Goal: Task Accomplishment & Management: Manage account settings

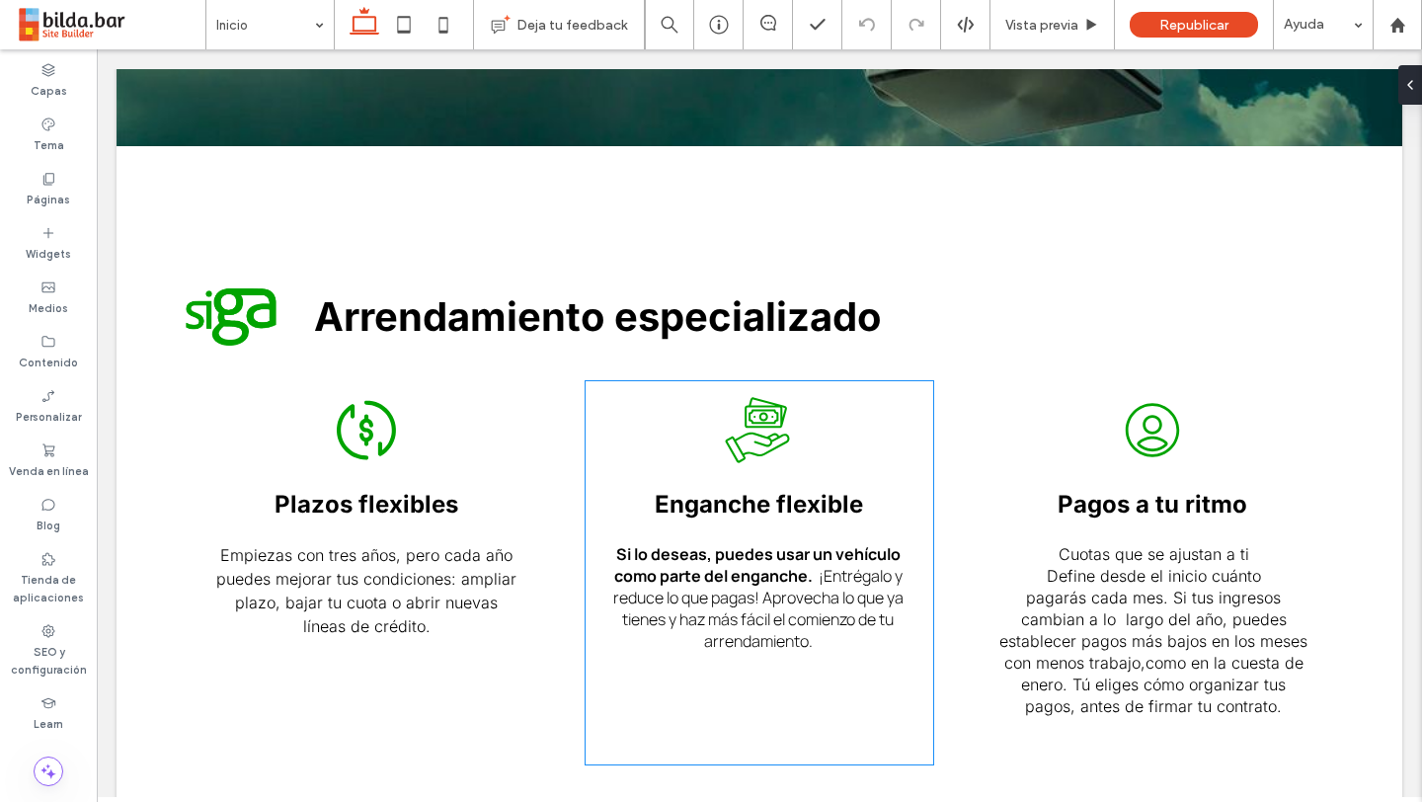
scroll to position [552, 0]
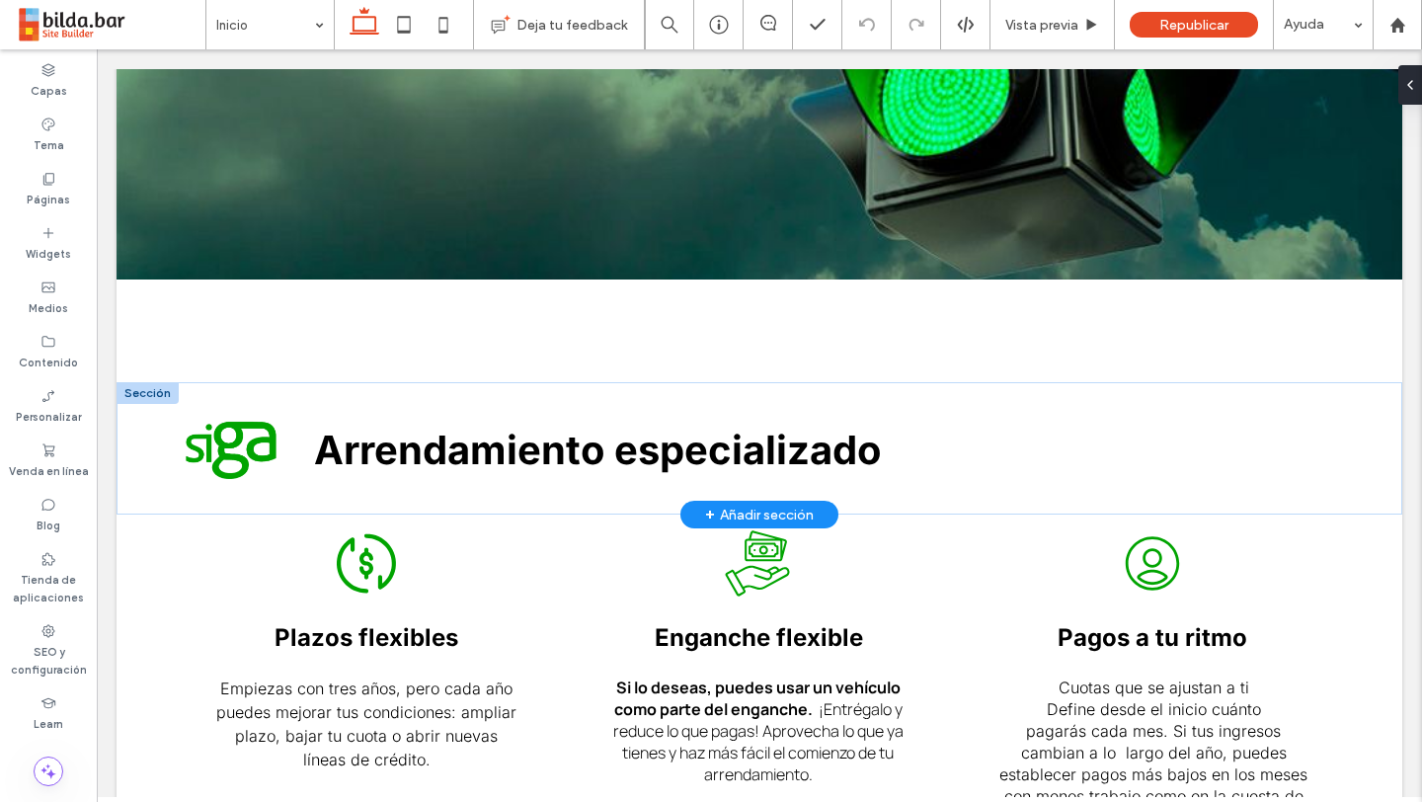
click at [145, 391] on div at bounding box center [148, 393] width 62 height 22
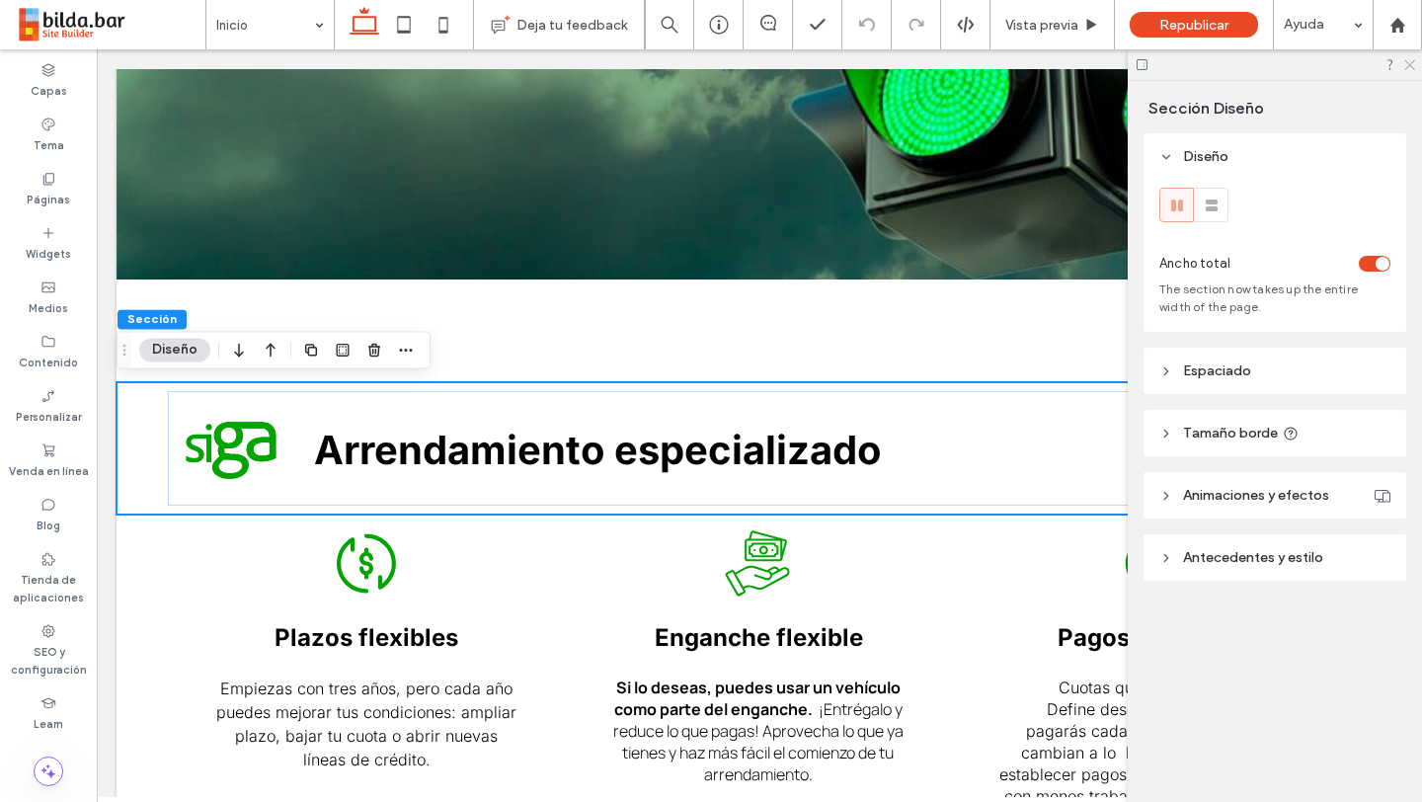
click at [1411, 61] on icon at bounding box center [1408, 63] width 13 height 13
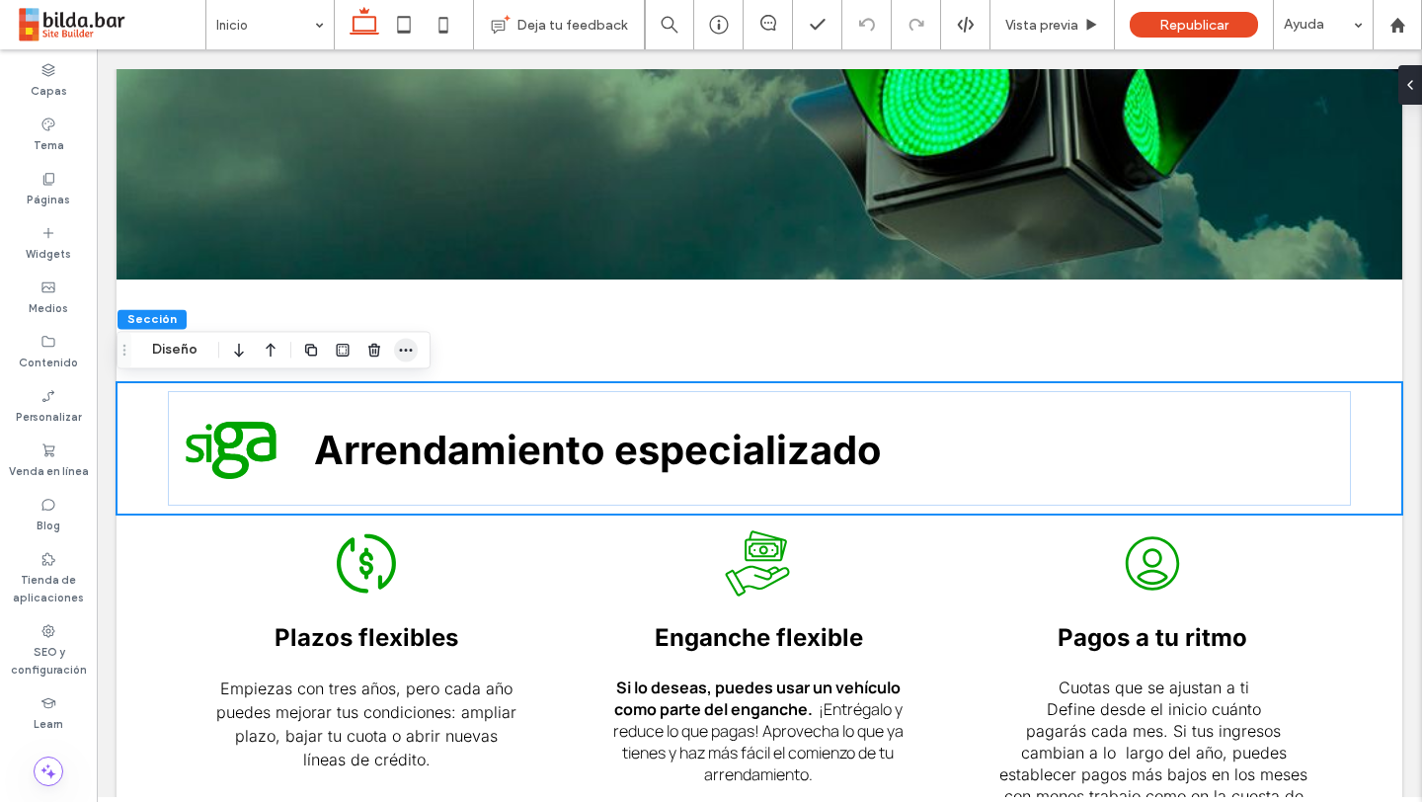
click at [404, 354] on icon "button" at bounding box center [406, 350] width 16 height 16
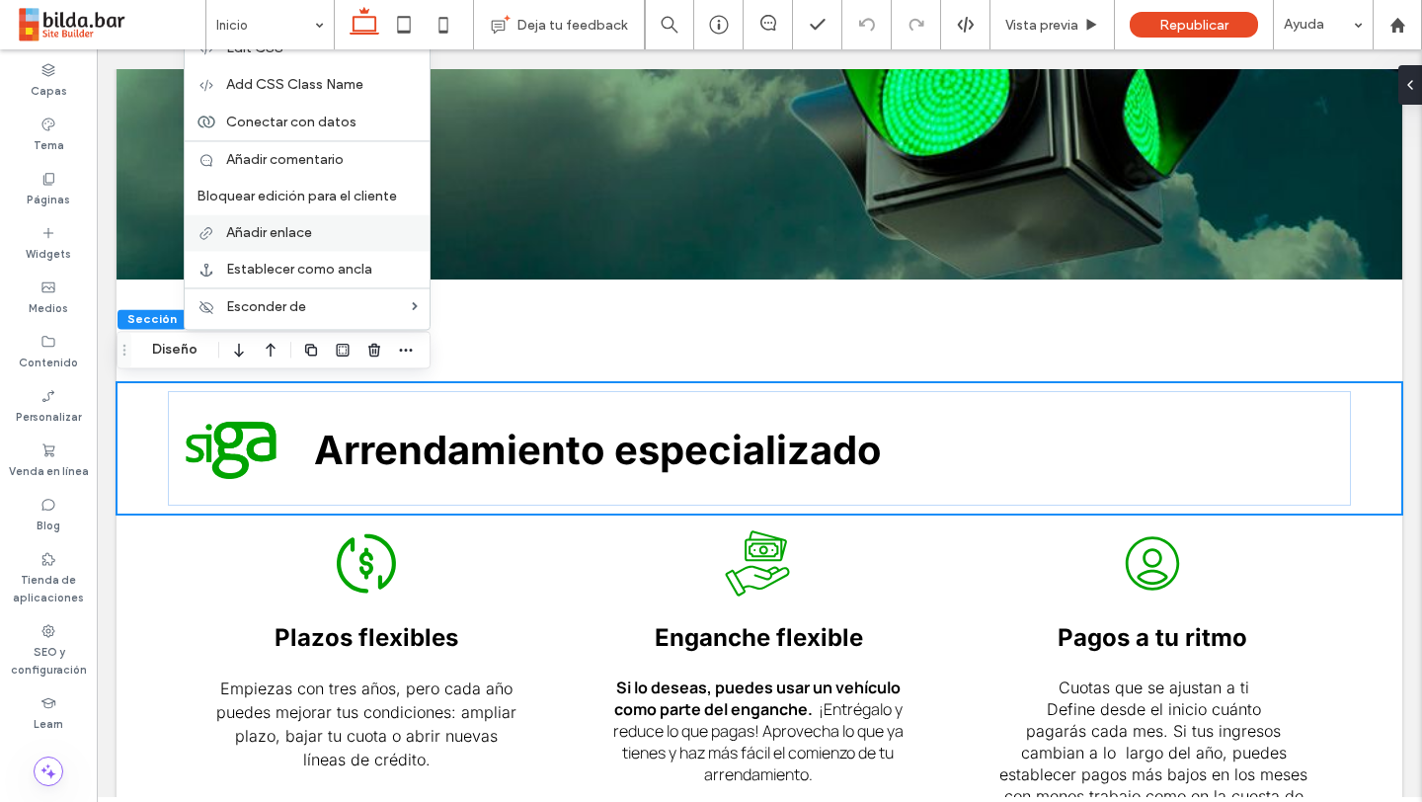
click at [349, 226] on label "Añadir enlace" at bounding box center [322, 232] width 192 height 17
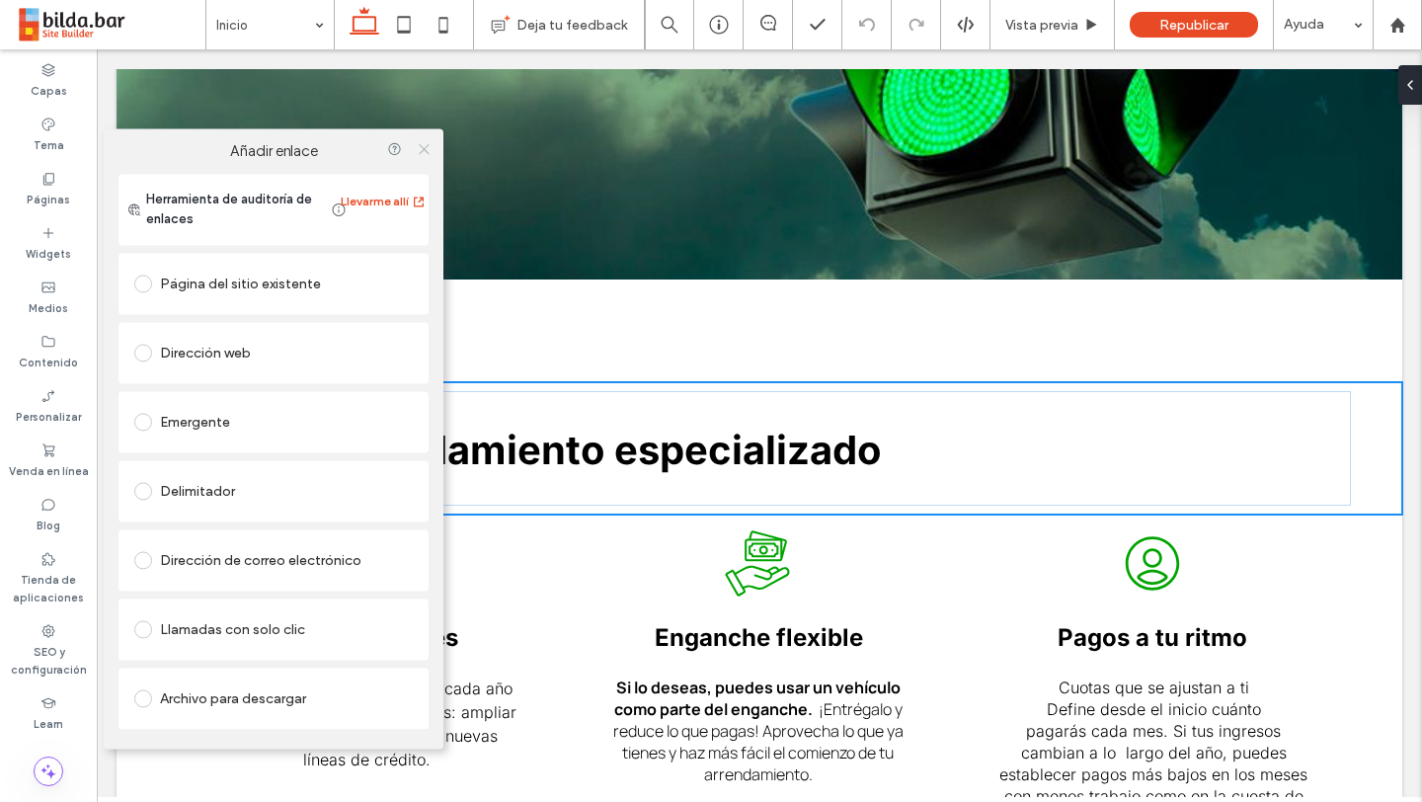
click at [428, 142] on icon at bounding box center [424, 148] width 15 height 15
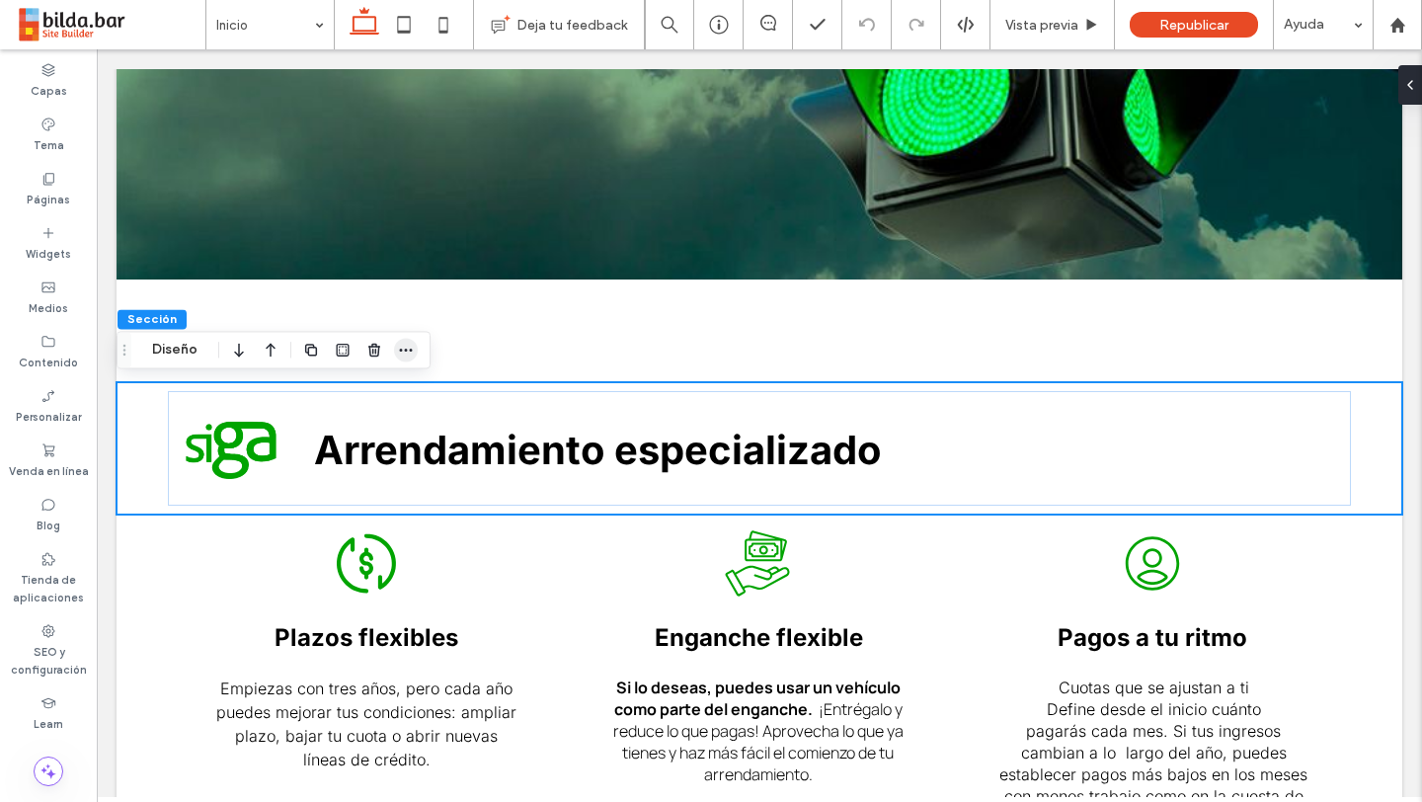
click at [396, 351] on span "button" at bounding box center [406, 350] width 24 height 24
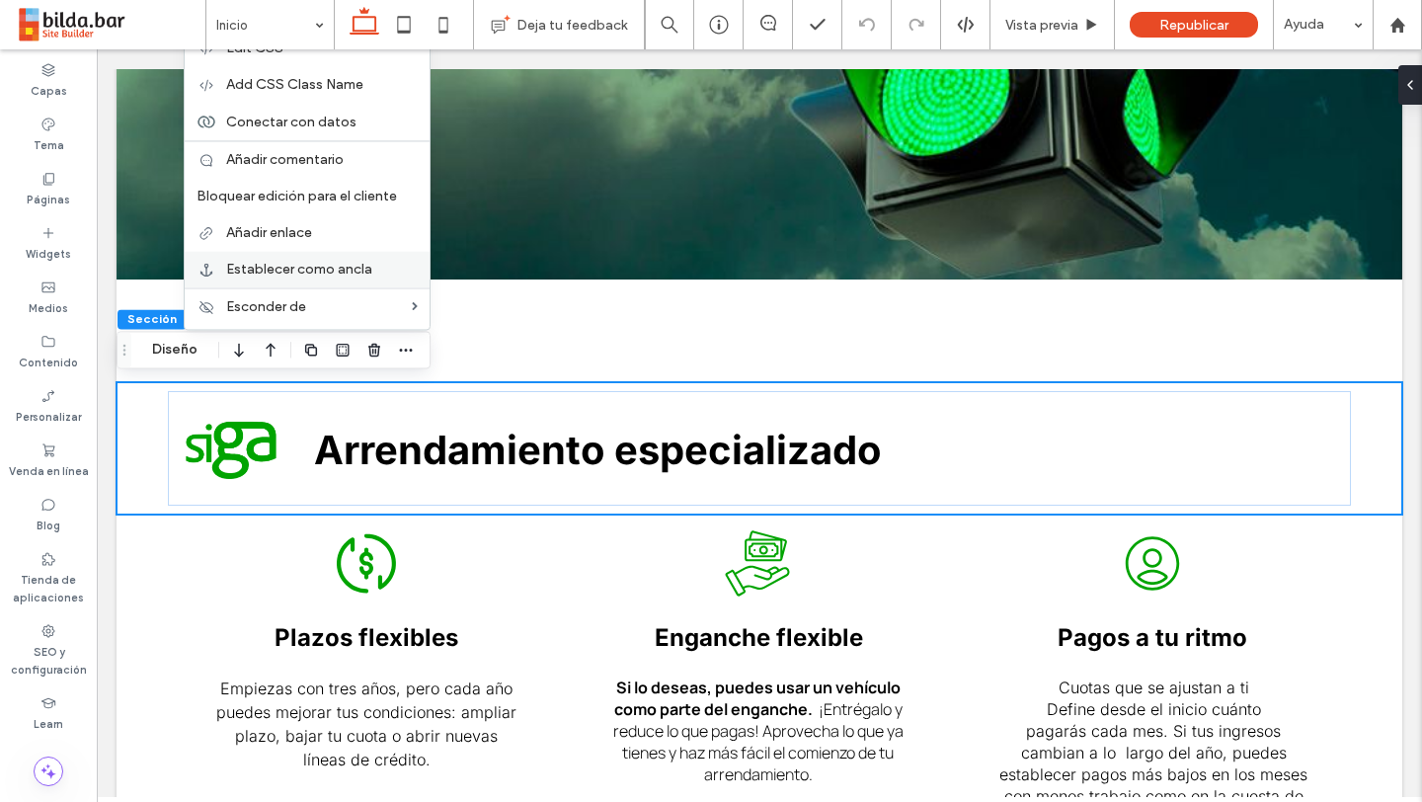
click at [355, 273] on span "Establecer como ancla" at bounding box center [299, 269] width 146 height 17
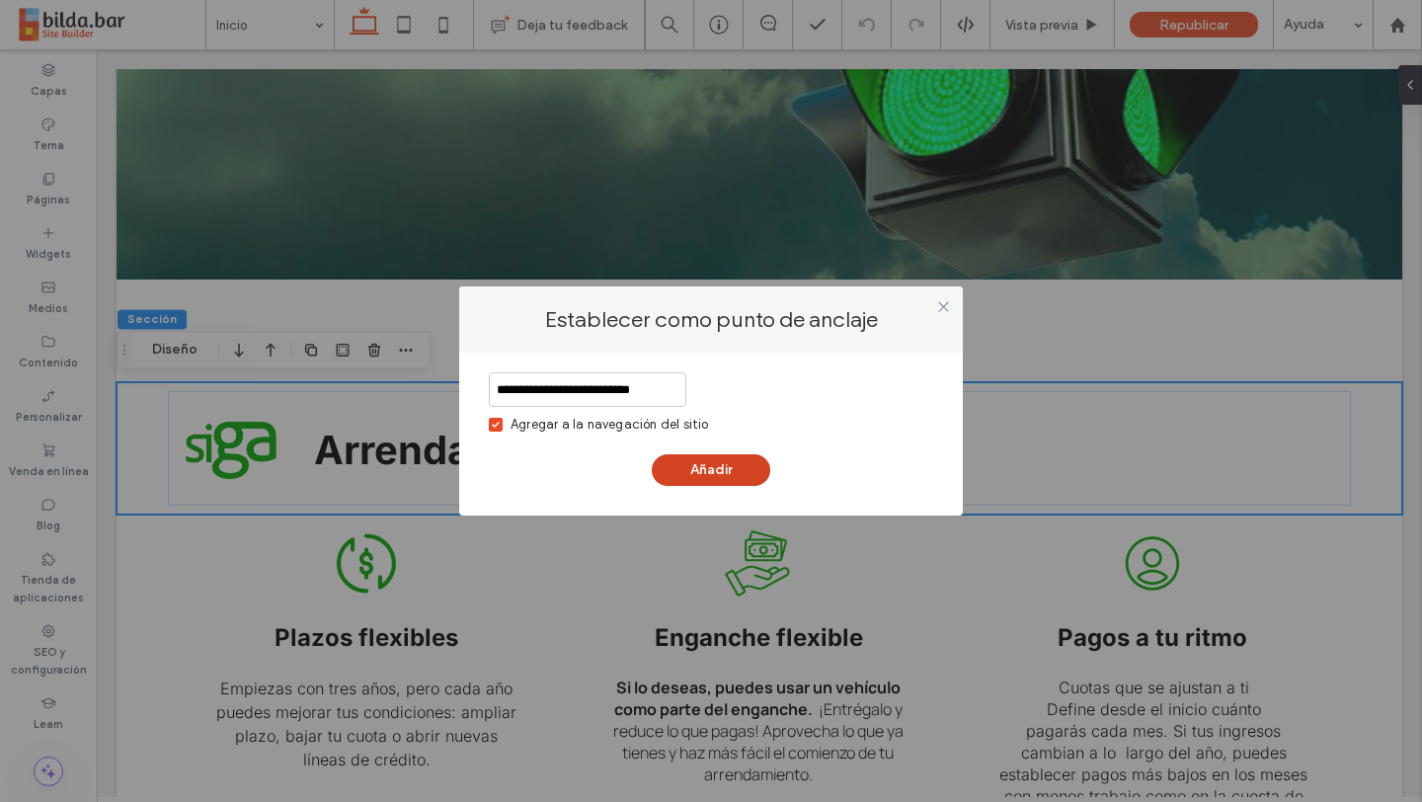
type input "**********"
click at [710, 468] on button "Añadir" at bounding box center [711, 470] width 119 height 32
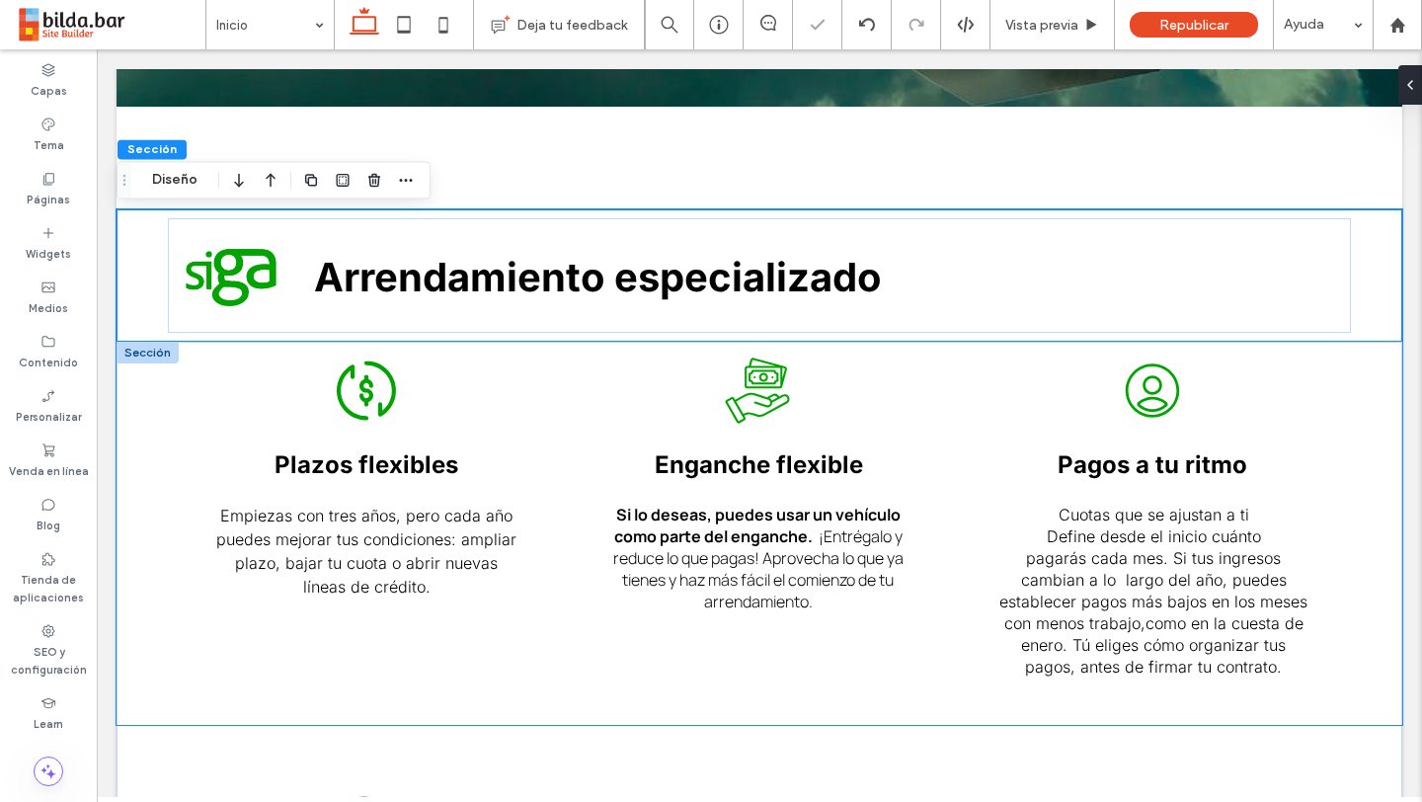
scroll to position [726, 0]
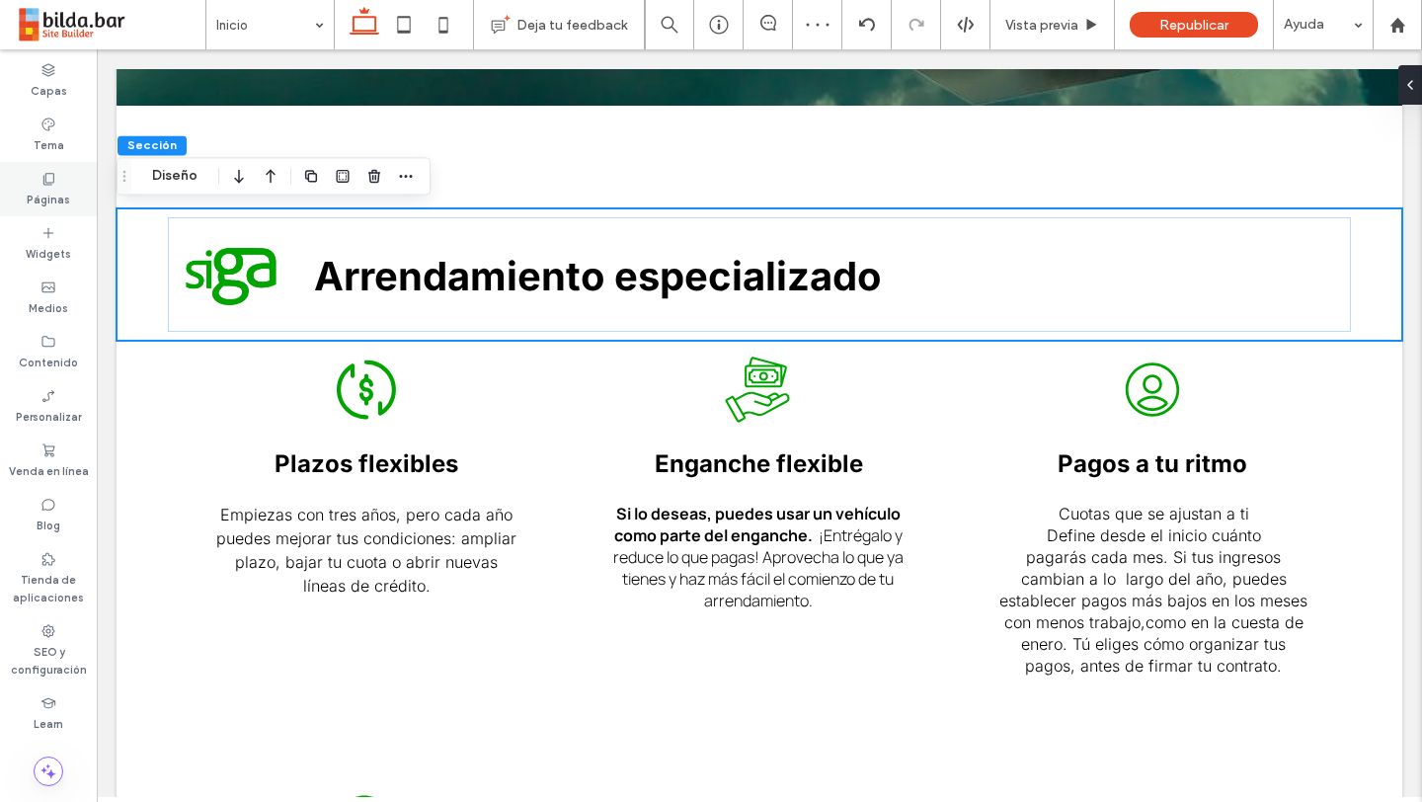
click at [41, 171] on icon at bounding box center [48, 179] width 16 height 16
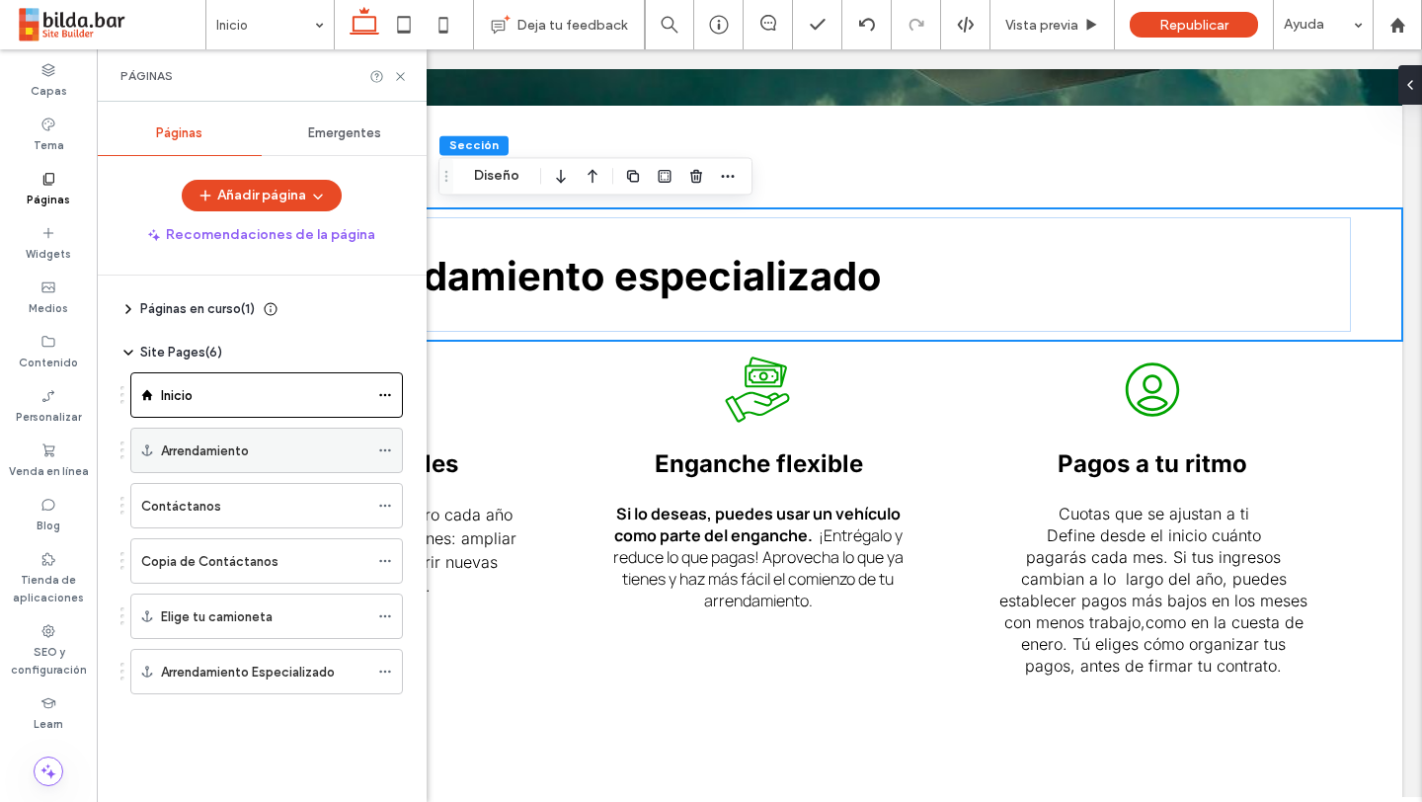
click at [268, 455] on div "Arrendamiento" at bounding box center [264, 451] width 207 height 21
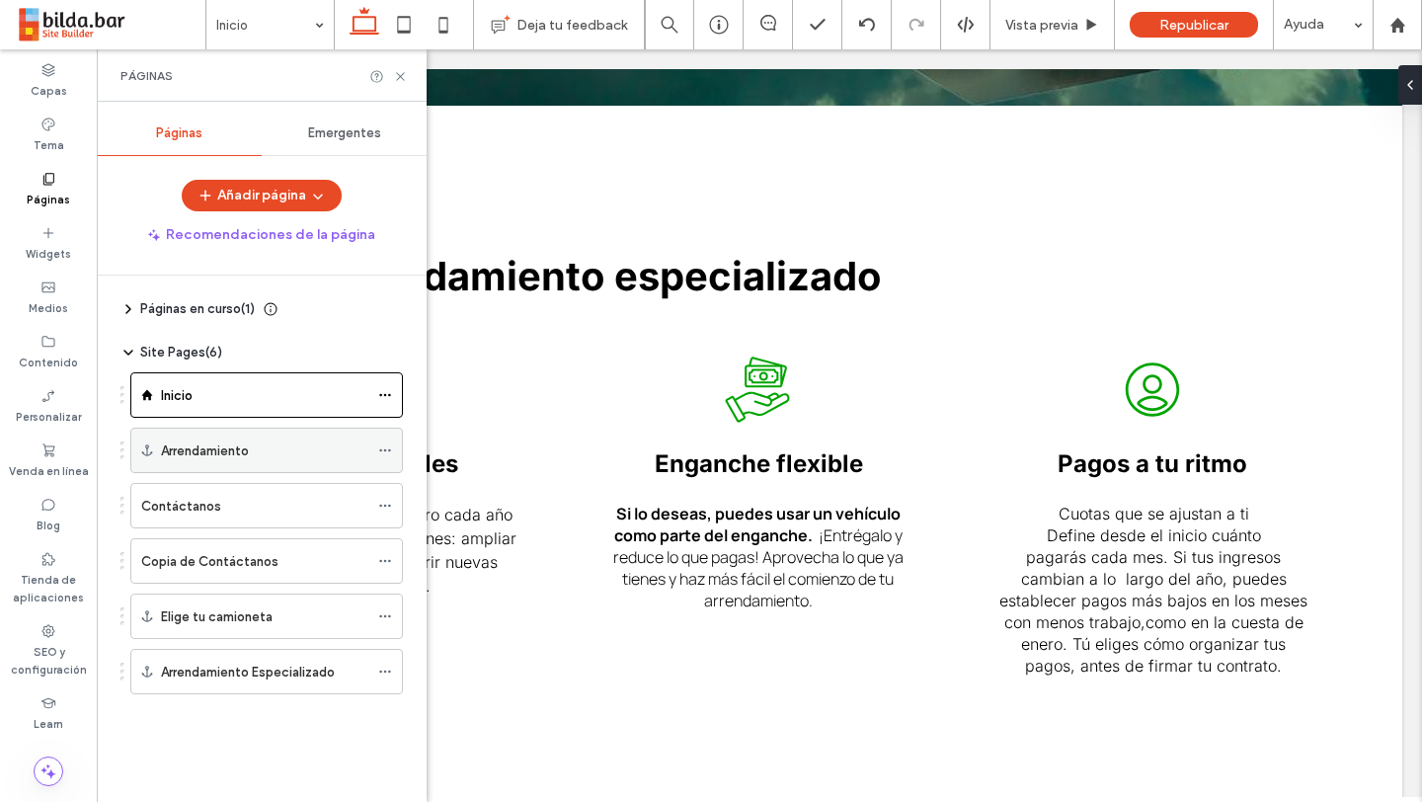
click at [387, 451] on icon at bounding box center [385, 450] width 14 height 14
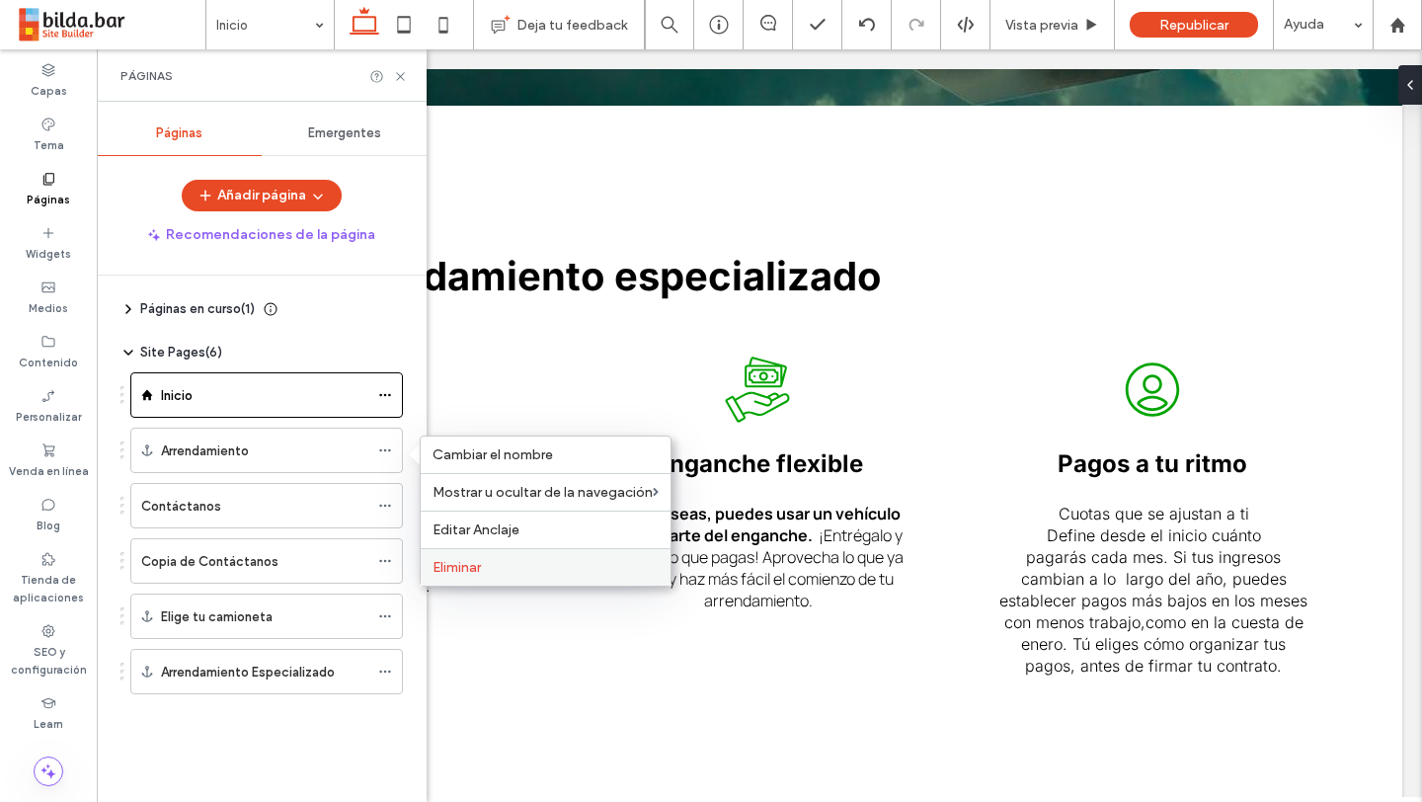
click at [448, 570] on span "Eliminar" at bounding box center [457, 567] width 48 height 17
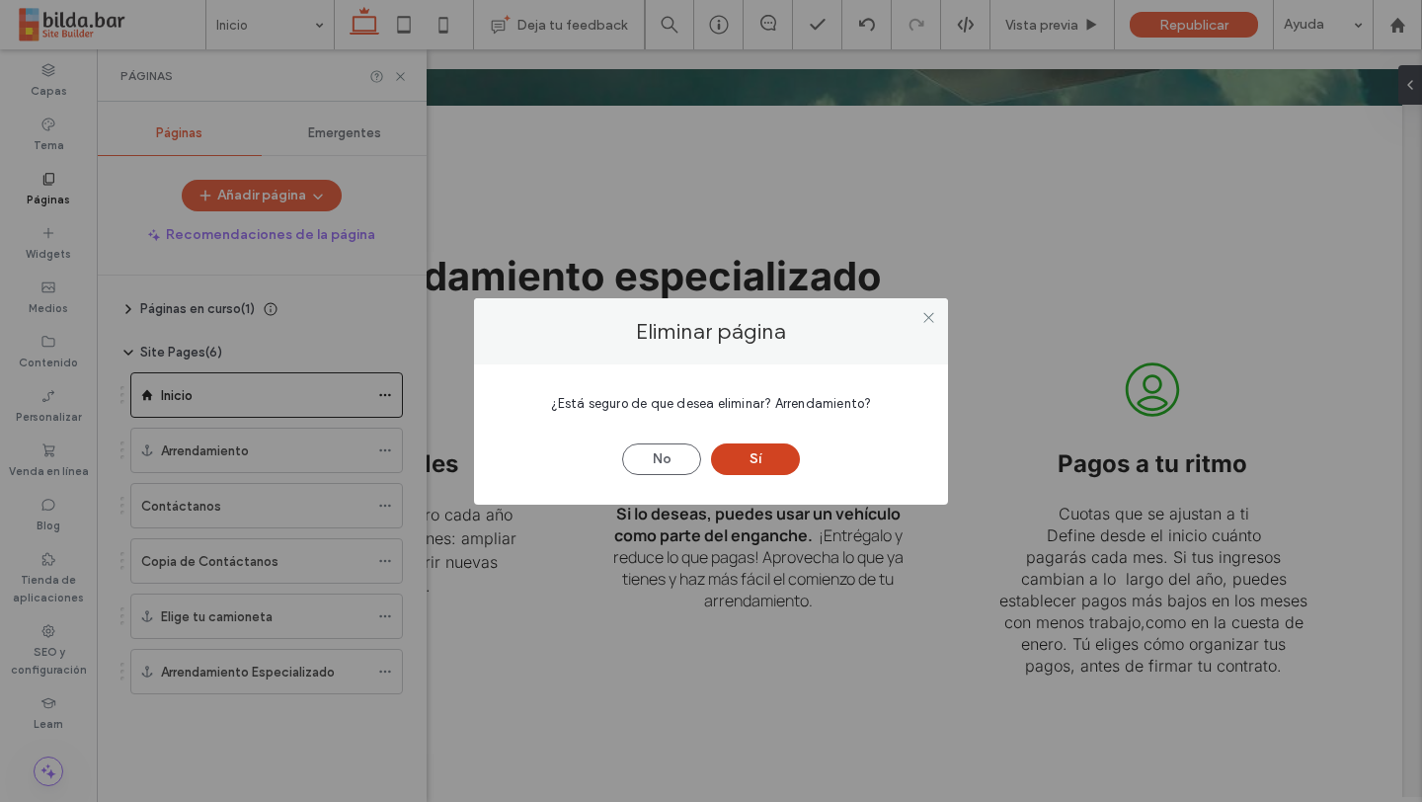
click at [746, 459] on button "Sí" at bounding box center [755, 459] width 89 height 32
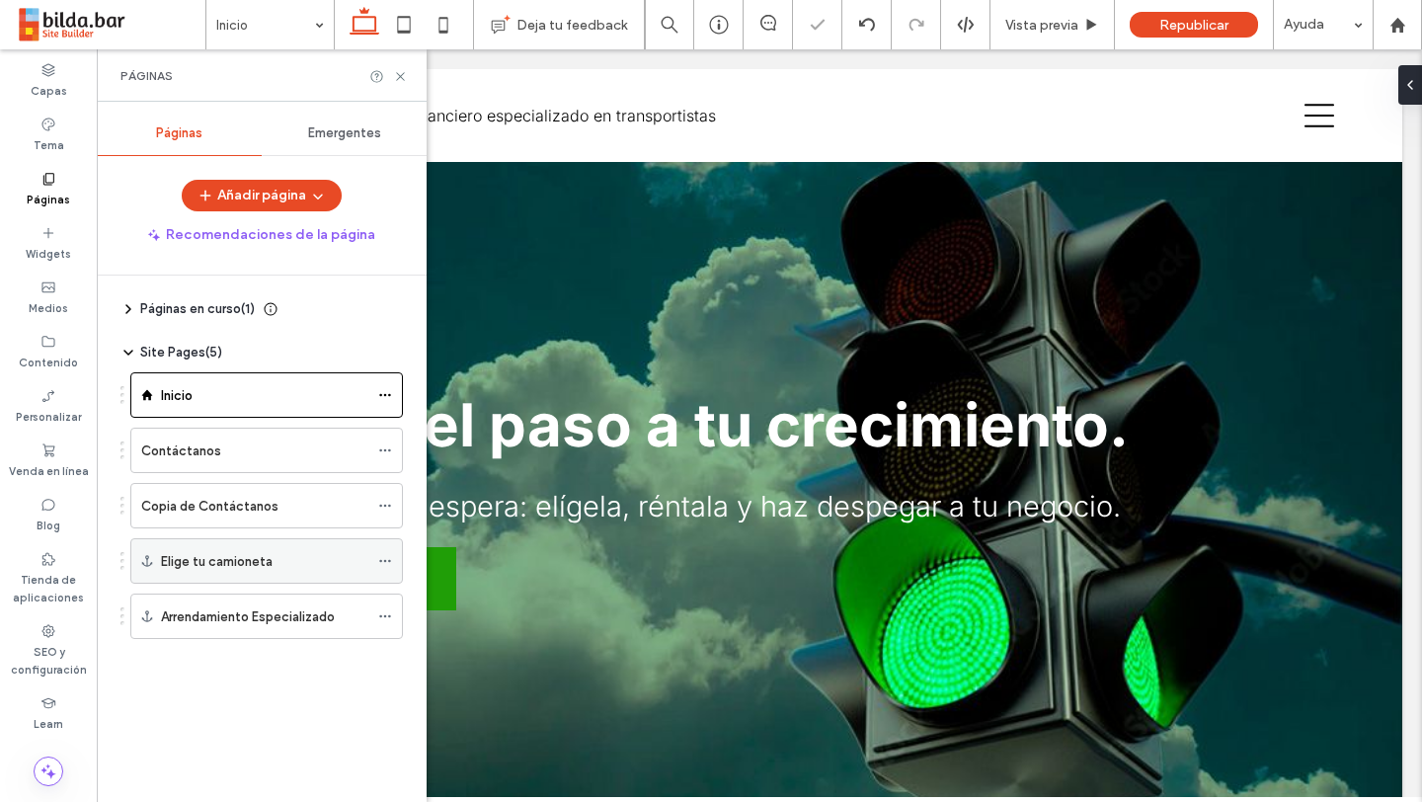
scroll to position [0, 0]
click at [391, 558] on icon at bounding box center [385, 561] width 14 height 14
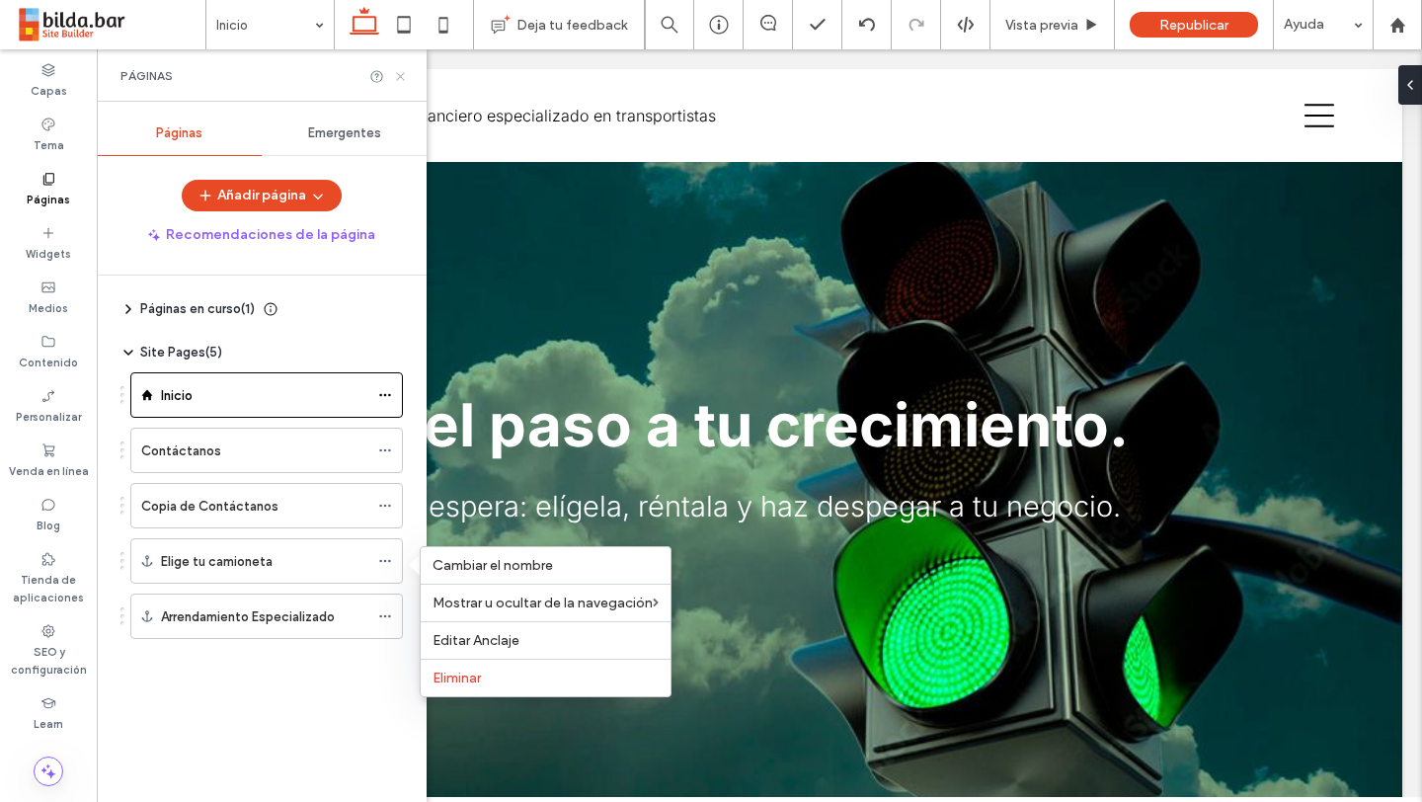
click at [399, 71] on icon at bounding box center [400, 76] width 15 height 15
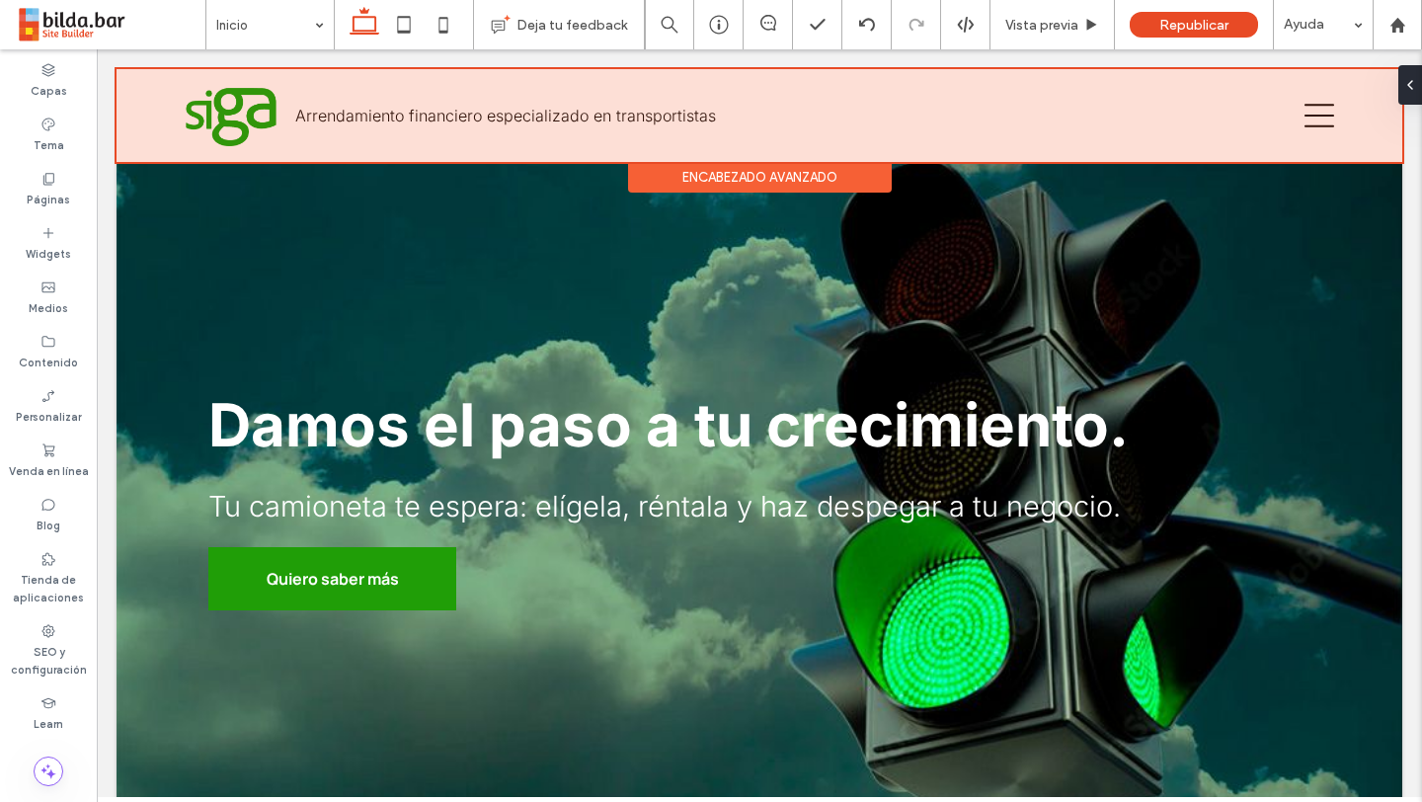
click at [1326, 119] on div at bounding box center [760, 115] width 1286 height 93
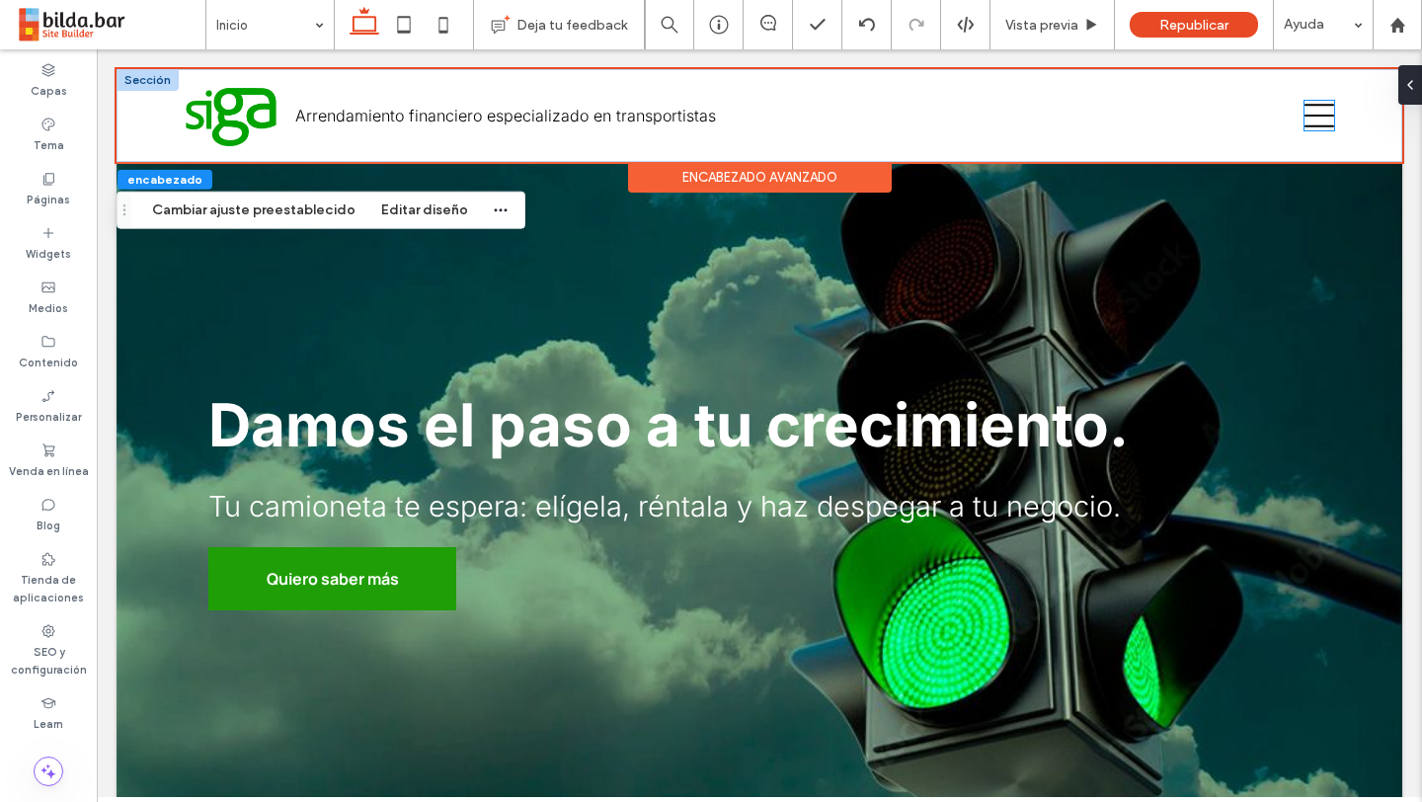
click at [1324, 118] on icon at bounding box center [1320, 116] width 30 height 30
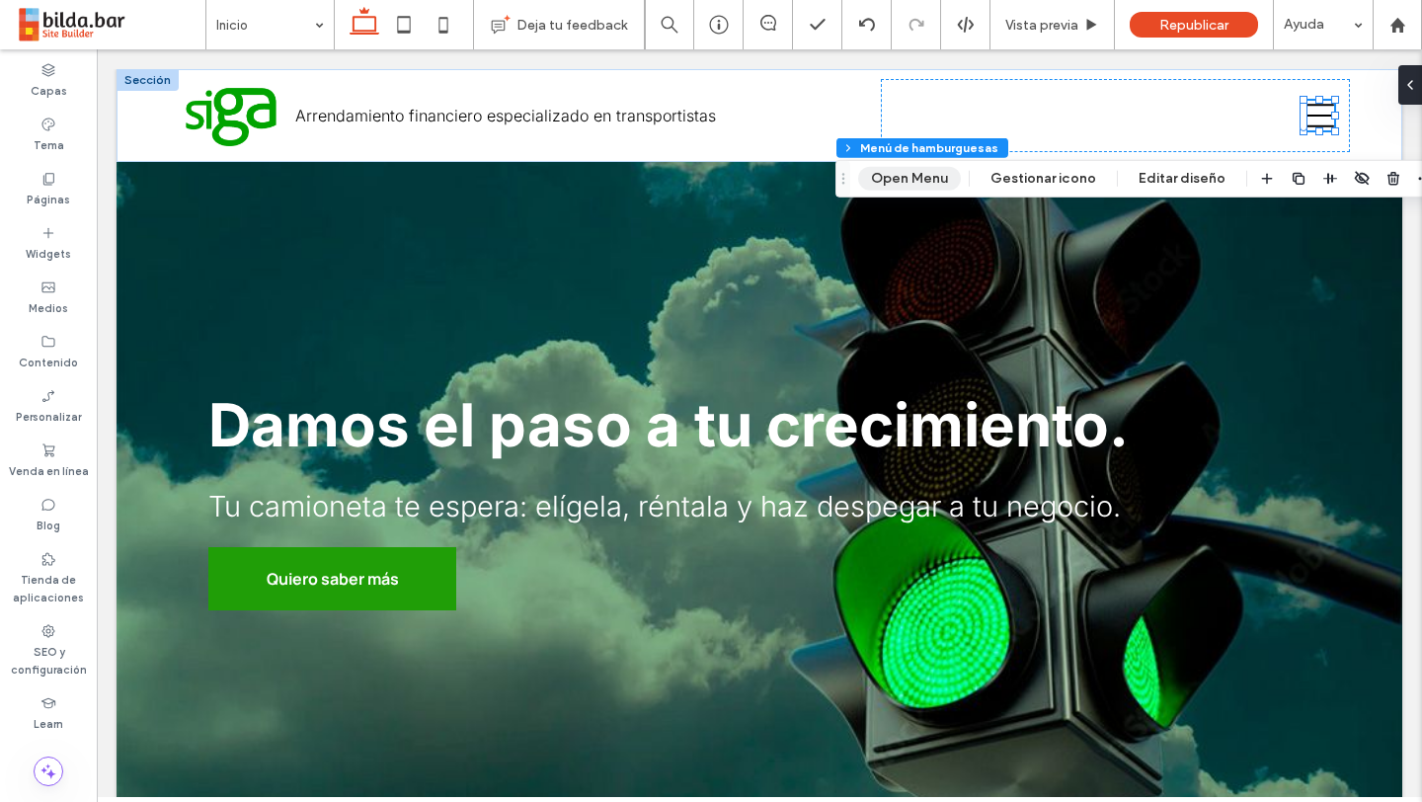
click at [913, 177] on button "Open Menu" at bounding box center [909, 179] width 103 height 24
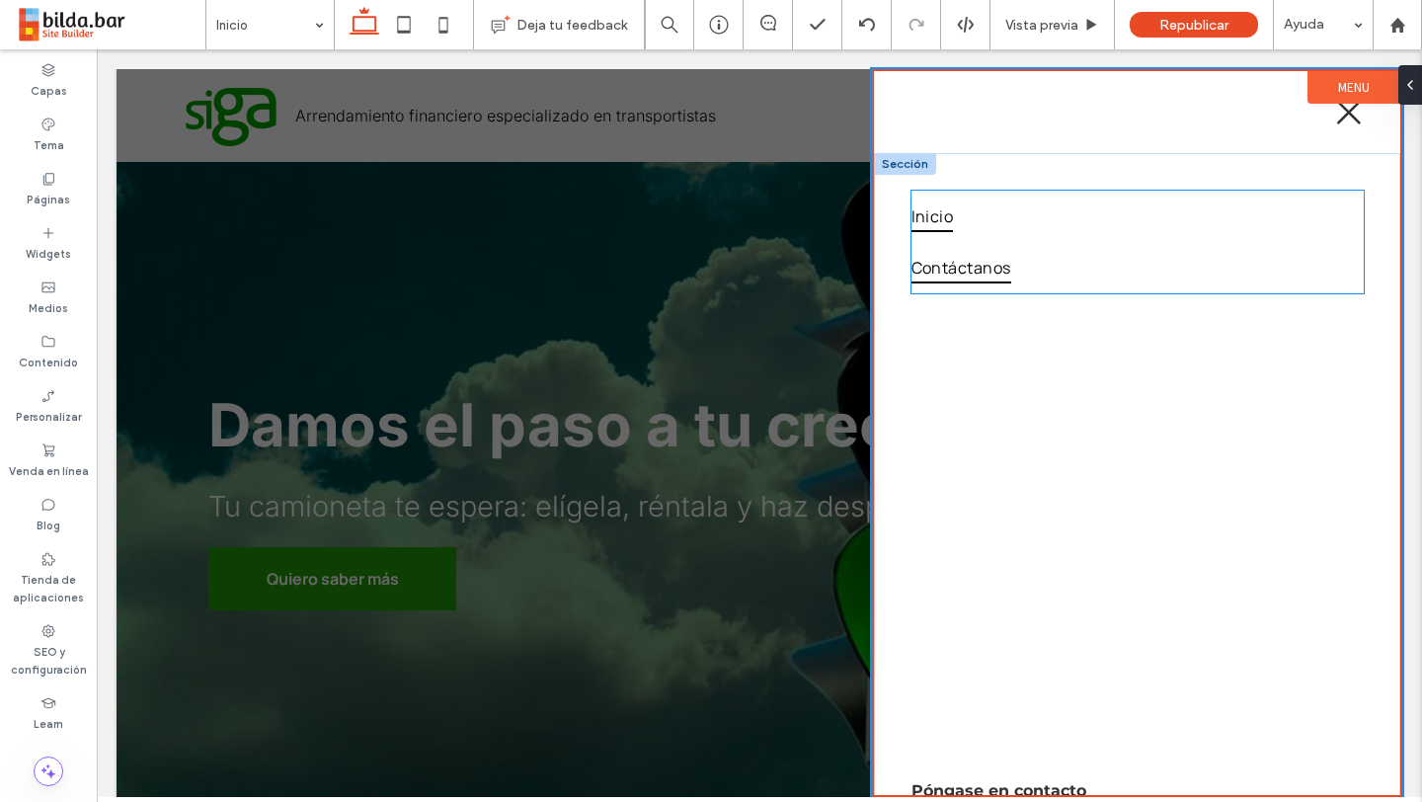
click at [987, 261] on span "Contáctanos" at bounding box center [962, 268] width 100 height 32
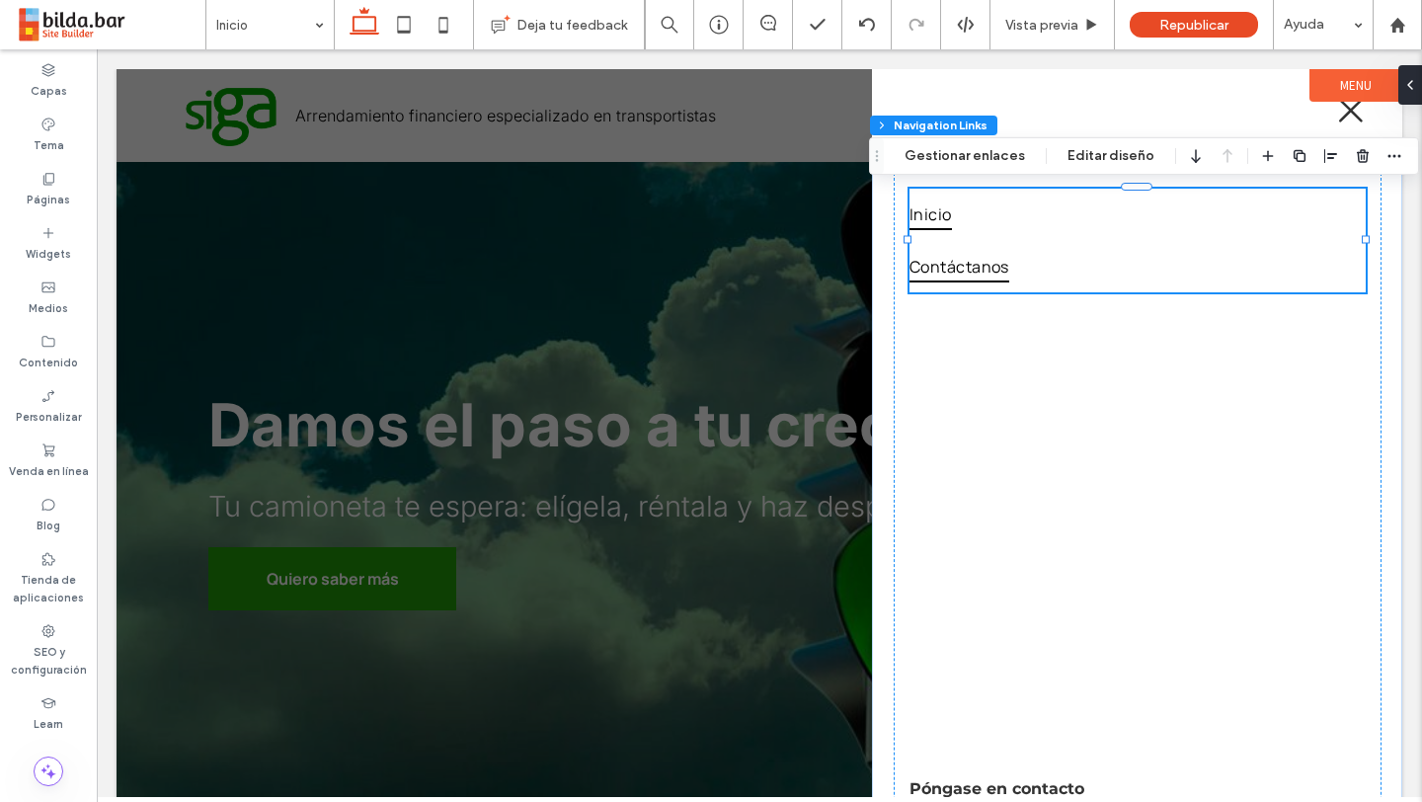
type input "***"
type input "****"
click at [965, 161] on button "Gestionar enlaces" at bounding box center [965, 156] width 146 height 24
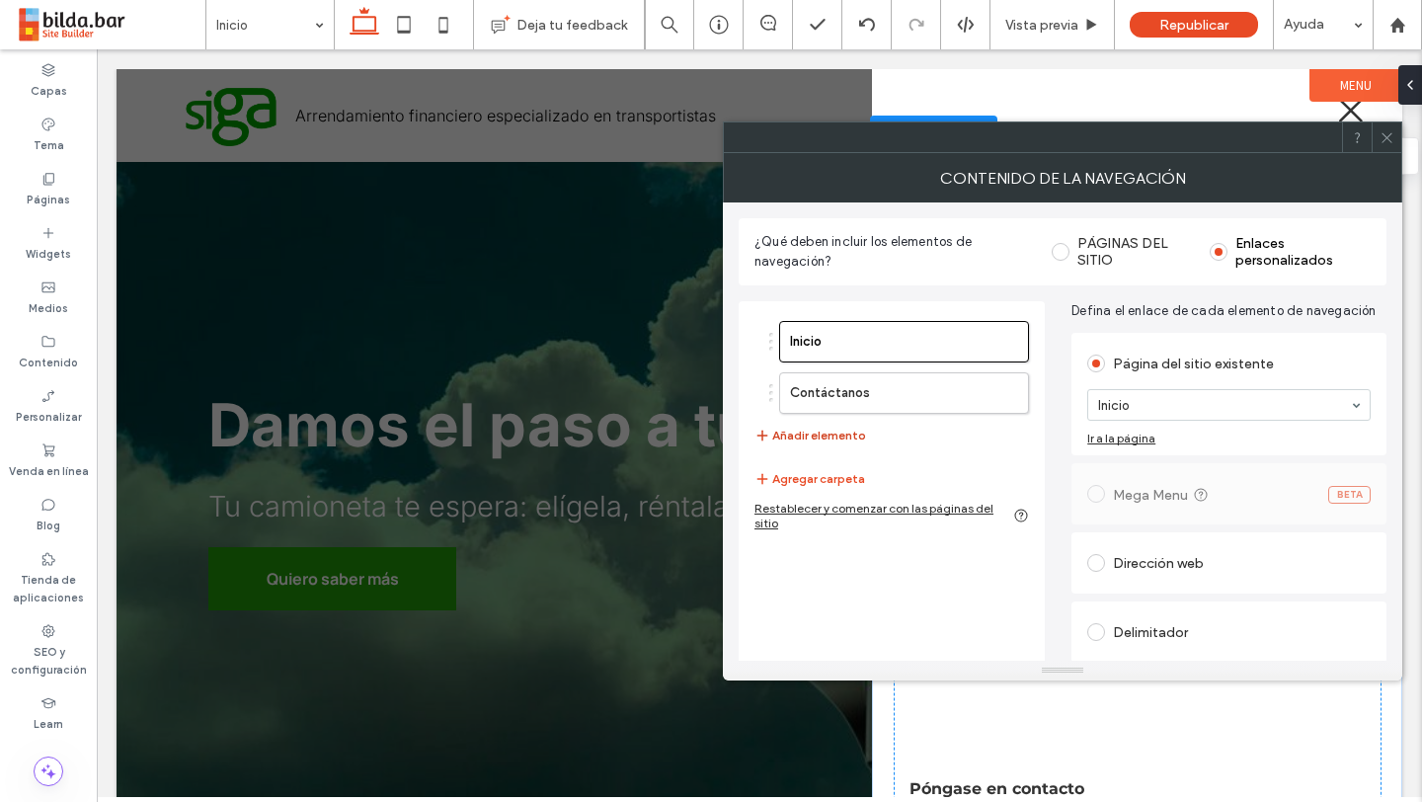
click at [850, 435] on button "Añadir elemento" at bounding box center [811, 436] width 112 height 24
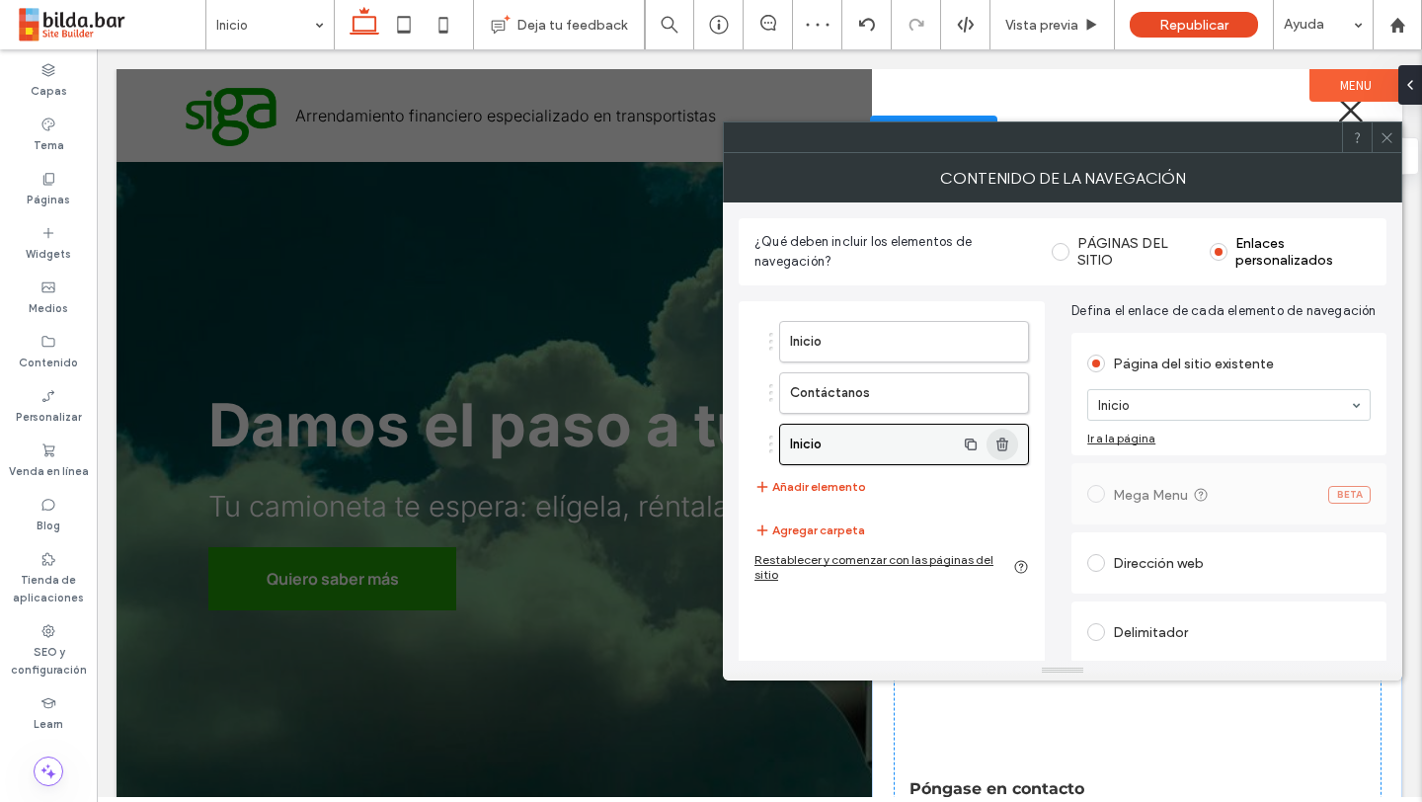
click at [1002, 442] on icon "button" at bounding box center [1003, 445] width 16 height 16
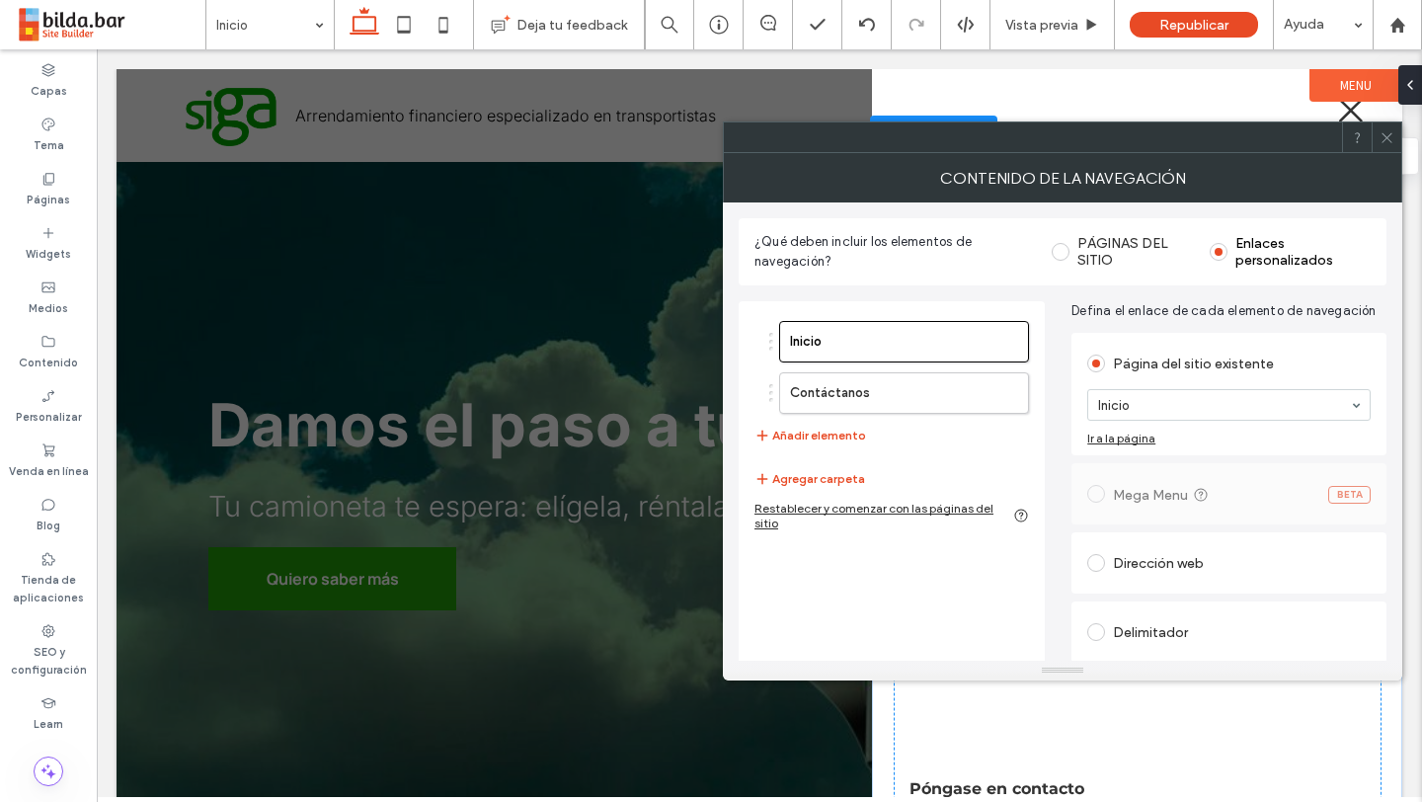
click at [846, 513] on div "Restablecer y comenzar con las páginas del sitio" at bounding box center [892, 516] width 275 height 30
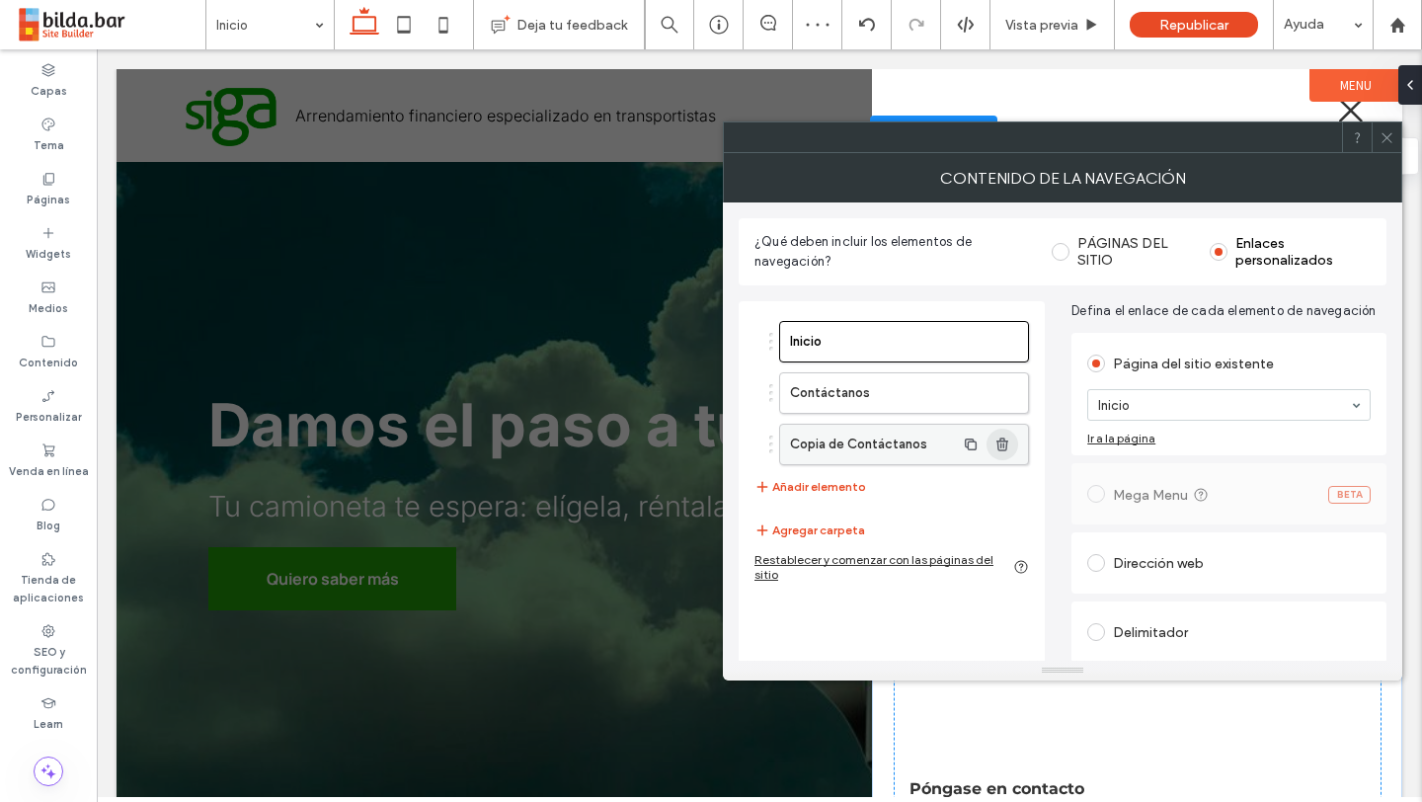
click at [1004, 440] on use "button" at bounding box center [1003, 444] width 12 height 13
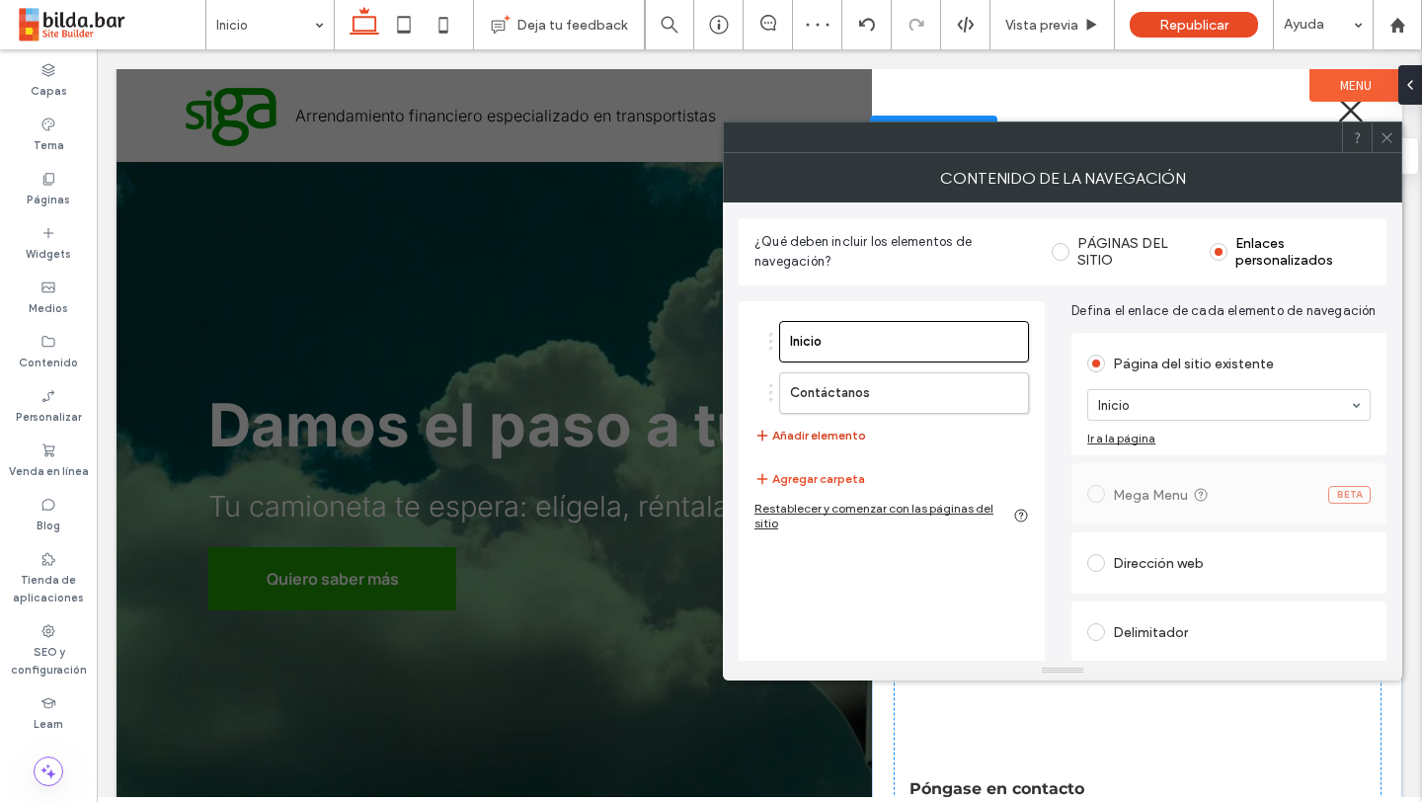
click at [807, 437] on button "Añadir elemento" at bounding box center [811, 436] width 112 height 24
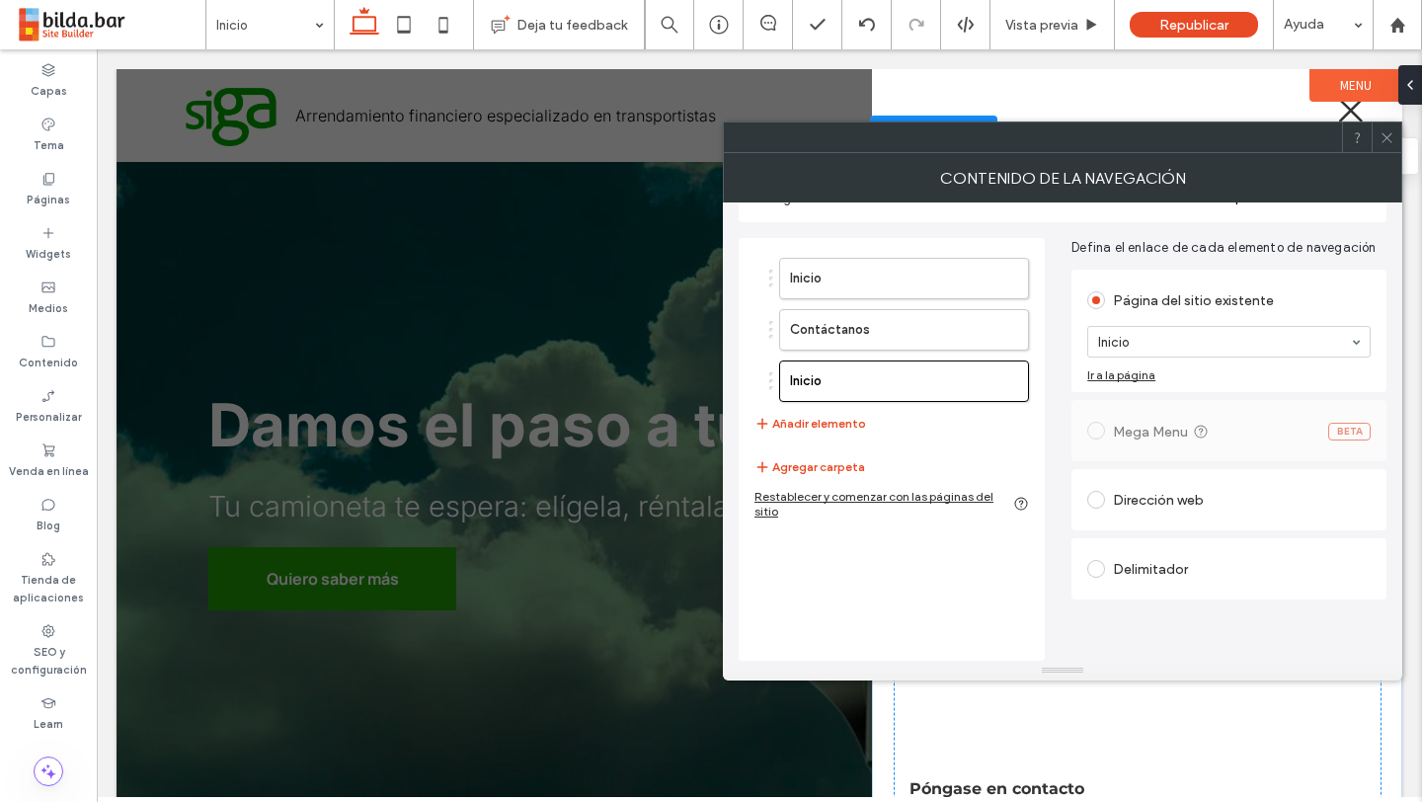
scroll to position [61, 0]
click at [1110, 568] on label at bounding box center [1100, 571] width 26 height 18
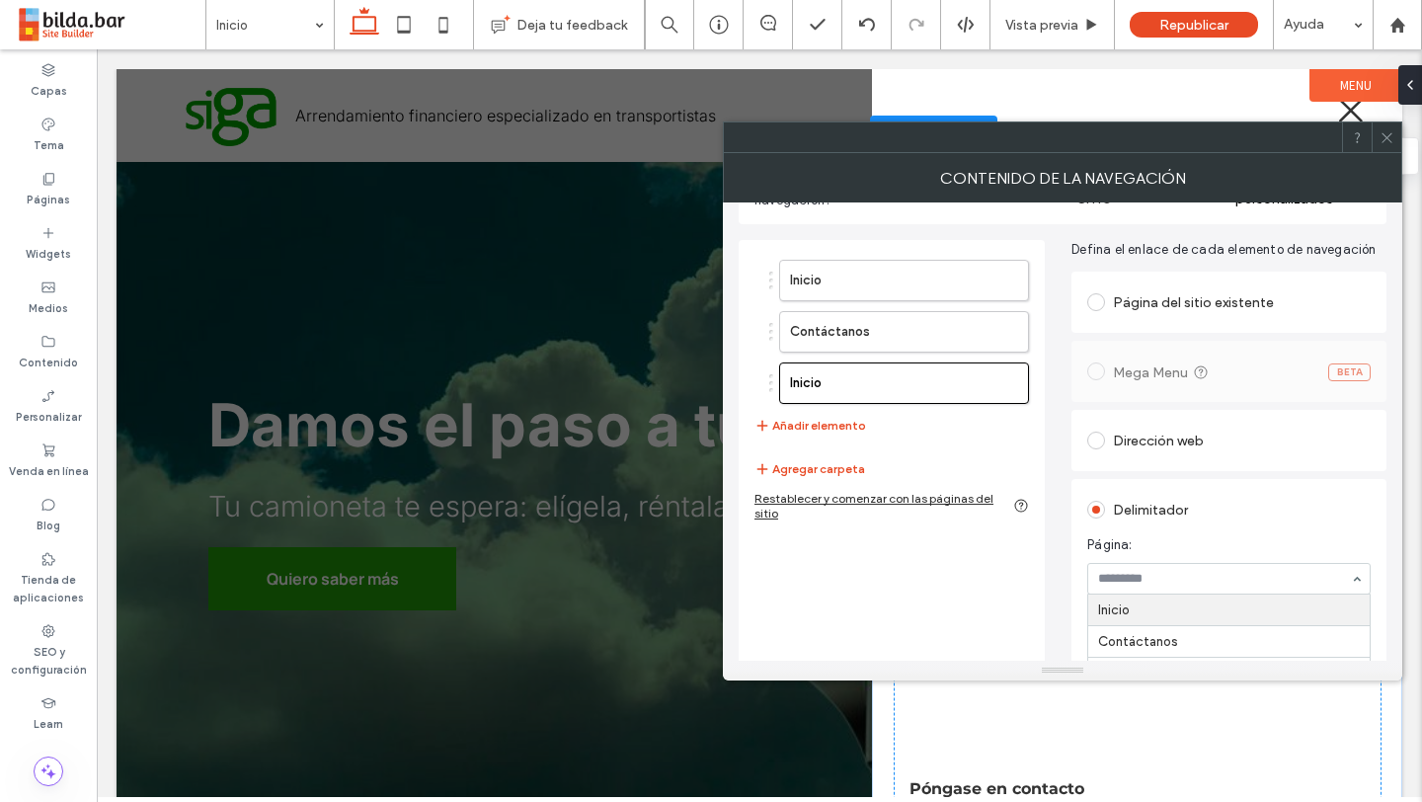
scroll to position [94, 0]
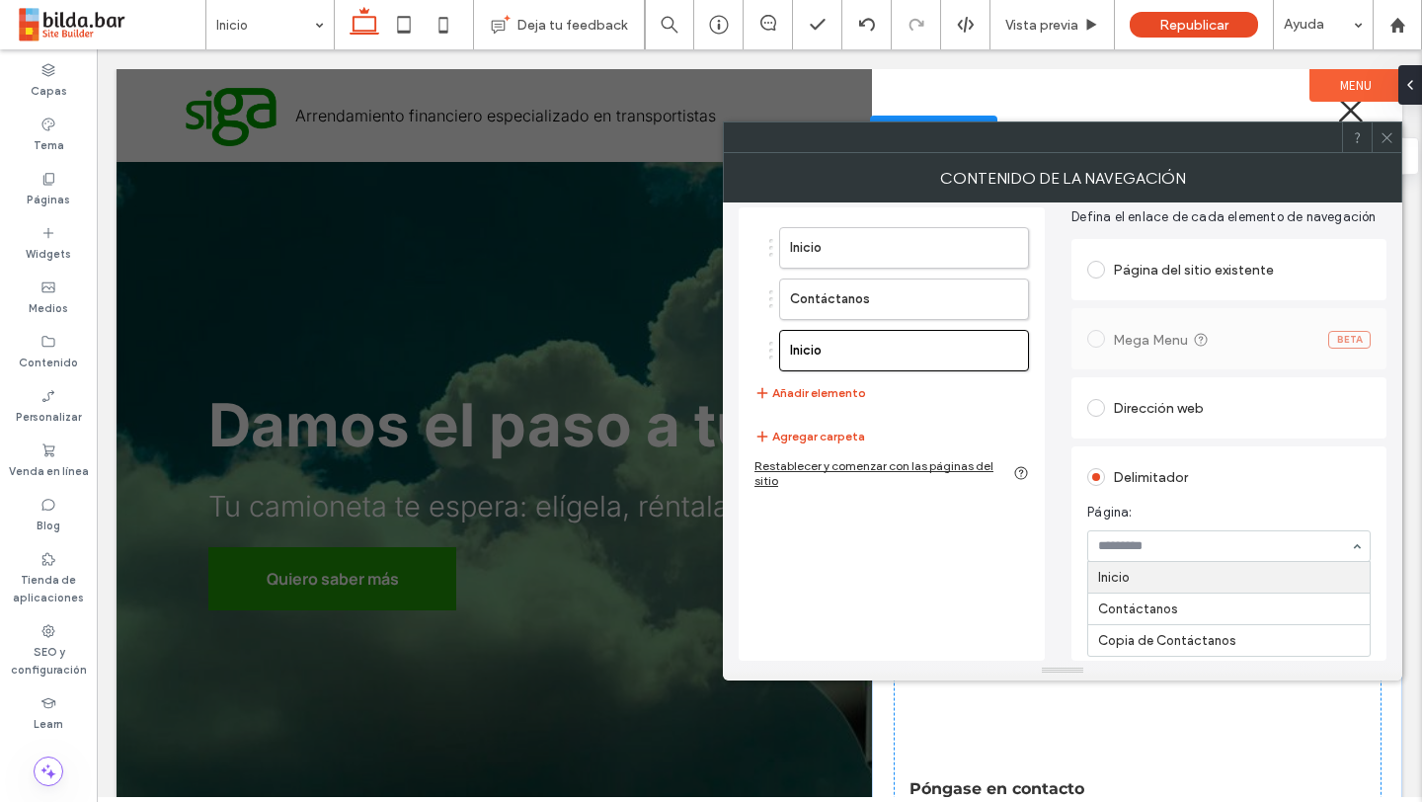
click at [1196, 506] on span "Página:" at bounding box center [1225, 513] width 276 height 20
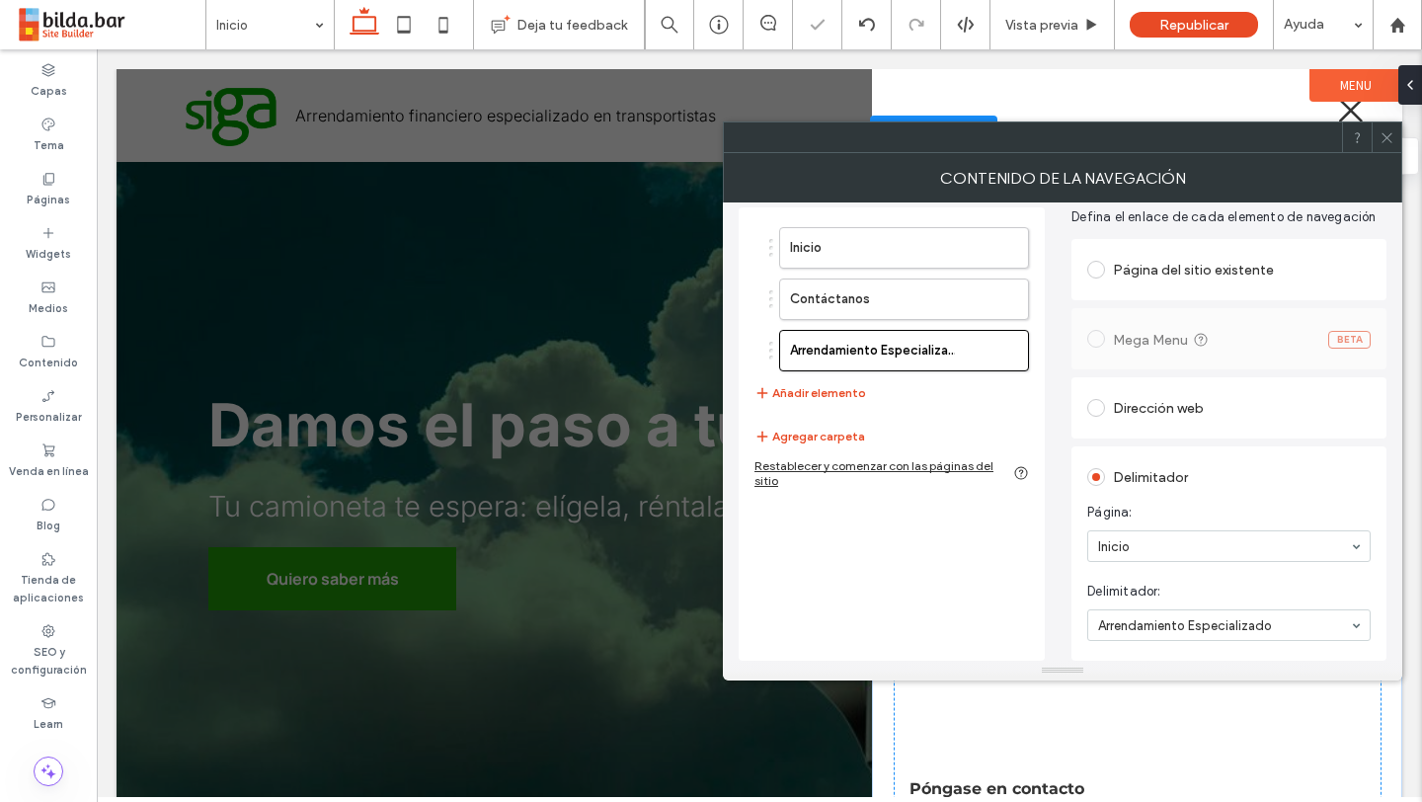
scroll to position [75, 0]
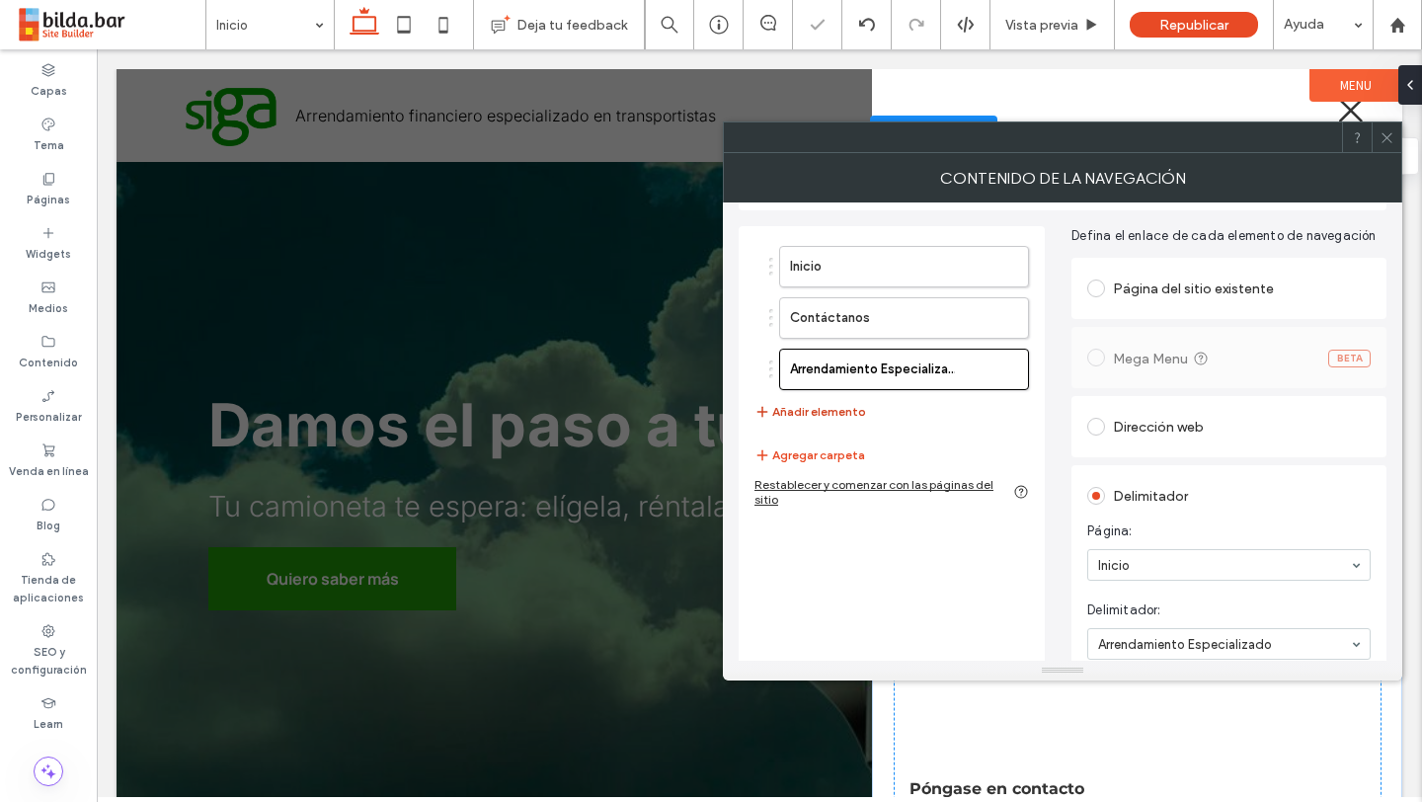
click at [859, 413] on button "Añadir elemento" at bounding box center [811, 412] width 112 height 24
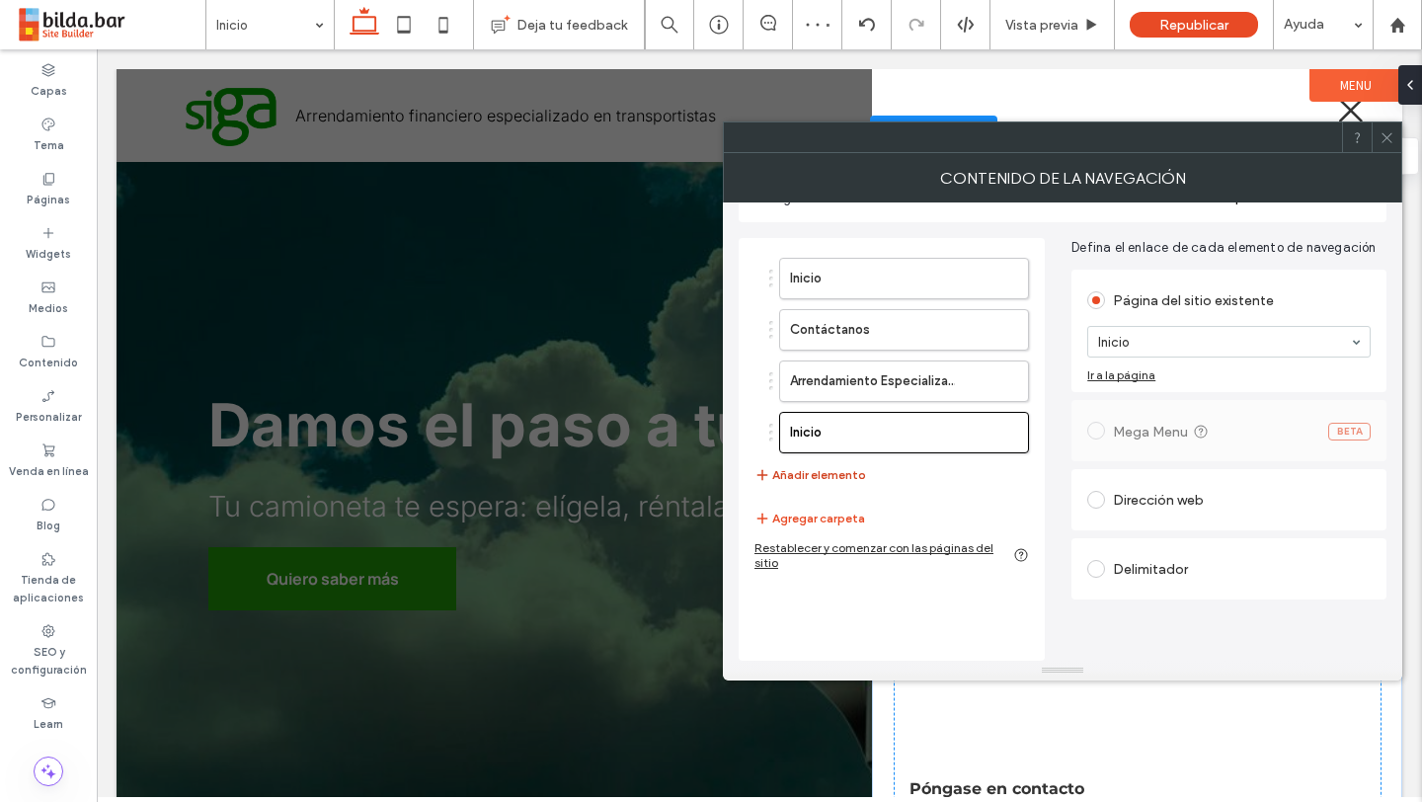
scroll to position [63, 0]
click at [1101, 565] on span at bounding box center [1096, 569] width 18 height 18
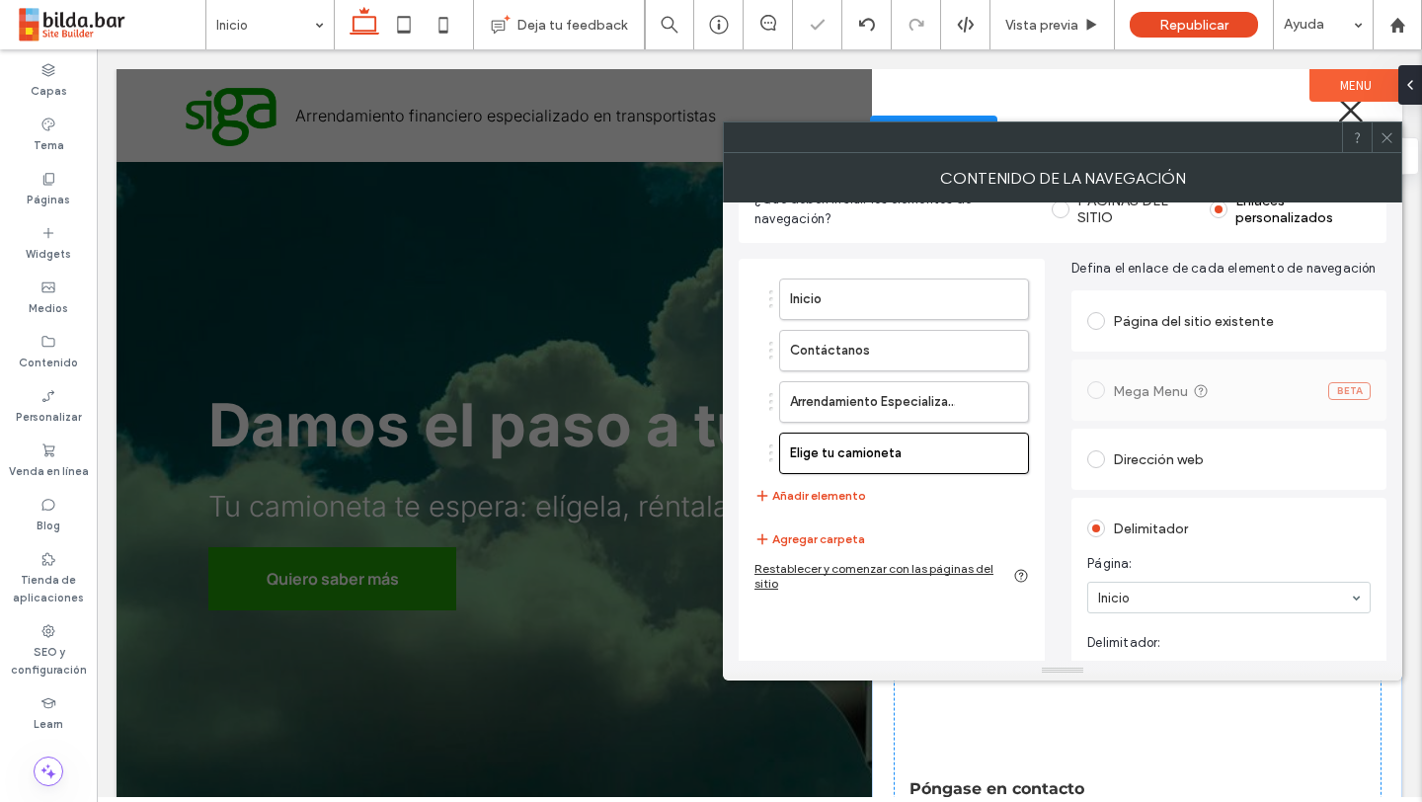
scroll to position [0, 0]
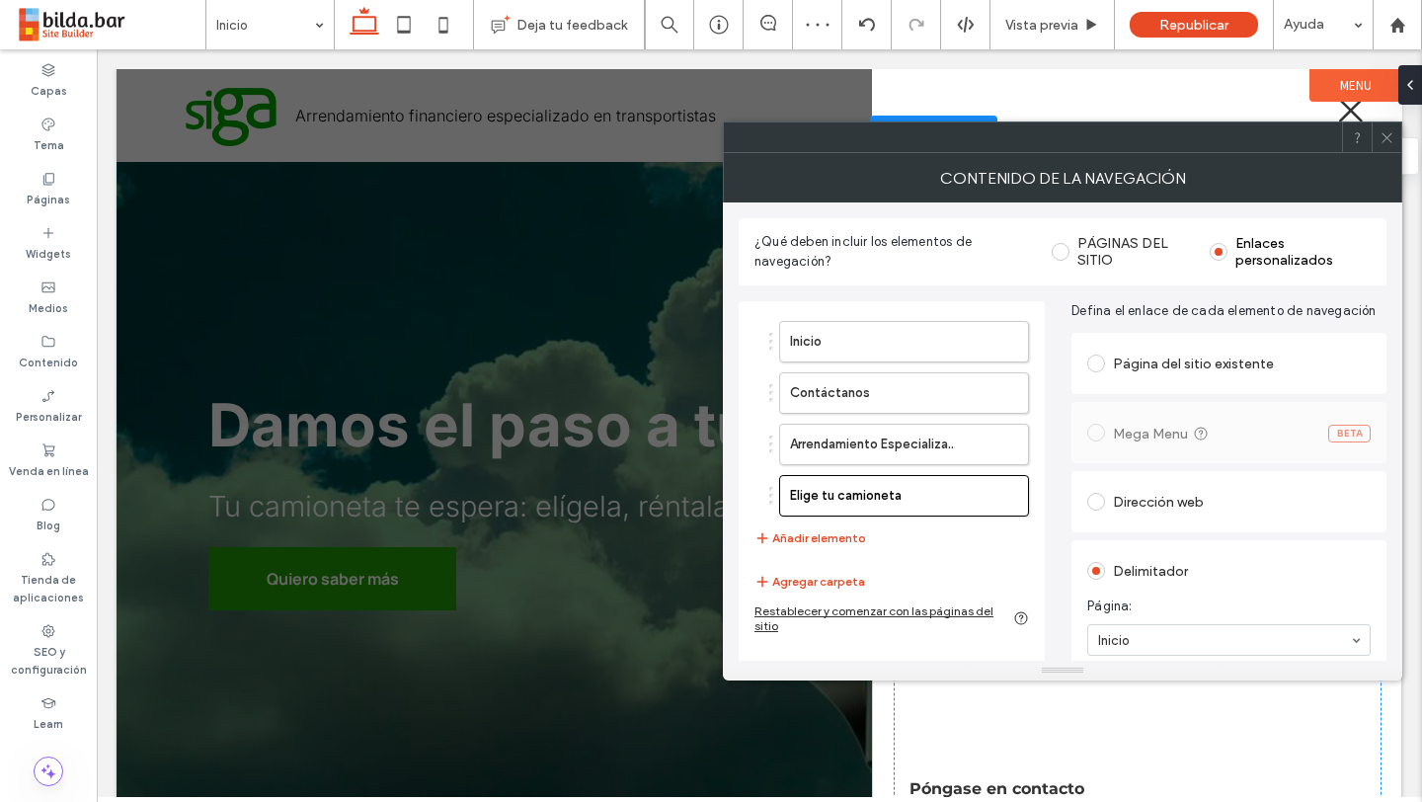
click at [1391, 134] on icon at bounding box center [1387, 137] width 15 height 15
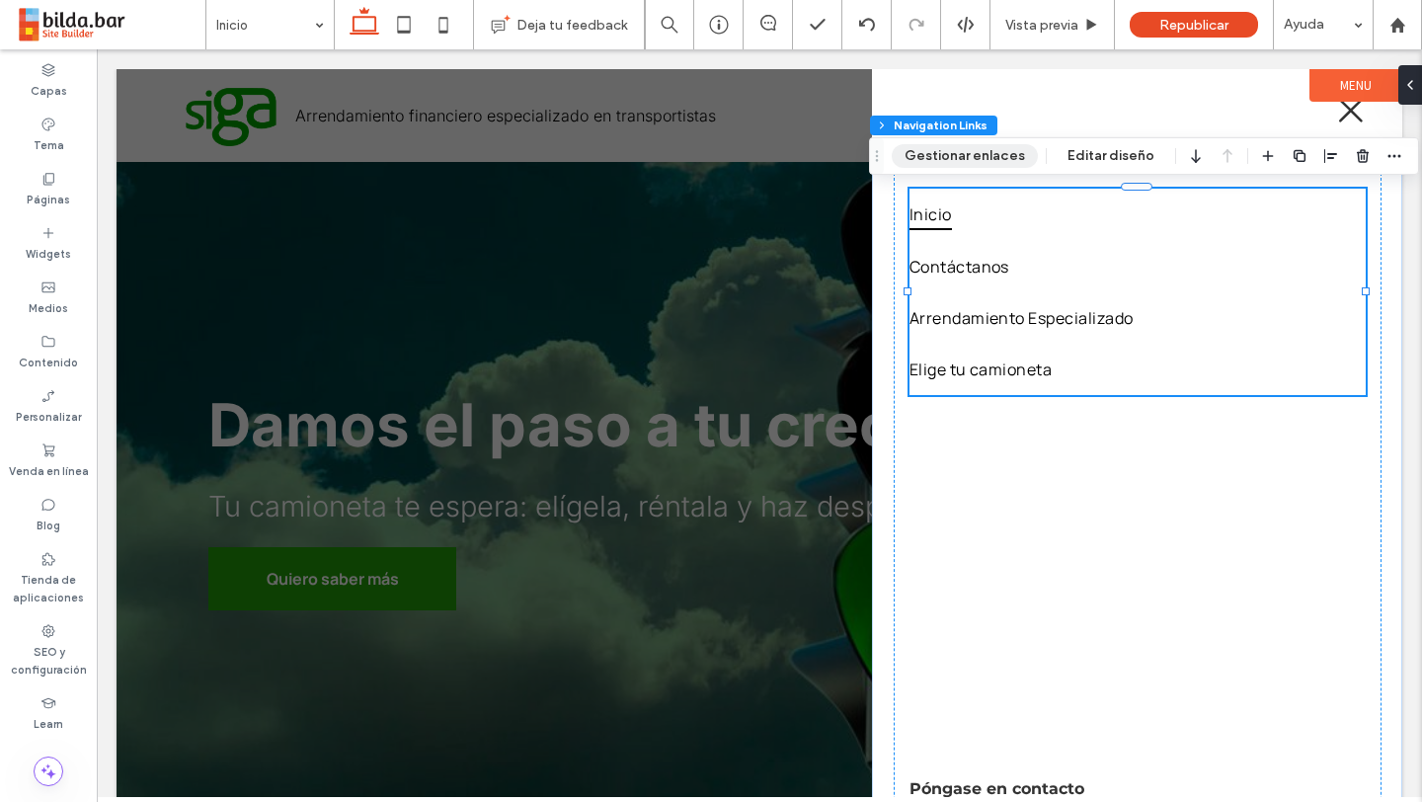
click at [985, 161] on button "Gestionar enlaces" at bounding box center [965, 156] width 146 height 24
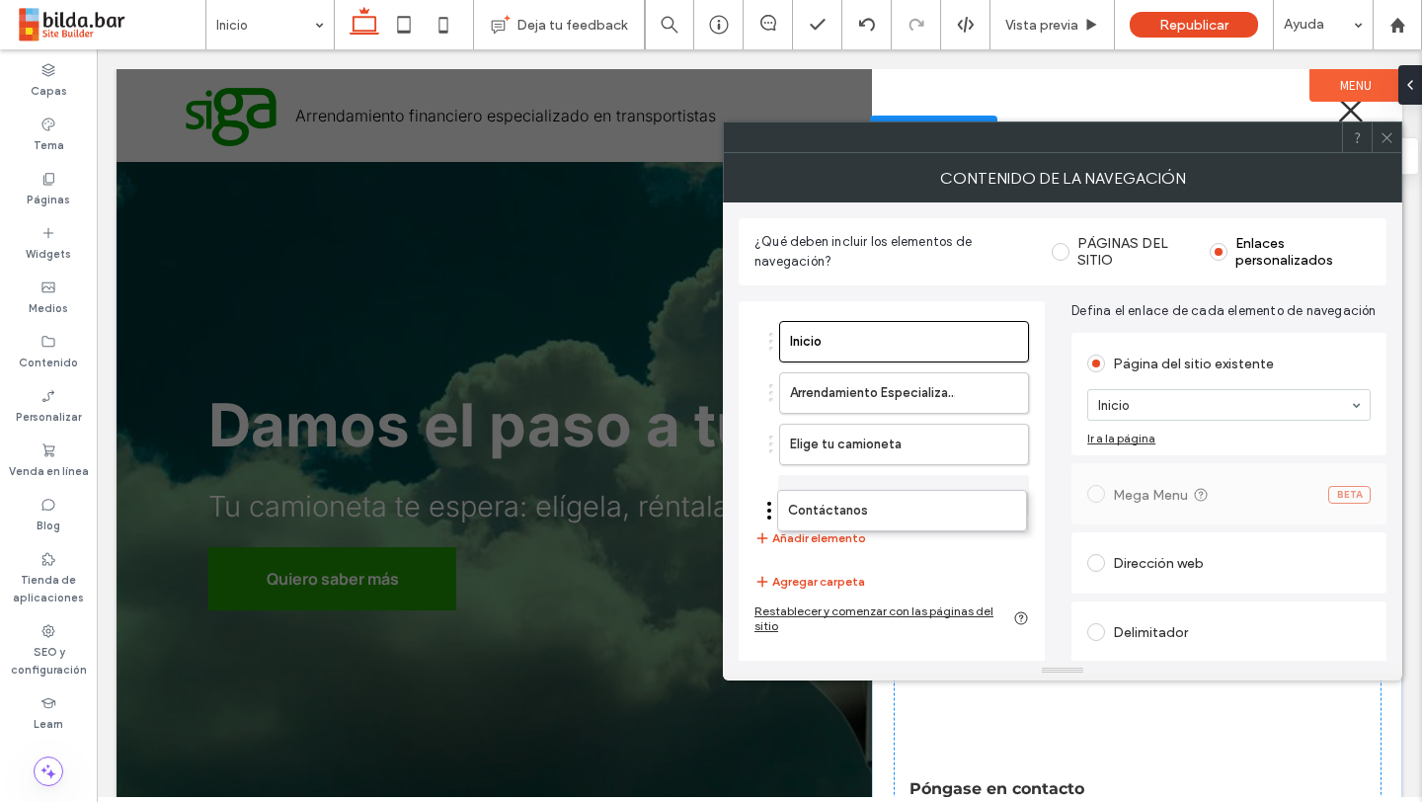
drag, startPoint x: 771, startPoint y: 393, endPoint x: 769, endPoint y: 511, distance: 117.6
click at [1387, 134] on icon at bounding box center [1387, 137] width 15 height 15
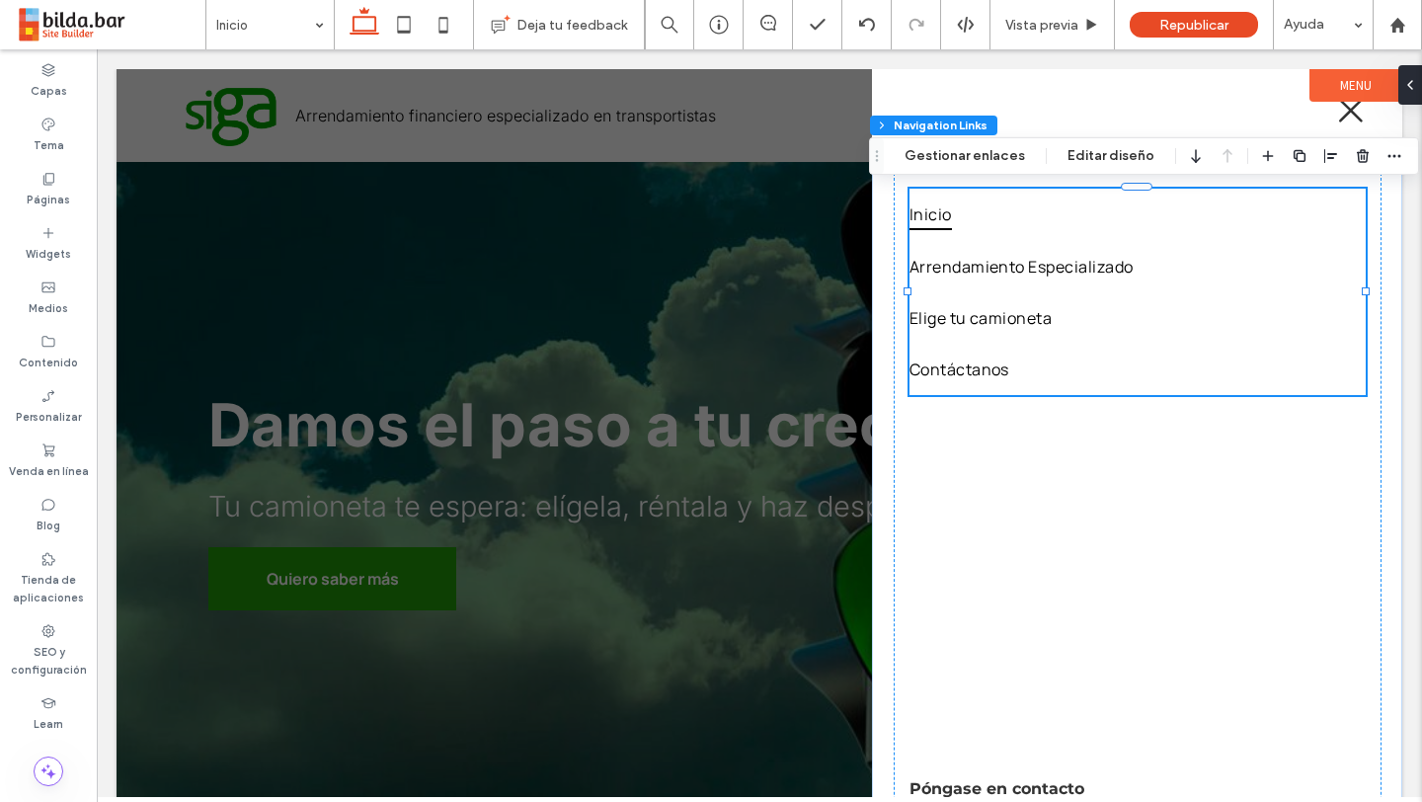
click at [828, 101] on div at bounding box center [760, 433] width 1286 height 728
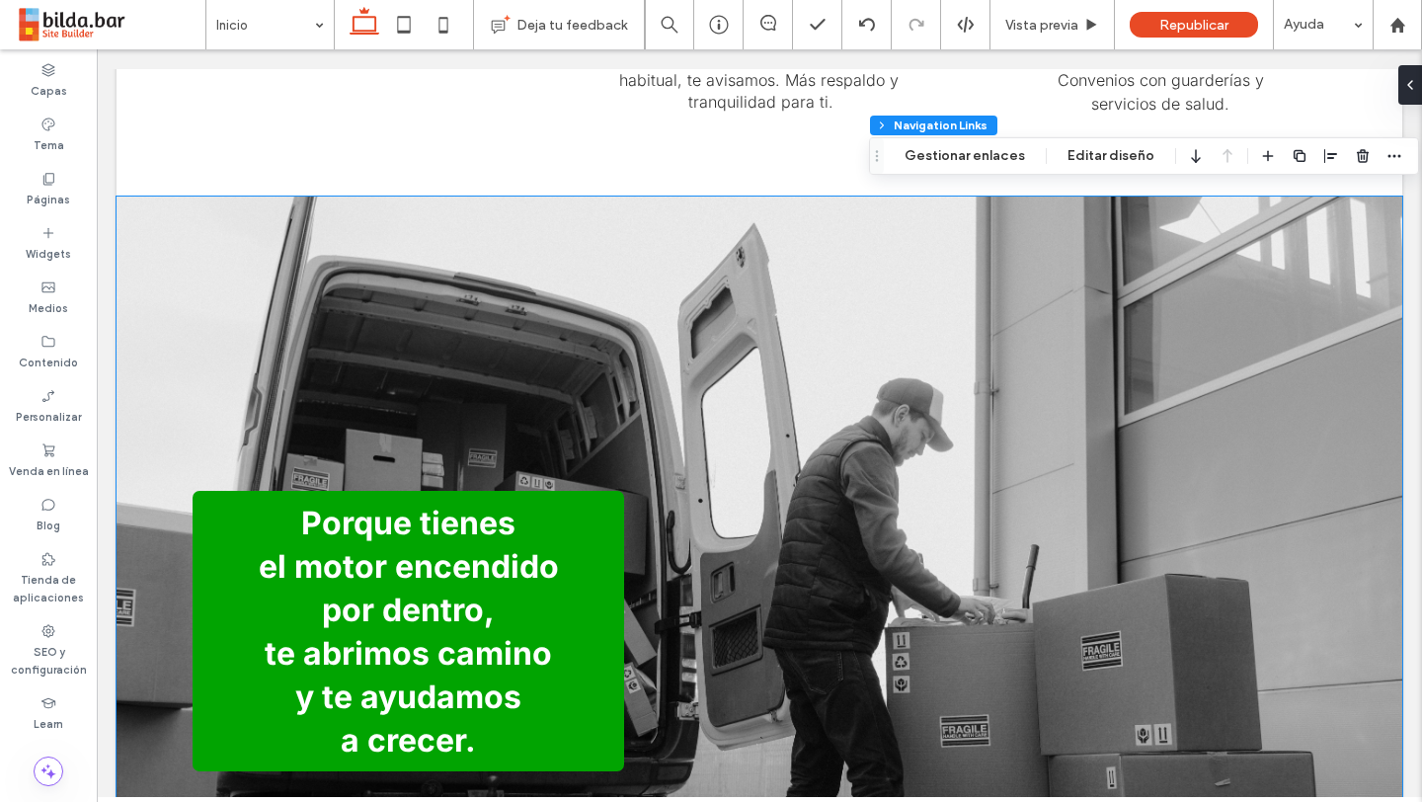
scroll to position [1627, 0]
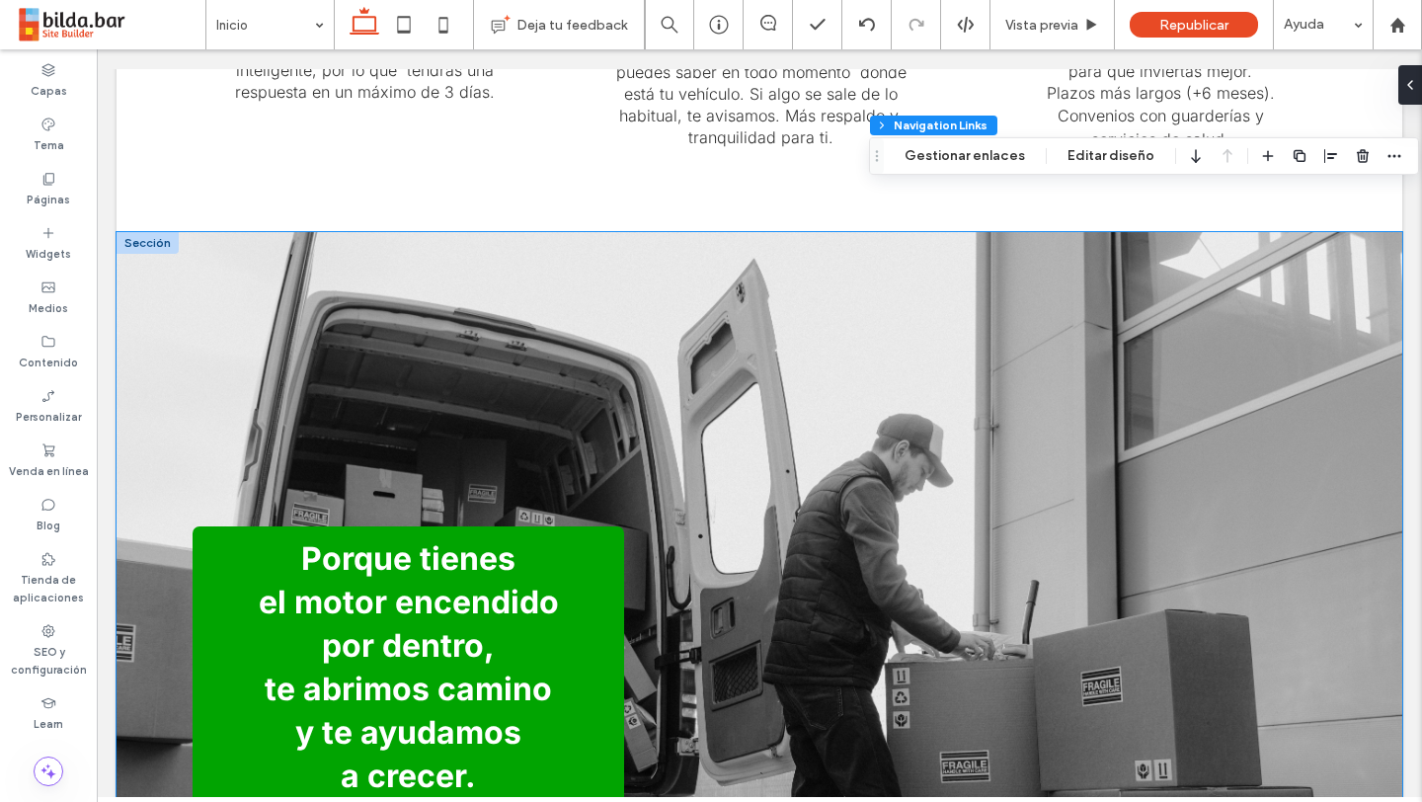
click at [414, 304] on div "Porque tienes el motor encendido por dentro, te abrimos camino y te ayudamos a …" at bounding box center [759, 666] width 1185 height 869
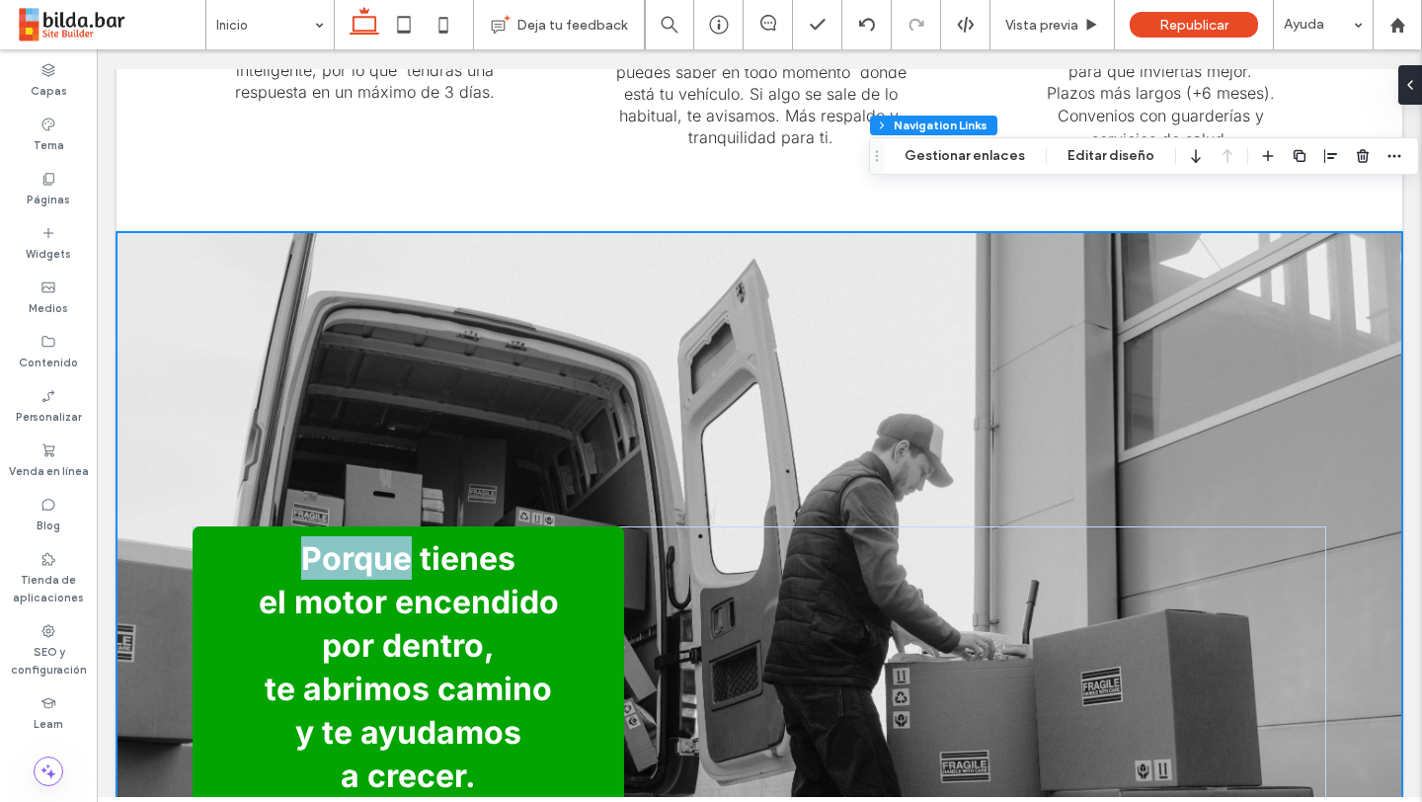
click at [414, 304] on div "Porque tienes el motor encendido por dentro, te abrimos camino y te ayudamos a …" at bounding box center [759, 666] width 1185 height 869
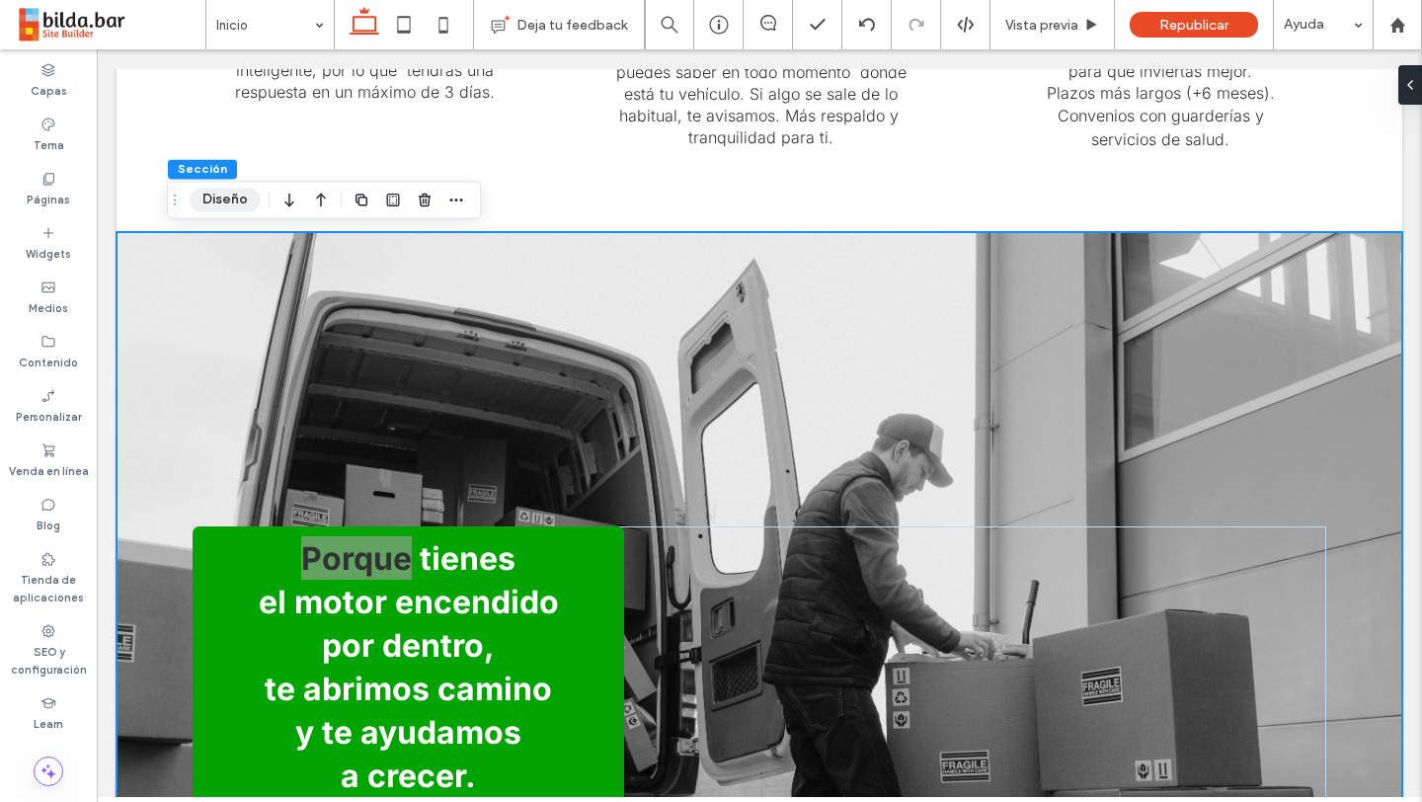
click at [228, 201] on button "Diseño" at bounding box center [225, 200] width 71 height 24
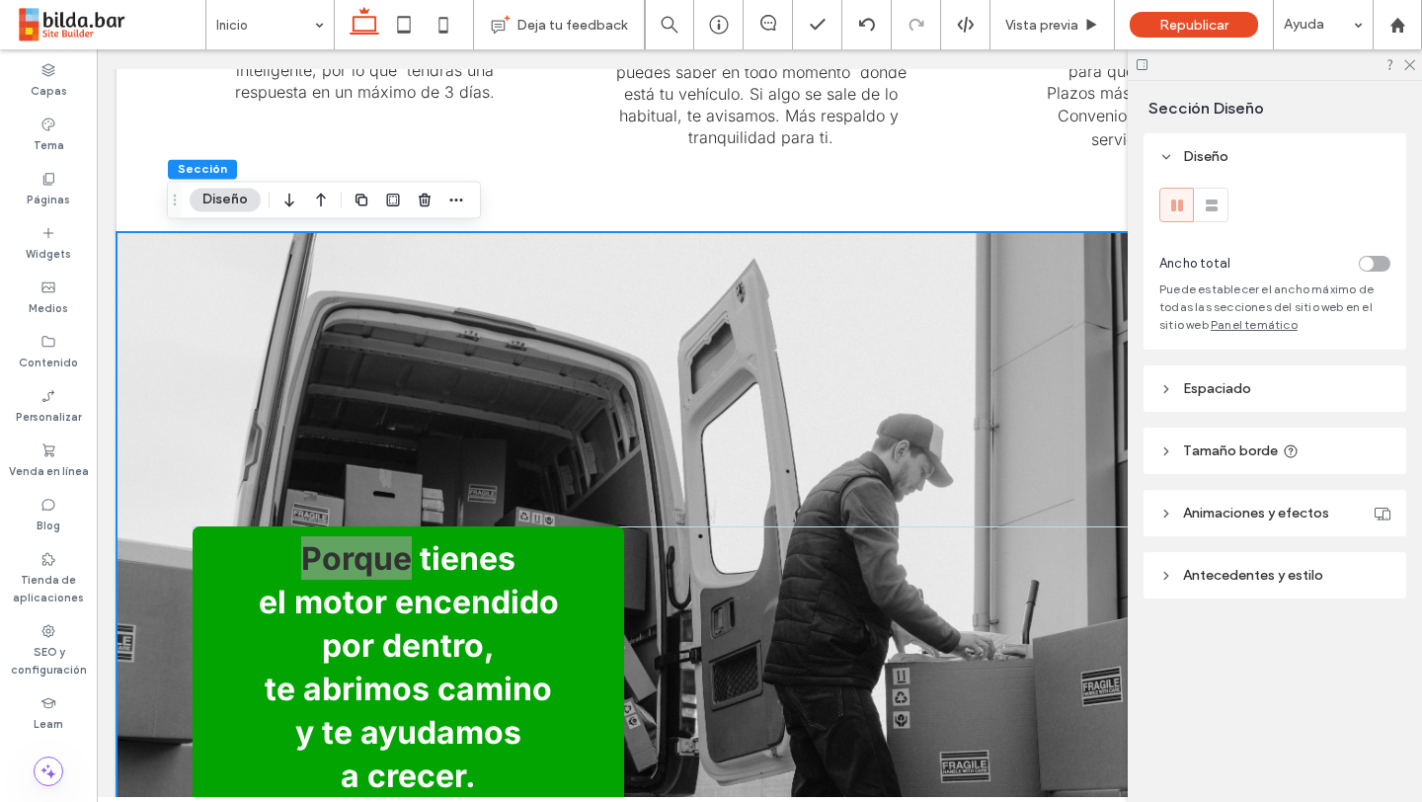
click at [1230, 569] on span "Antecedentes y estilo" at bounding box center [1253, 575] width 140 height 17
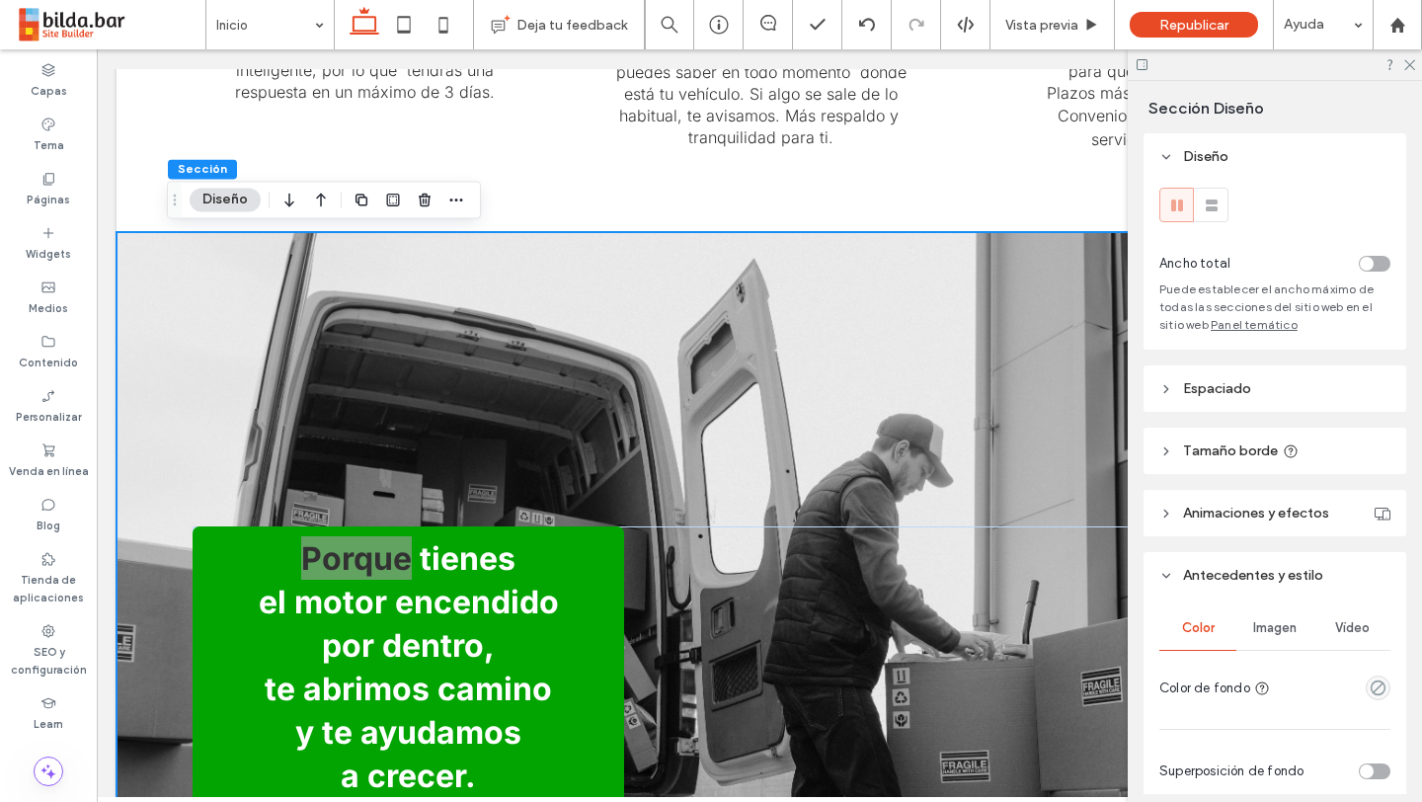
click at [1269, 618] on div "Imagen" at bounding box center [1275, 627] width 77 height 43
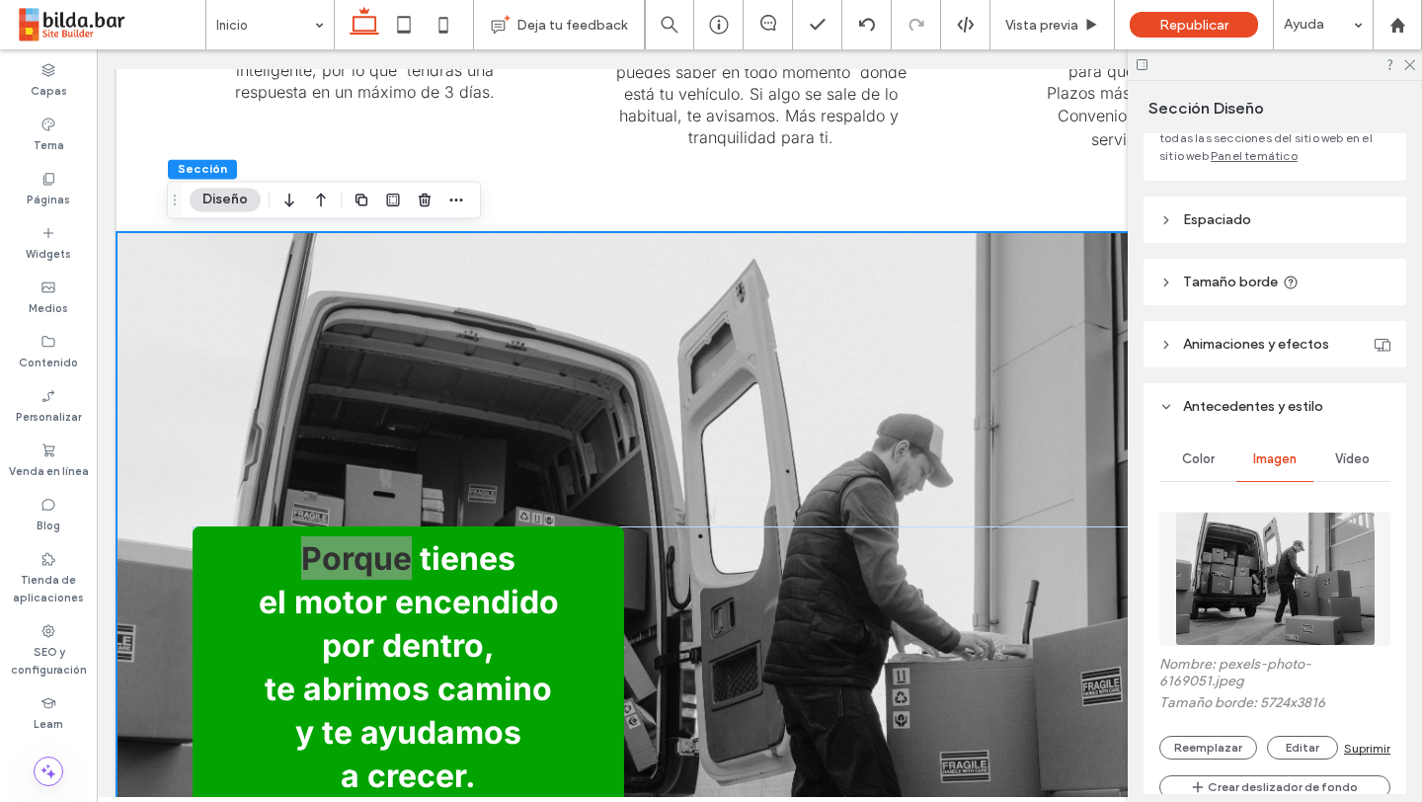
scroll to position [184, 0]
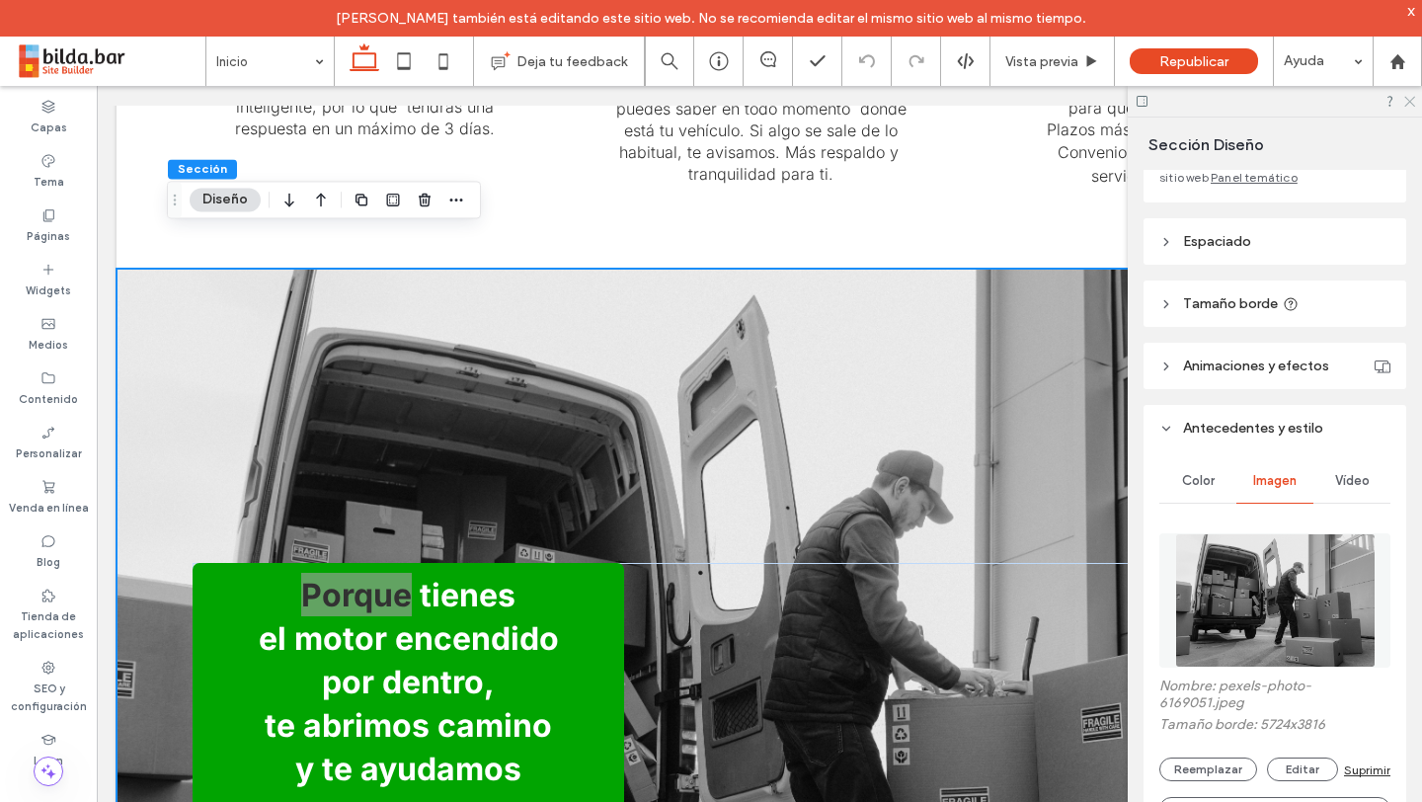
click at [1405, 102] on icon at bounding box center [1408, 100] width 13 height 13
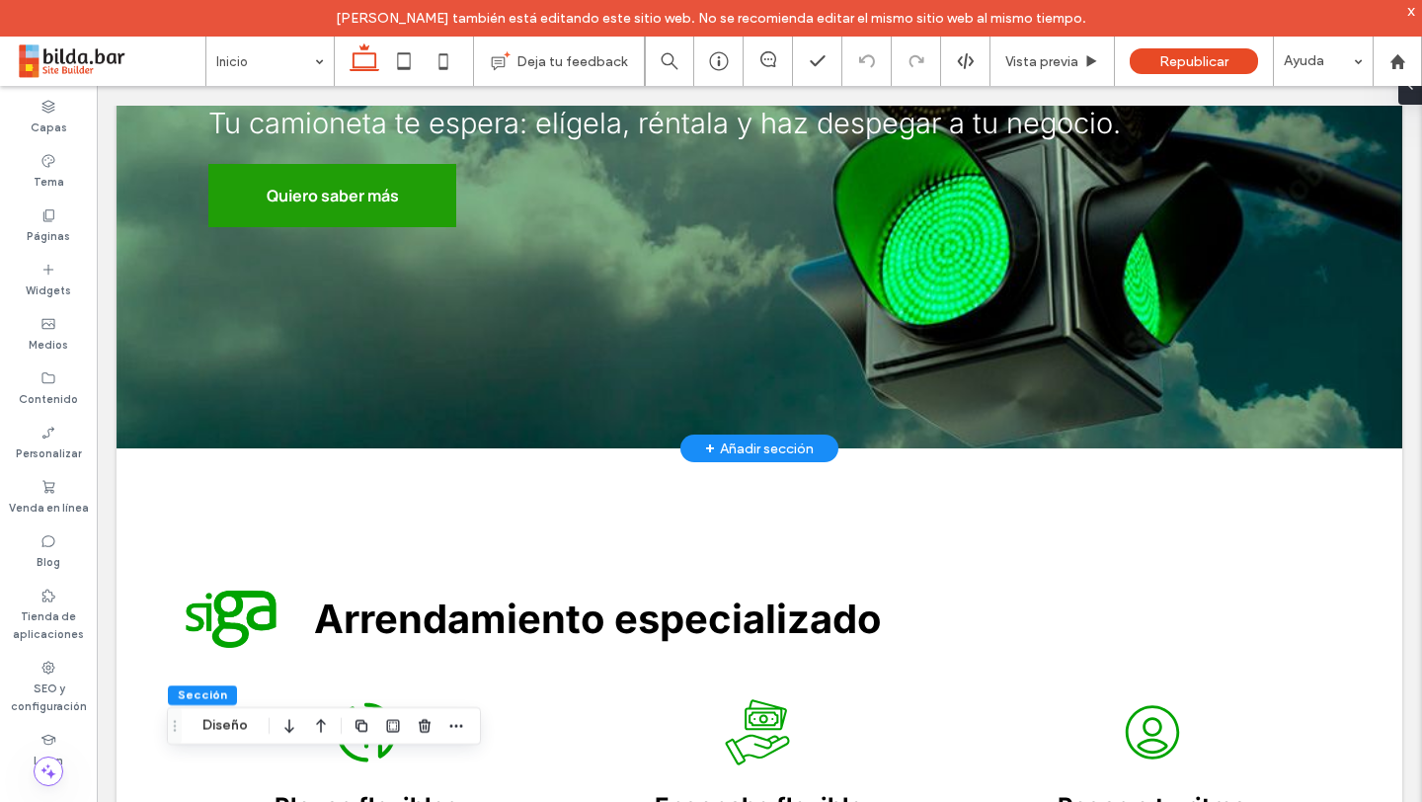
scroll to position [0, 0]
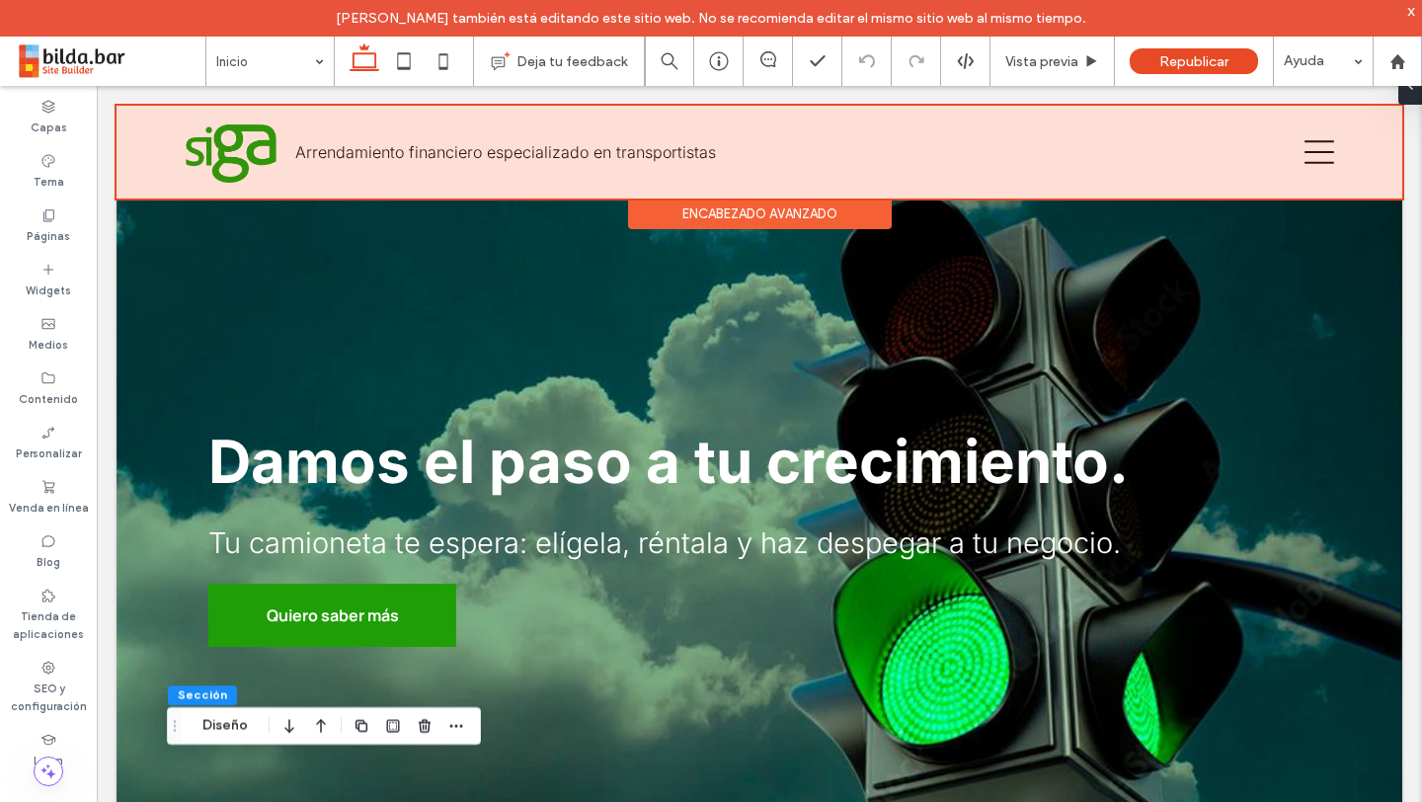
click at [1327, 154] on div at bounding box center [760, 152] width 1286 height 93
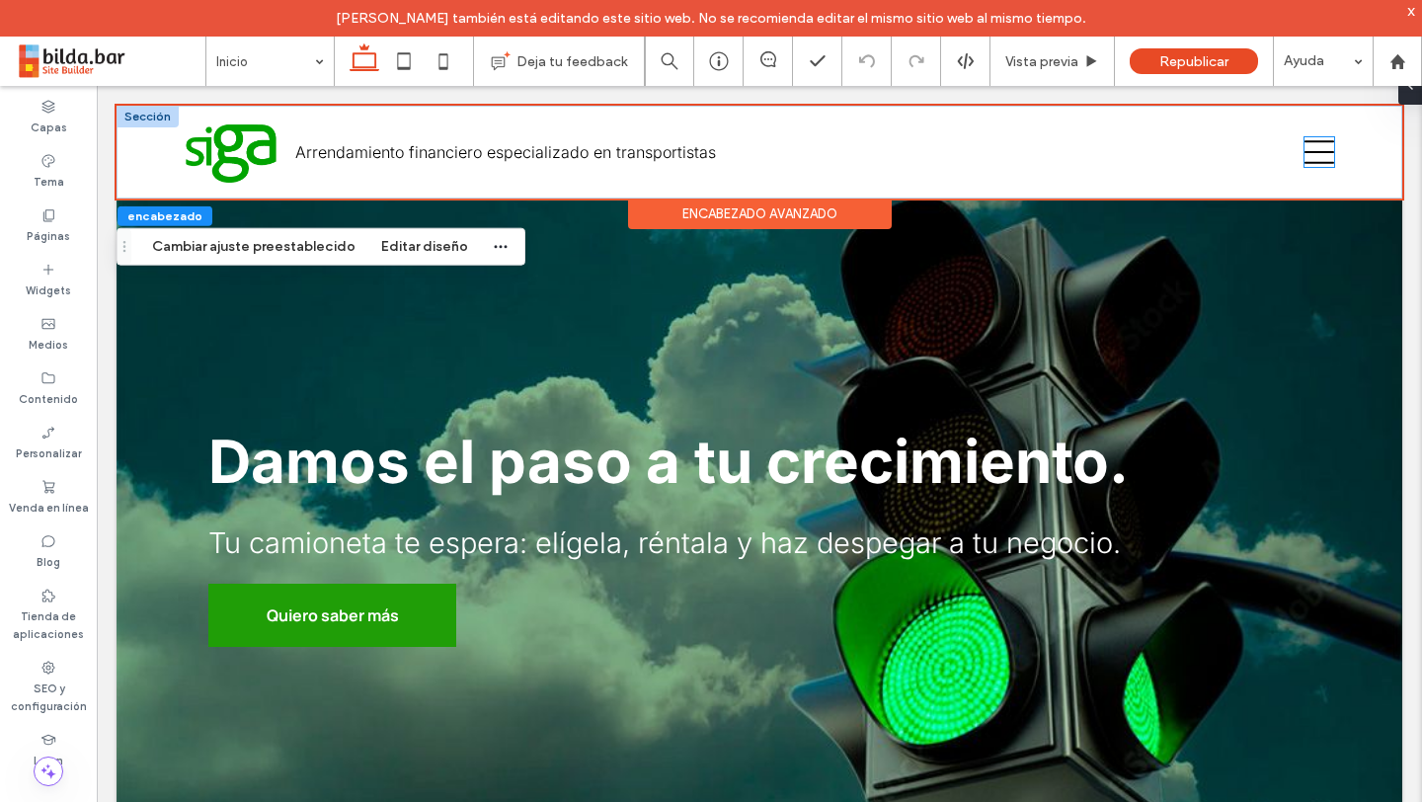
click at [1320, 160] on icon at bounding box center [1320, 152] width 30 height 30
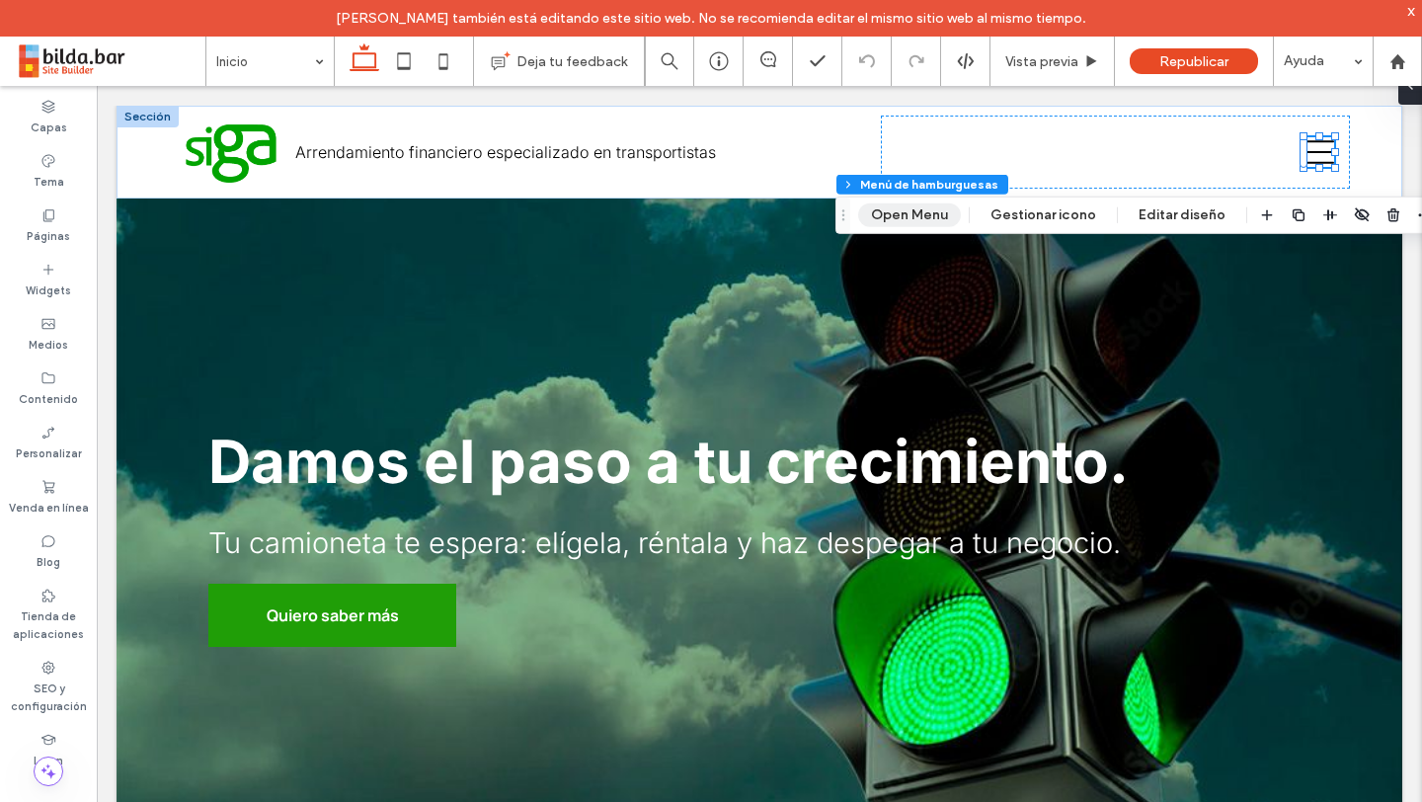
click at [927, 221] on button "Open Menu" at bounding box center [909, 215] width 103 height 24
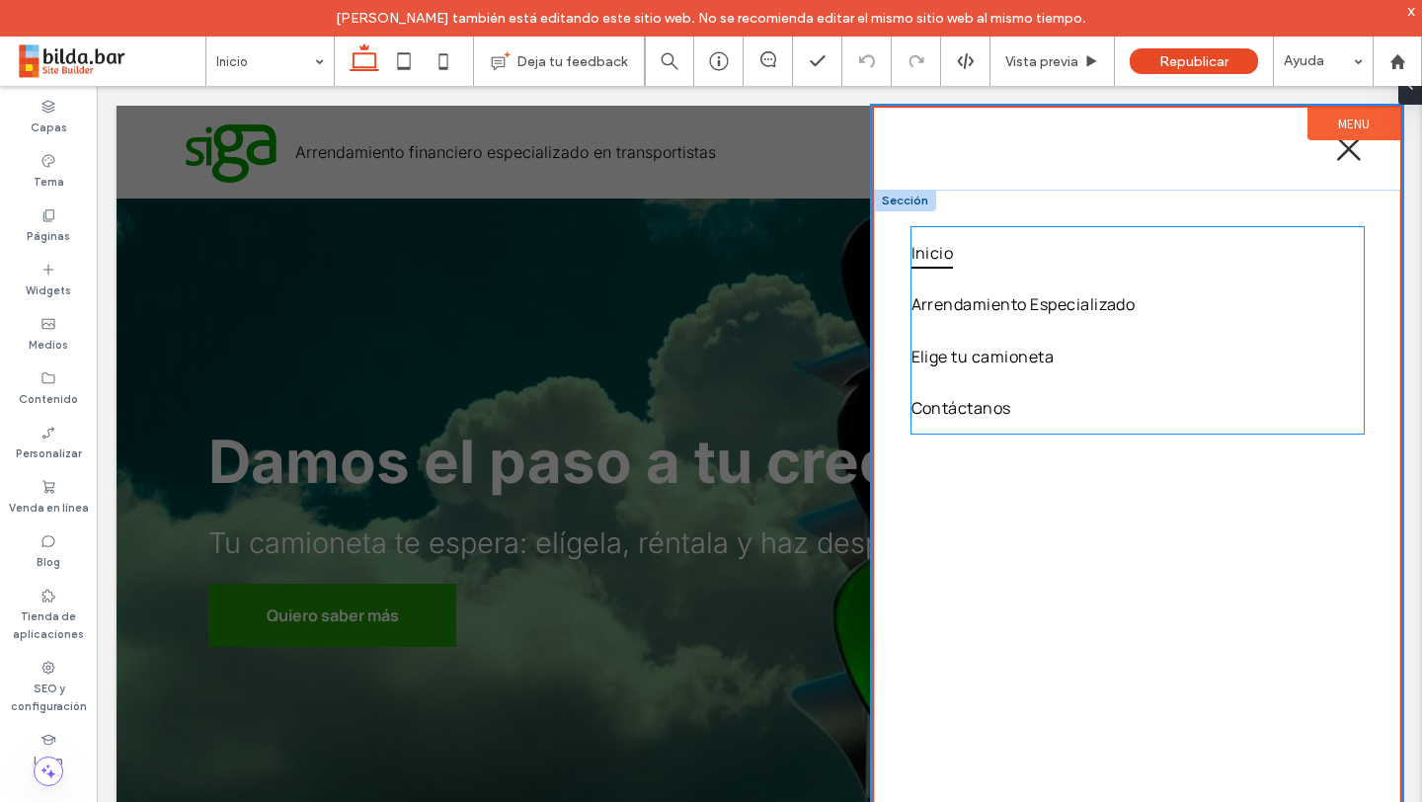
click at [1051, 227] on link "Inicio" at bounding box center [1138, 252] width 452 height 51
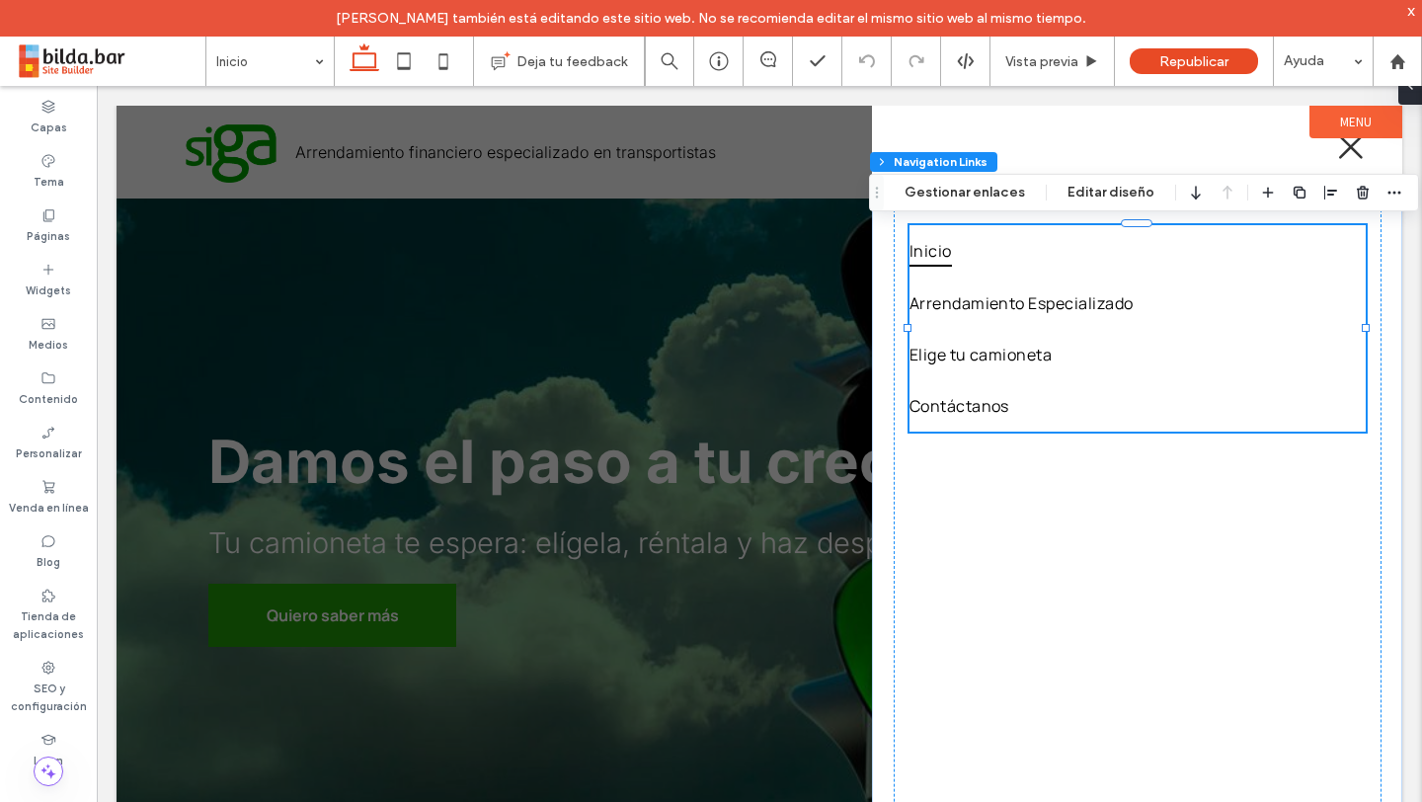
type input "***"
type input "****"
click at [966, 186] on button "Gestionar enlaces" at bounding box center [965, 193] width 146 height 24
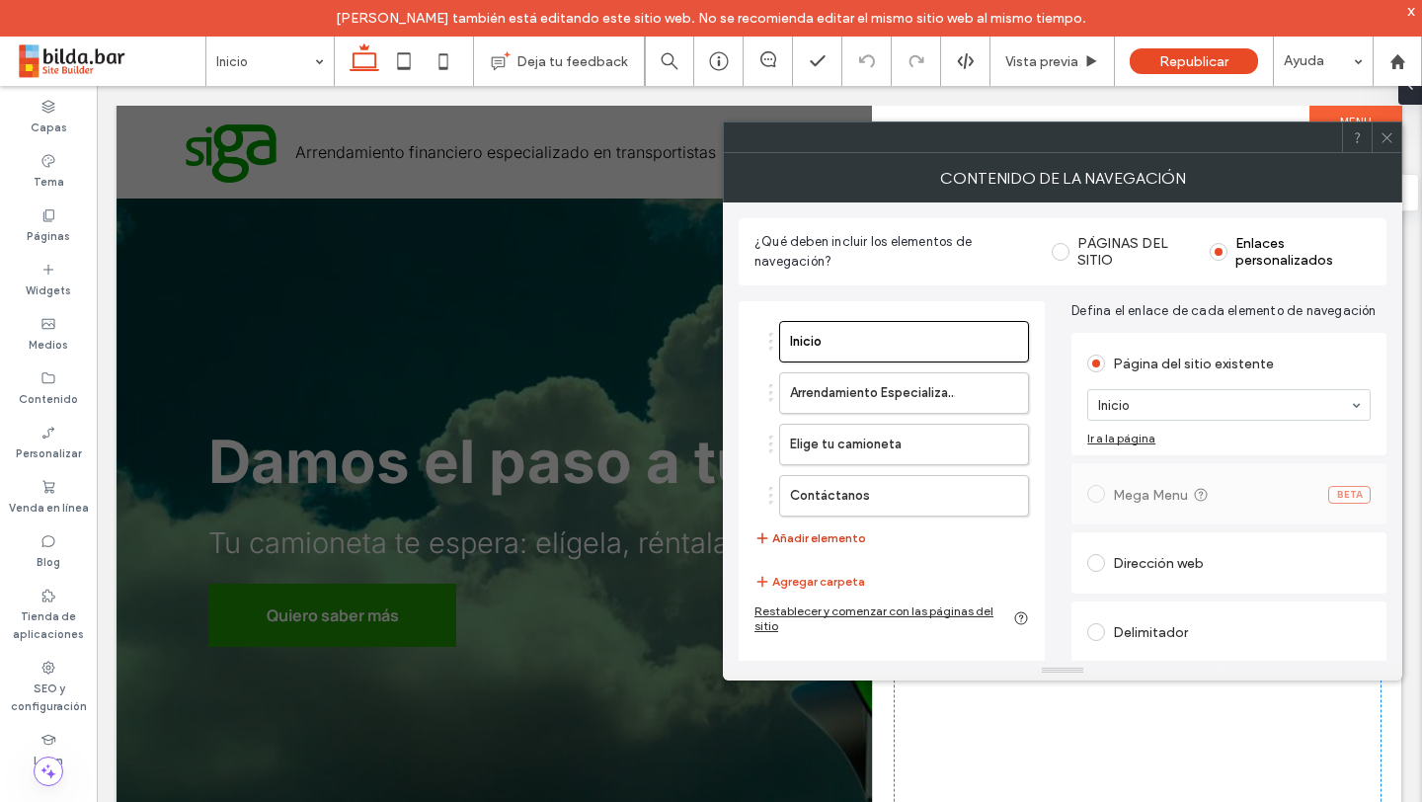
click at [826, 532] on button "Añadir elemento" at bounding box center [811, 538] width 112 height 24
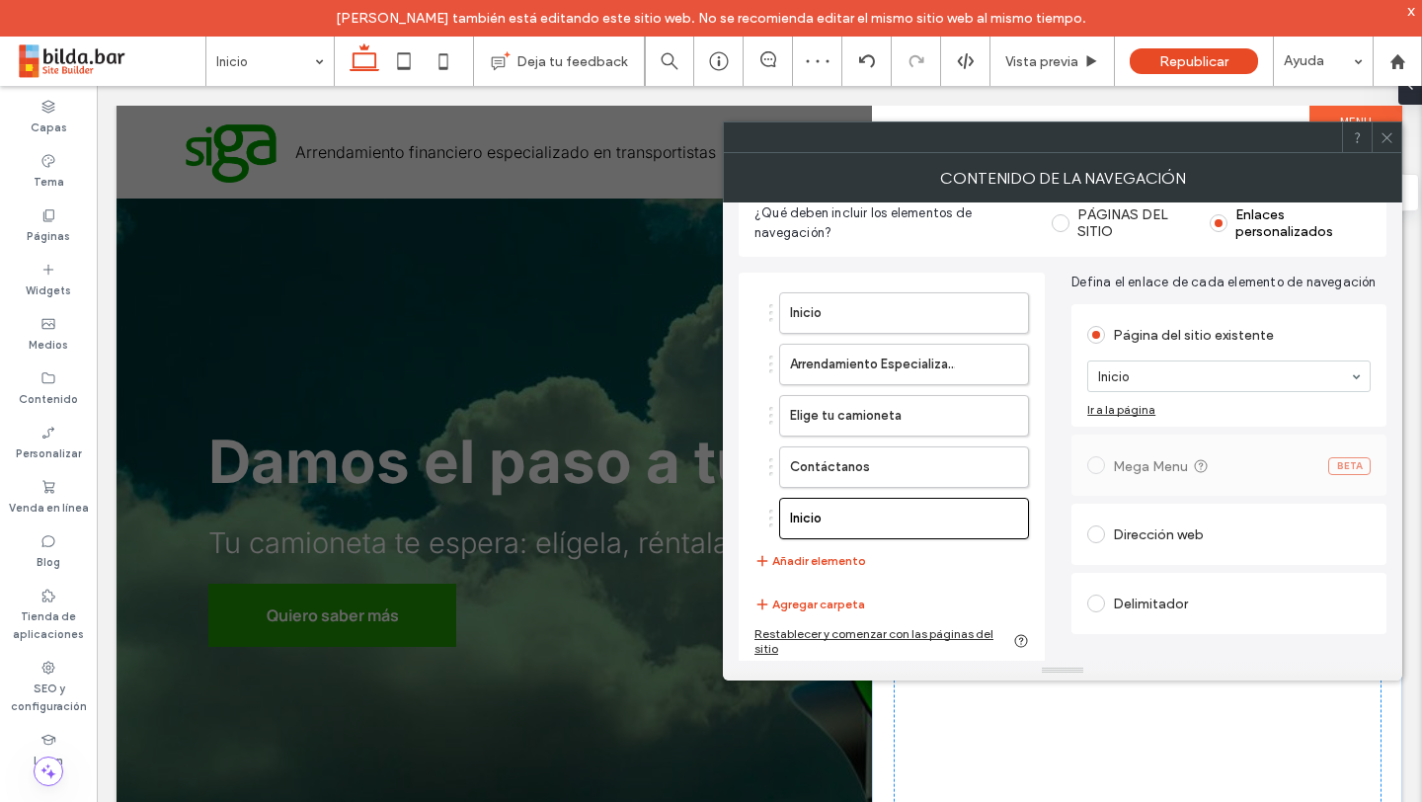
scroll to position [41, 0]
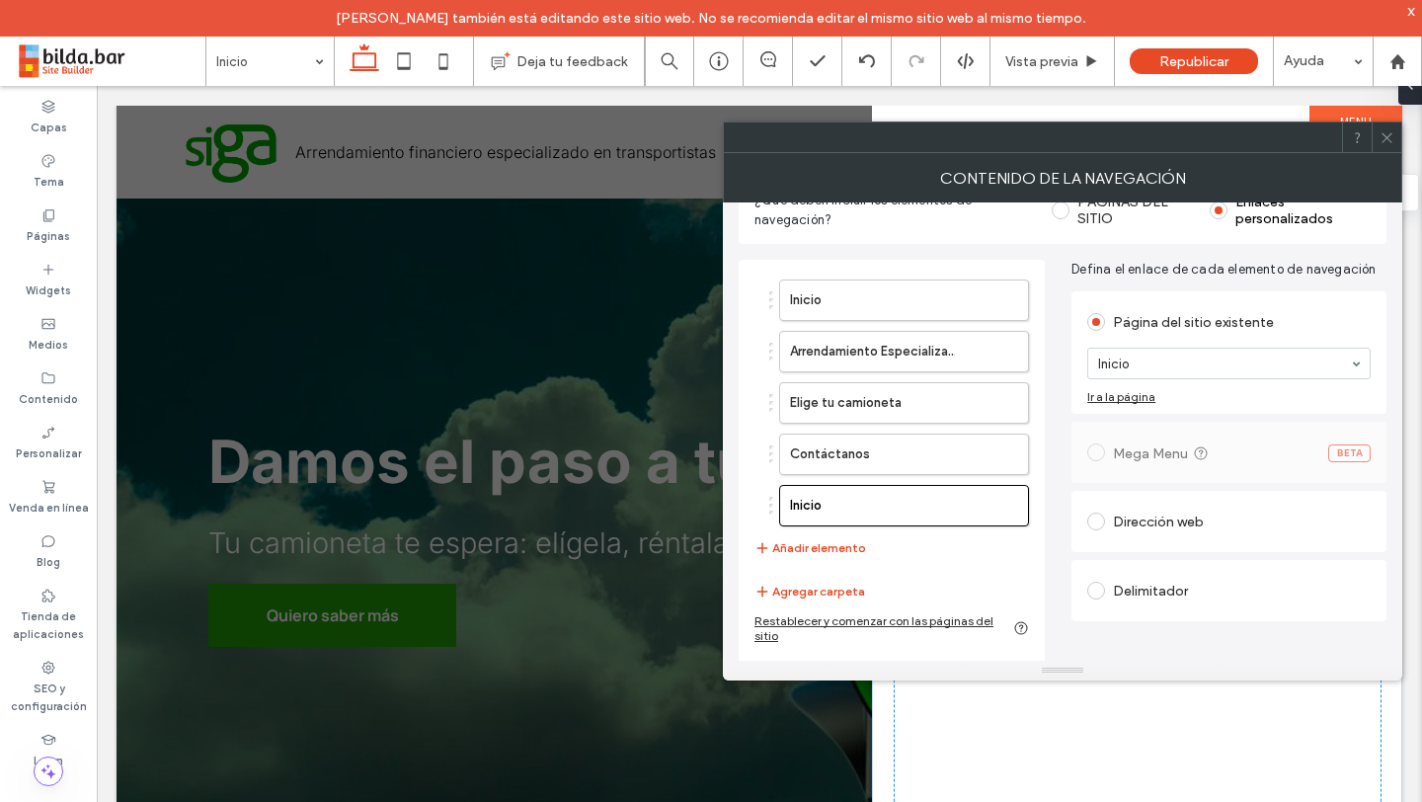
click at [1152, 583] on div "Delimitador" at bounding box center [1228, 591] width 283 height 32
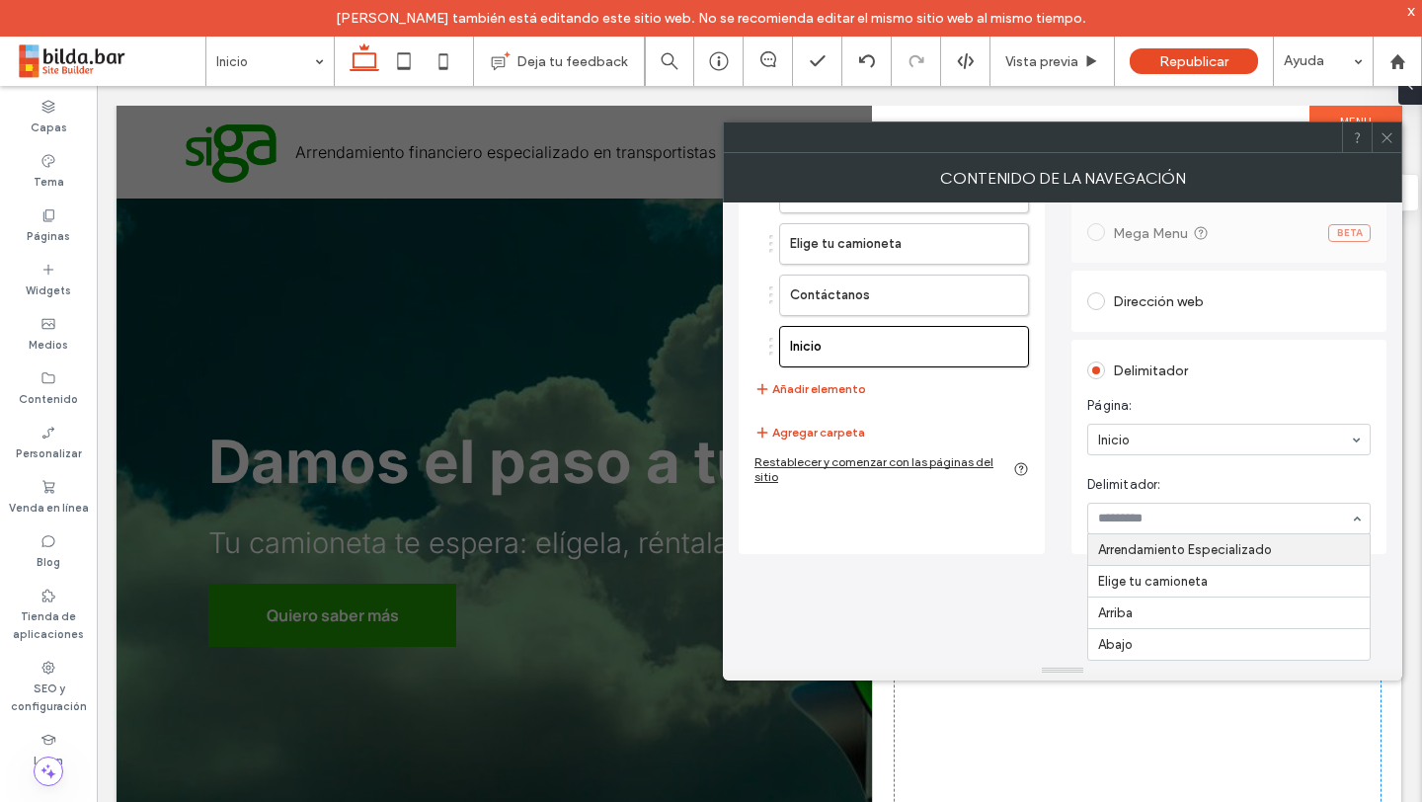
scroll to position [94, 0]
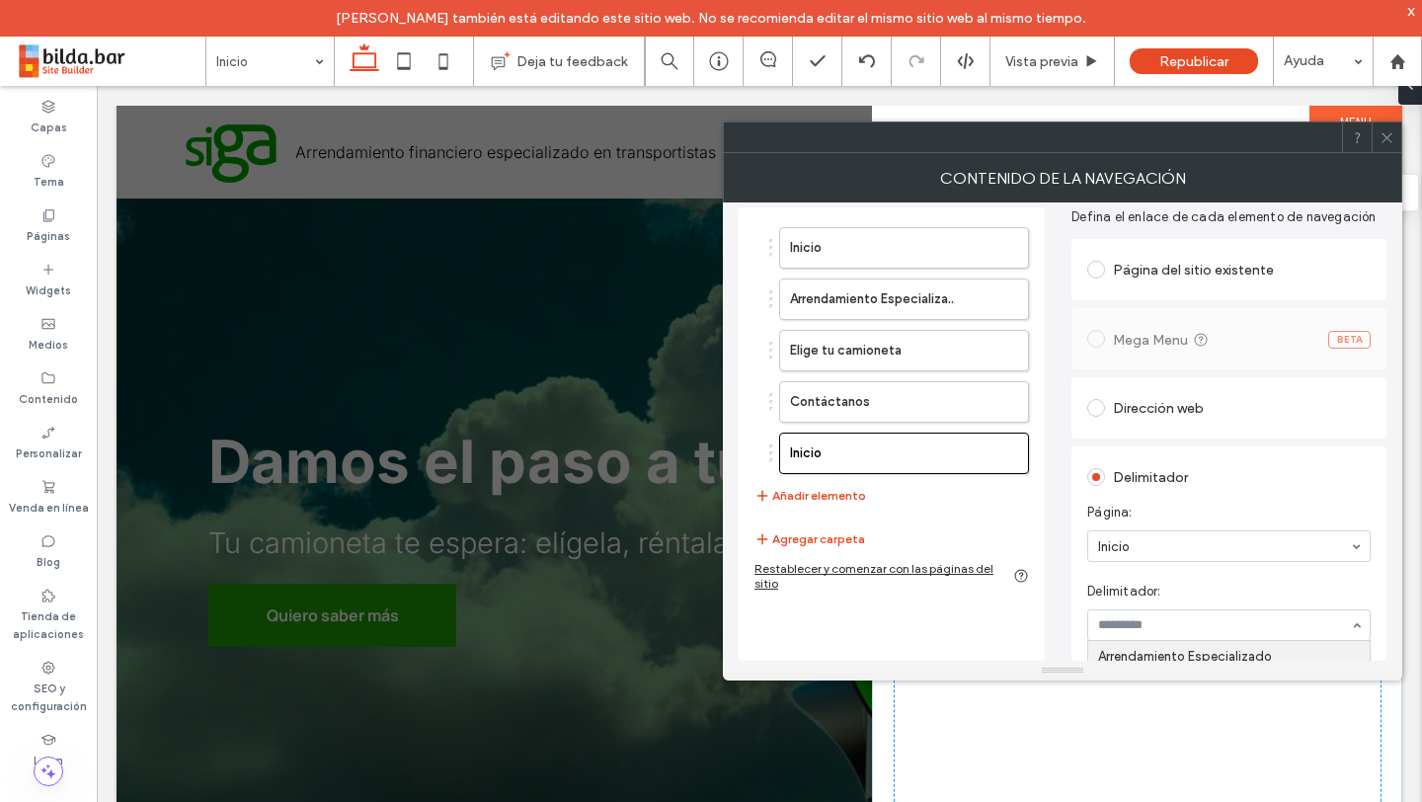
click at [1037, 403] on div "Inicio Arrendamiento Especializado Elige tu camioneta Contáctanos Inicio Añadir…" at bounding box center [892, 433] width 306 height 453
click at [1005, 458] on use "button" at bounding box center [1003, 452] width 12 height 13
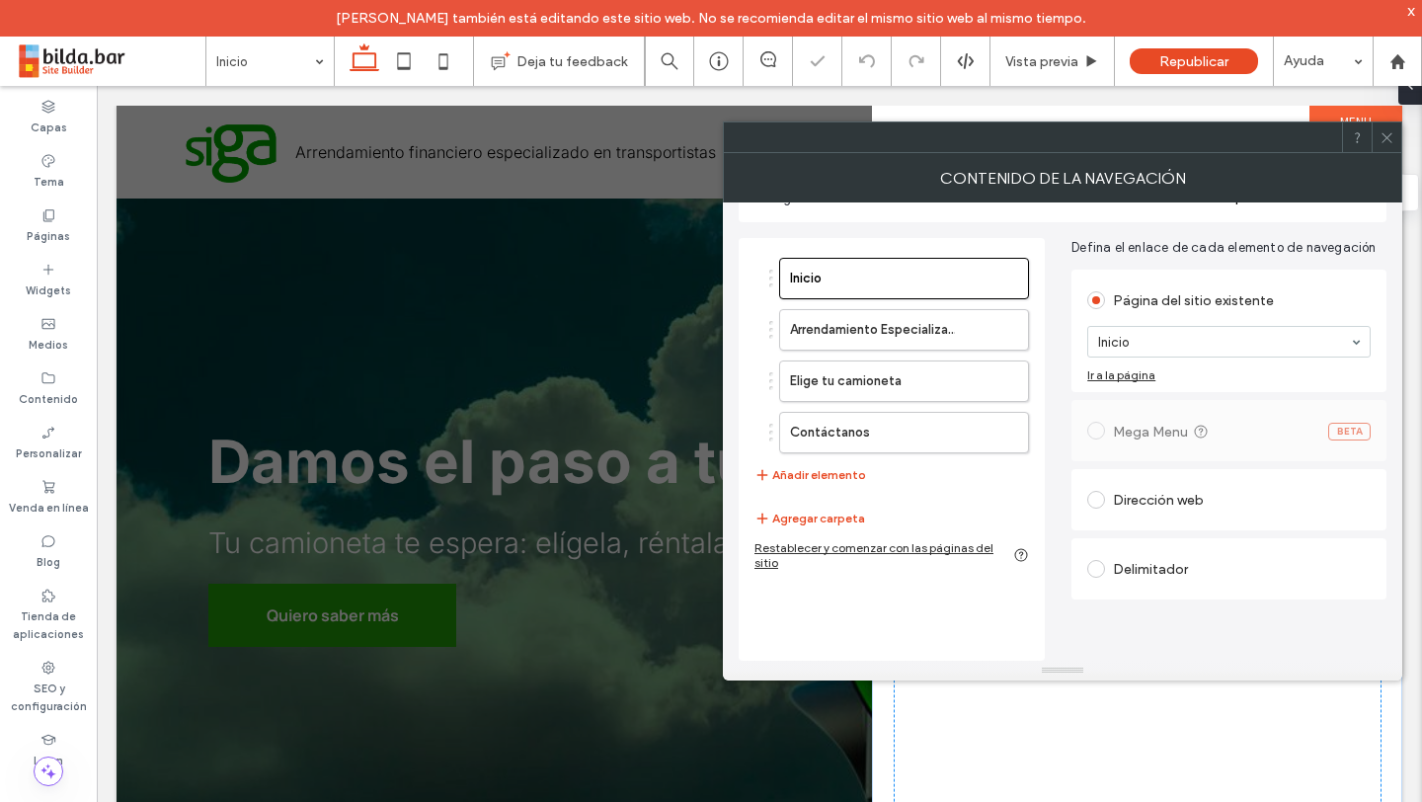
scroll to position [63, 0]
click at [1384, 139] on use at bounding box center [1387, 137] width 10 height 10
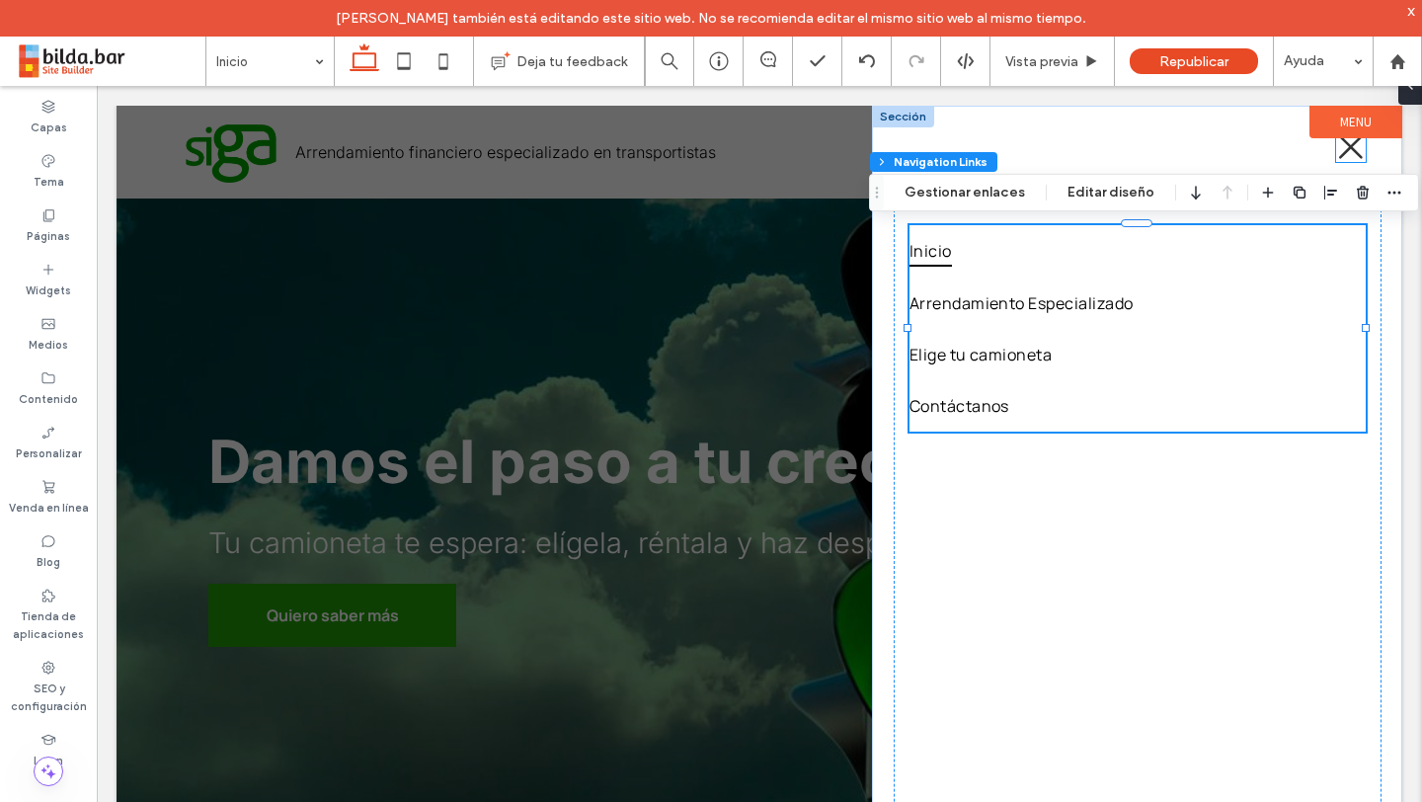
click at [1345, 139] on icon at bounding box center [1351, 147] width 30 height 30
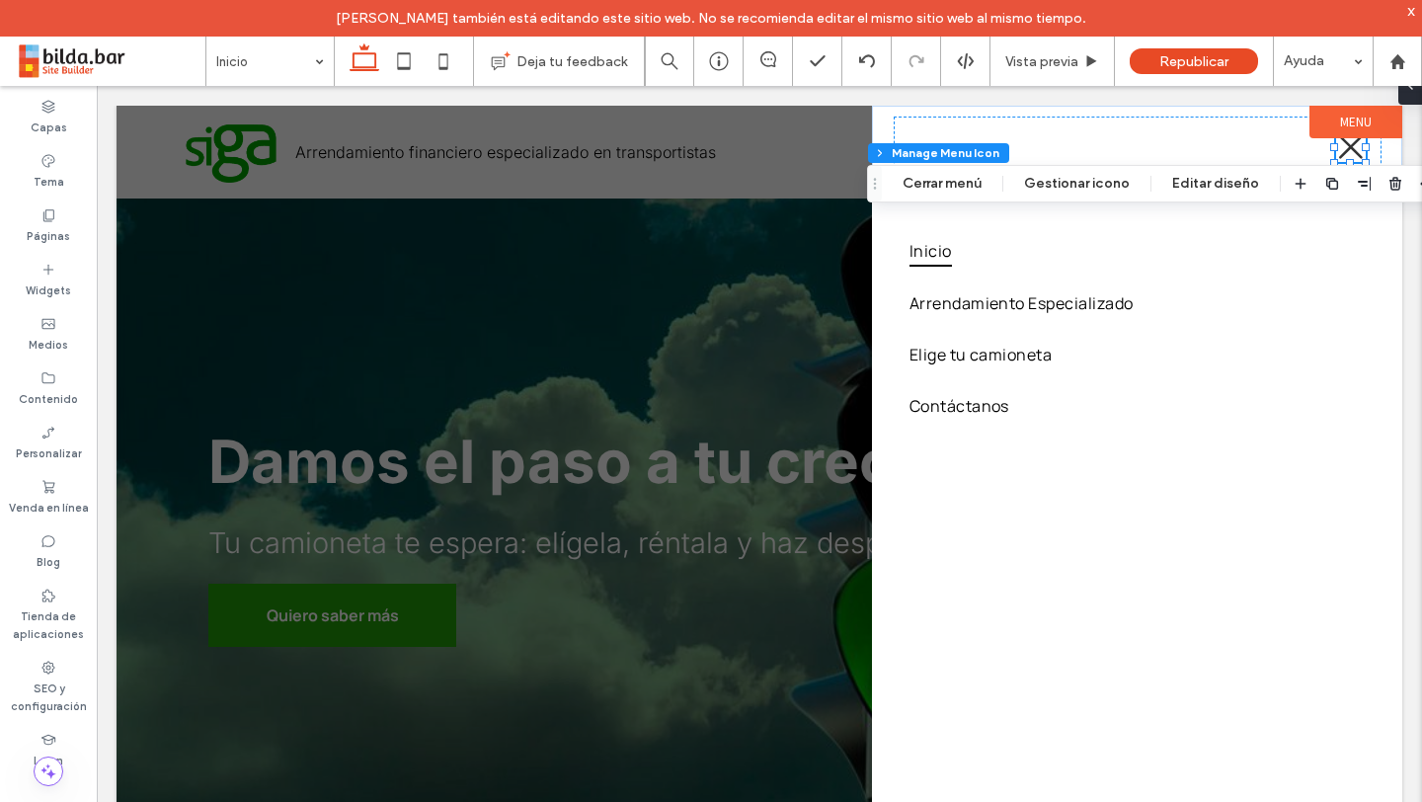
click at [814, 142] on div at bounding box center [760, 470] width 1286 height 728
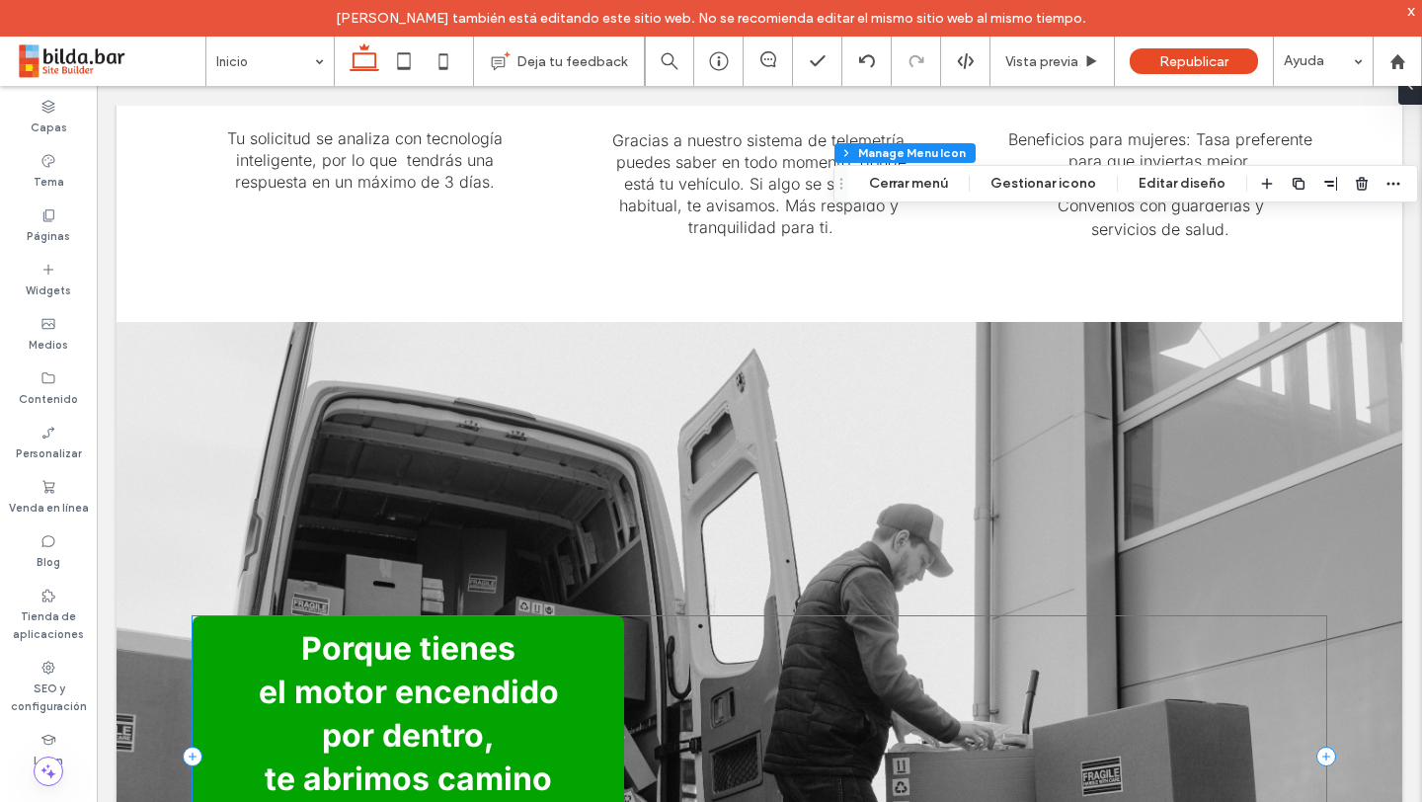
scroll to position [1572, 0]
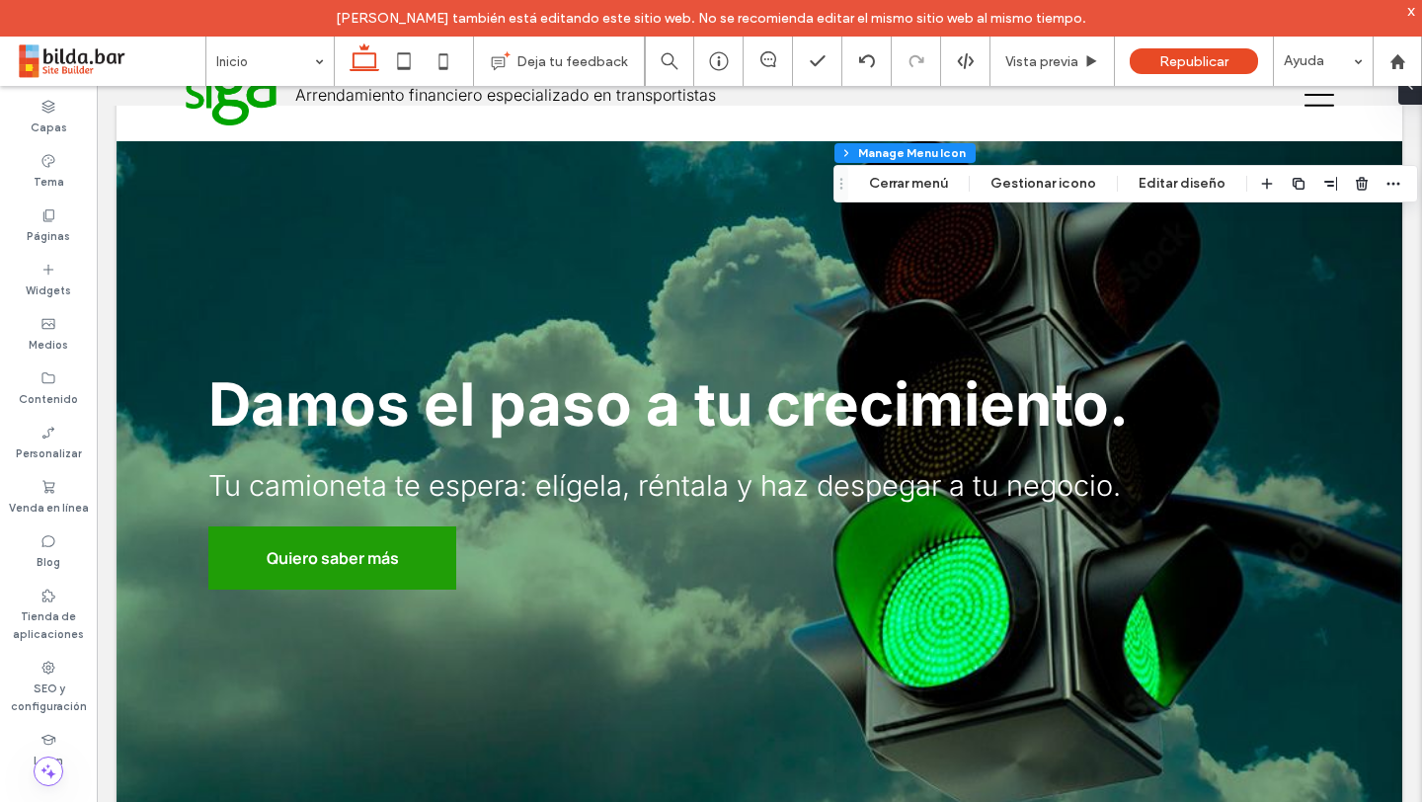
scroll to position [0, 0]
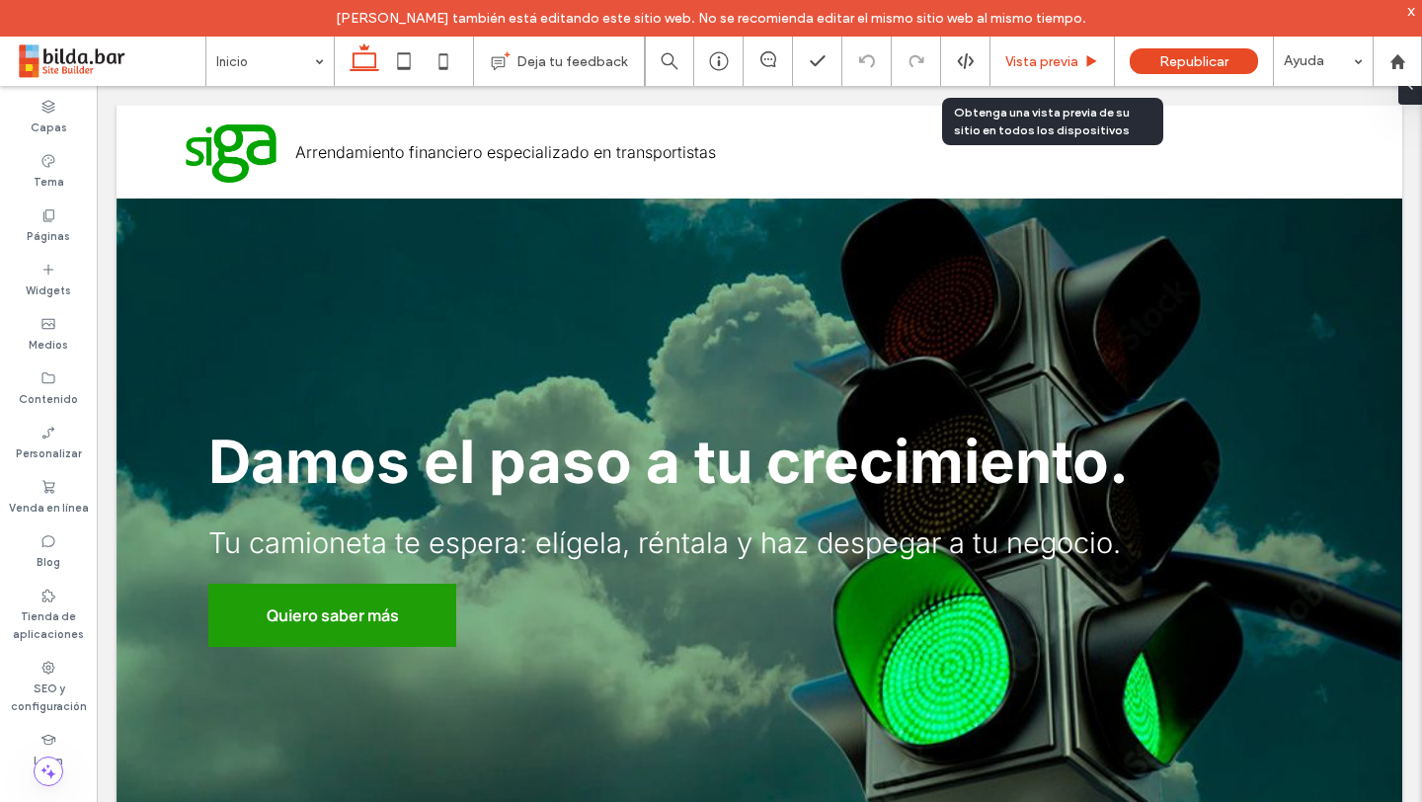
click at [1057, 53] on span "Vista previa" at bounding box center [1041, 61] width 73 height 17
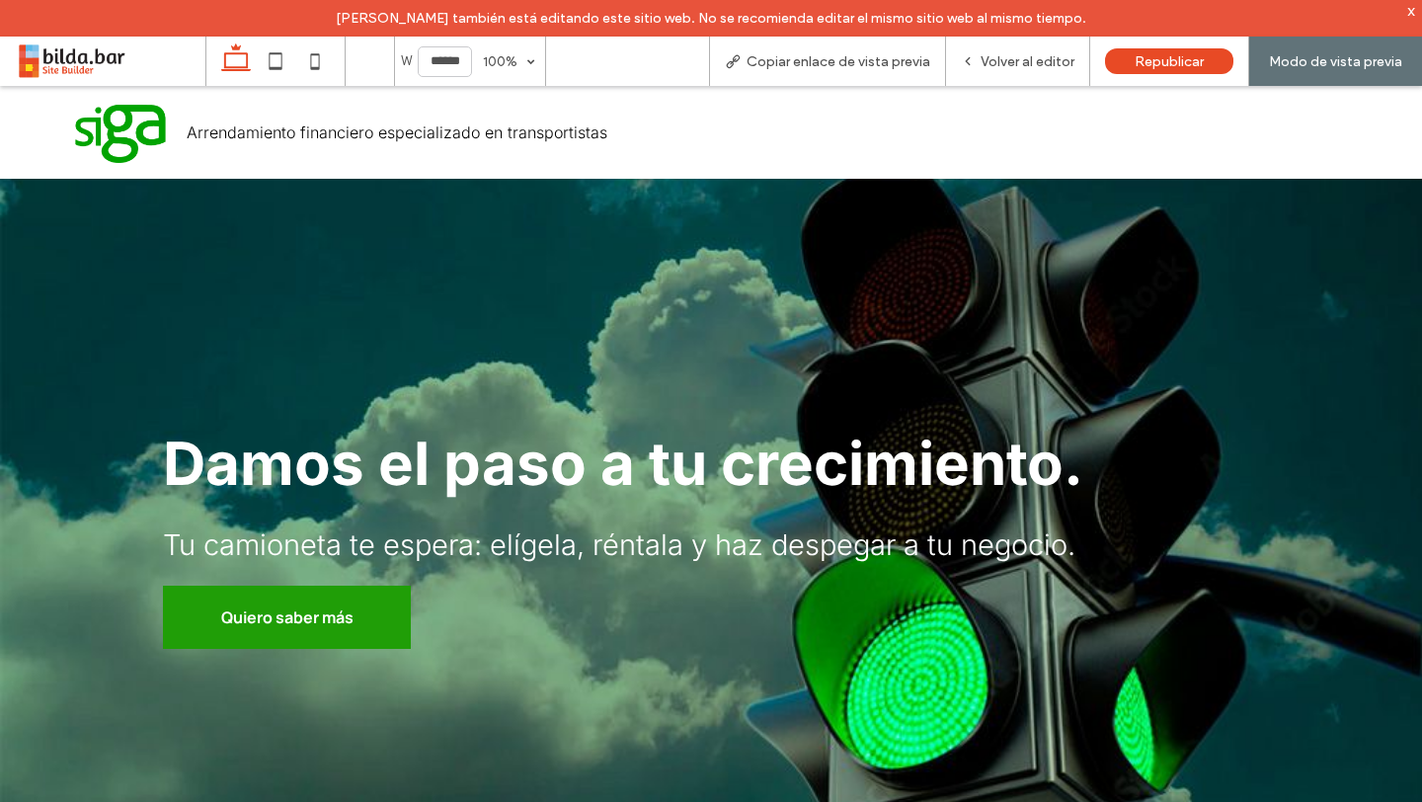
click at [309, 614] on span "Quiero saber más" at bounding box center [287, 617] width 132 height 41
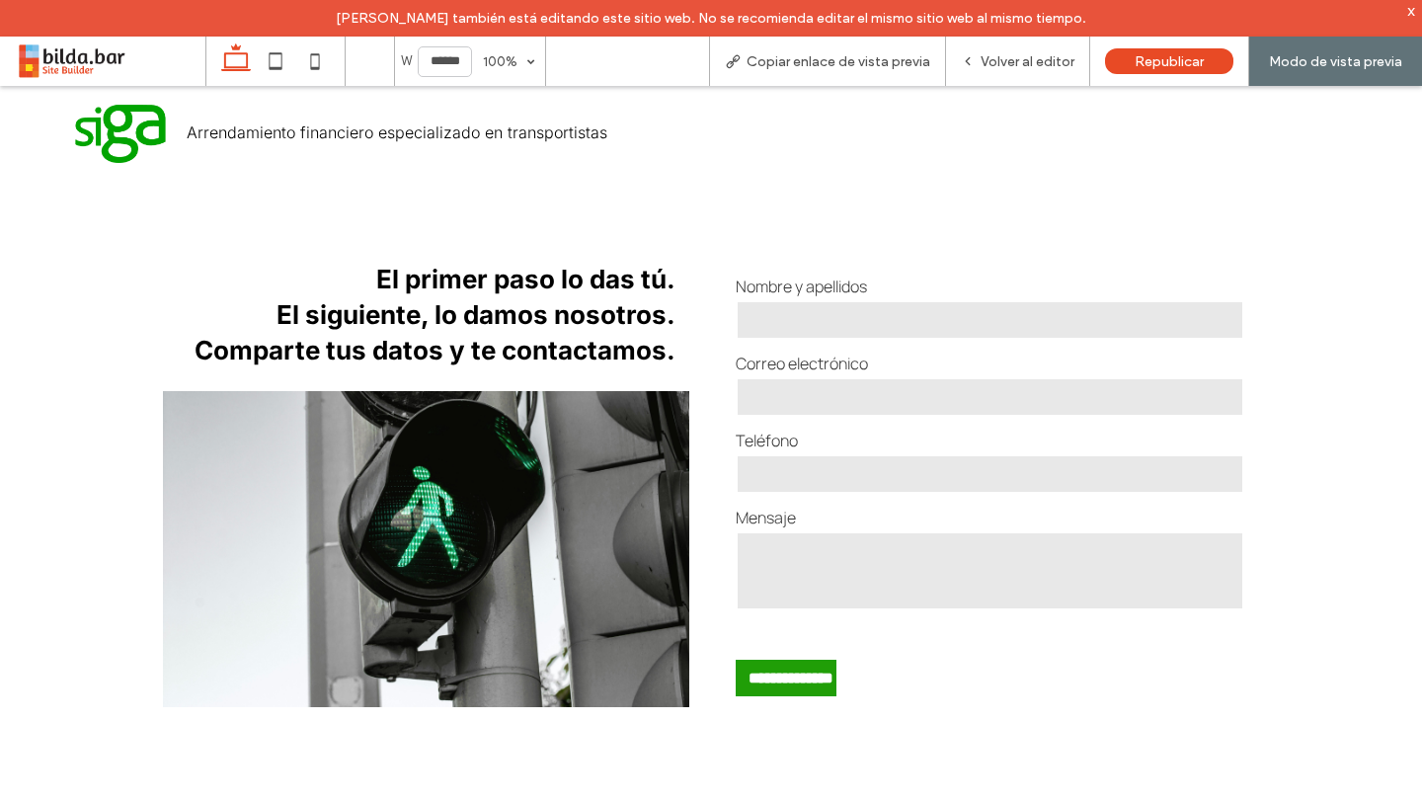
click at [122, 121] on img at bounding box center [120, 132] width 95 height 61
click at [117, 125] on img at bounding box center [120, 132] width 95 height 61
click at [130, 140] on img at bounding box center [120, 132] width 95 height 61
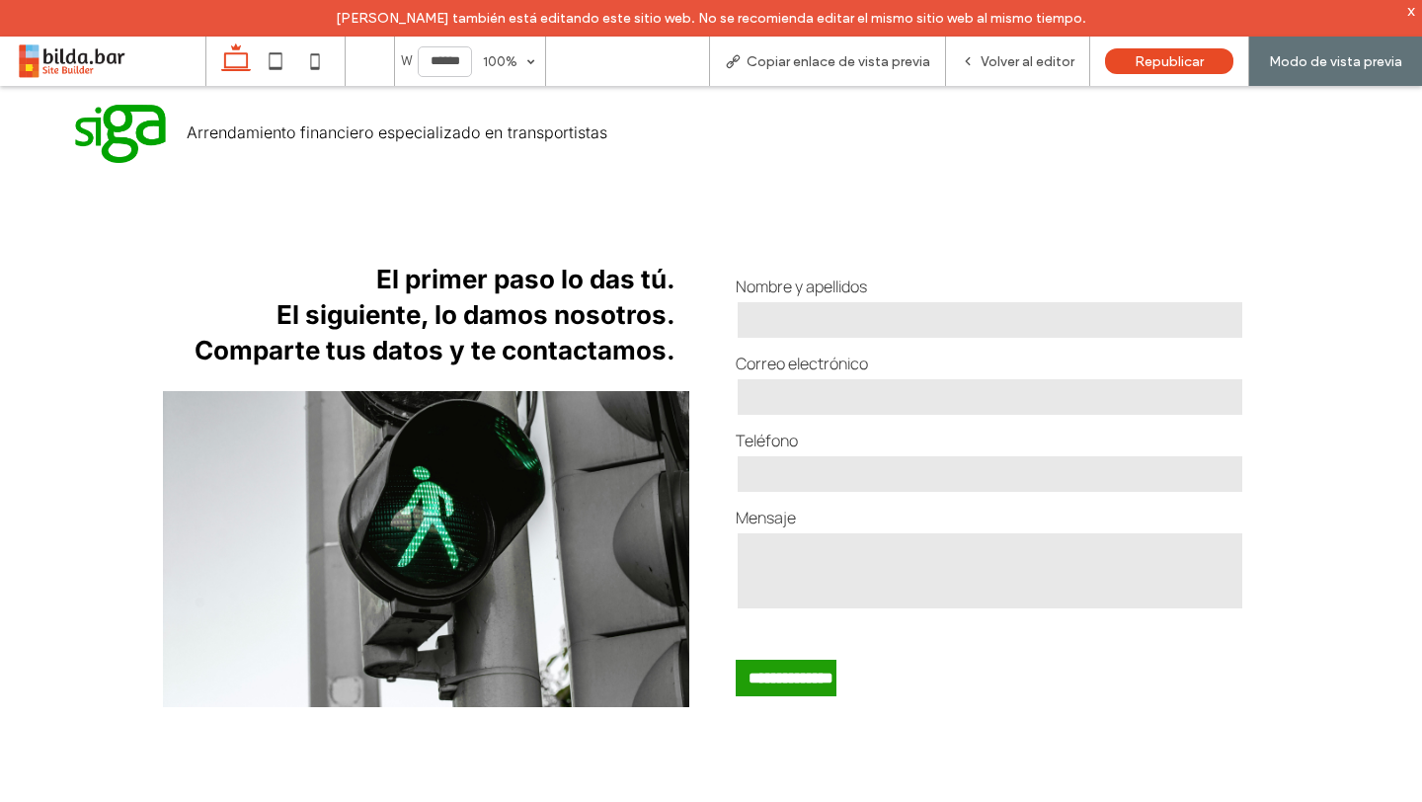
click at [130, 140] on img at bounding box center [120, 132] width 95 height 61
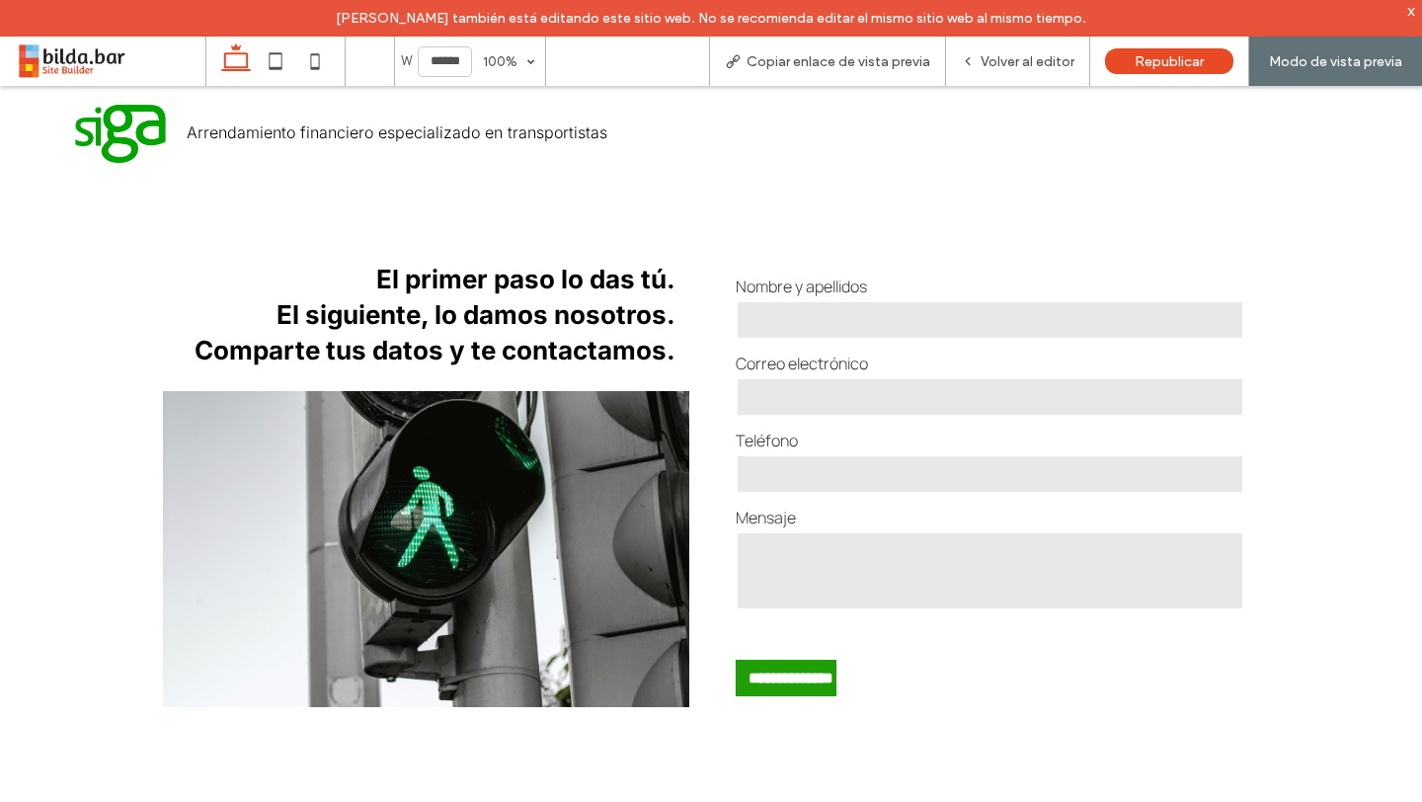
click at [130, 140] on img at bounding box center [120, 132] width 95 height 61
click at [1034, 62] on span "Volver al editor" at bounding box center [1028, 61] width 94 height 17
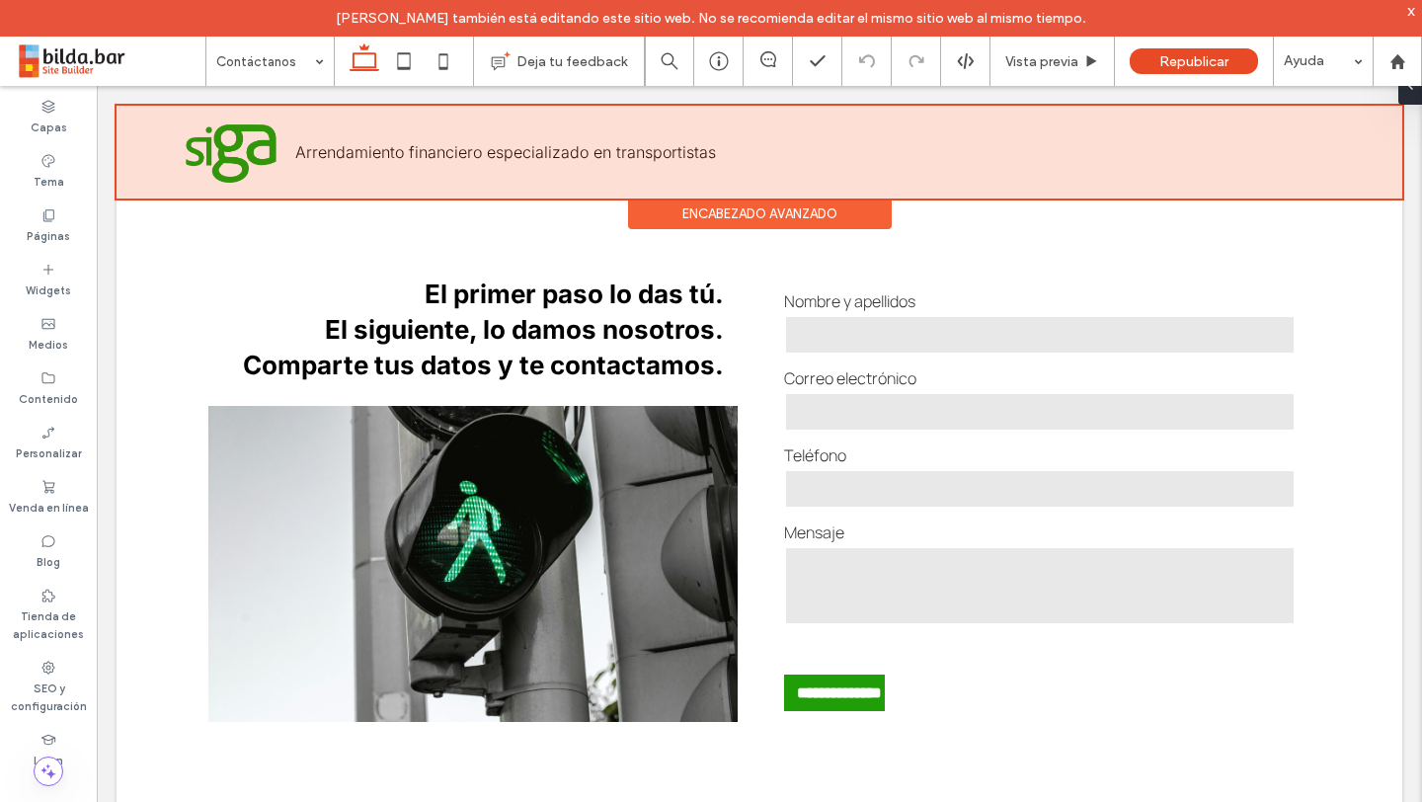
click at [272, 157] on div at bounding box center [760, 152] width 1286 height 93
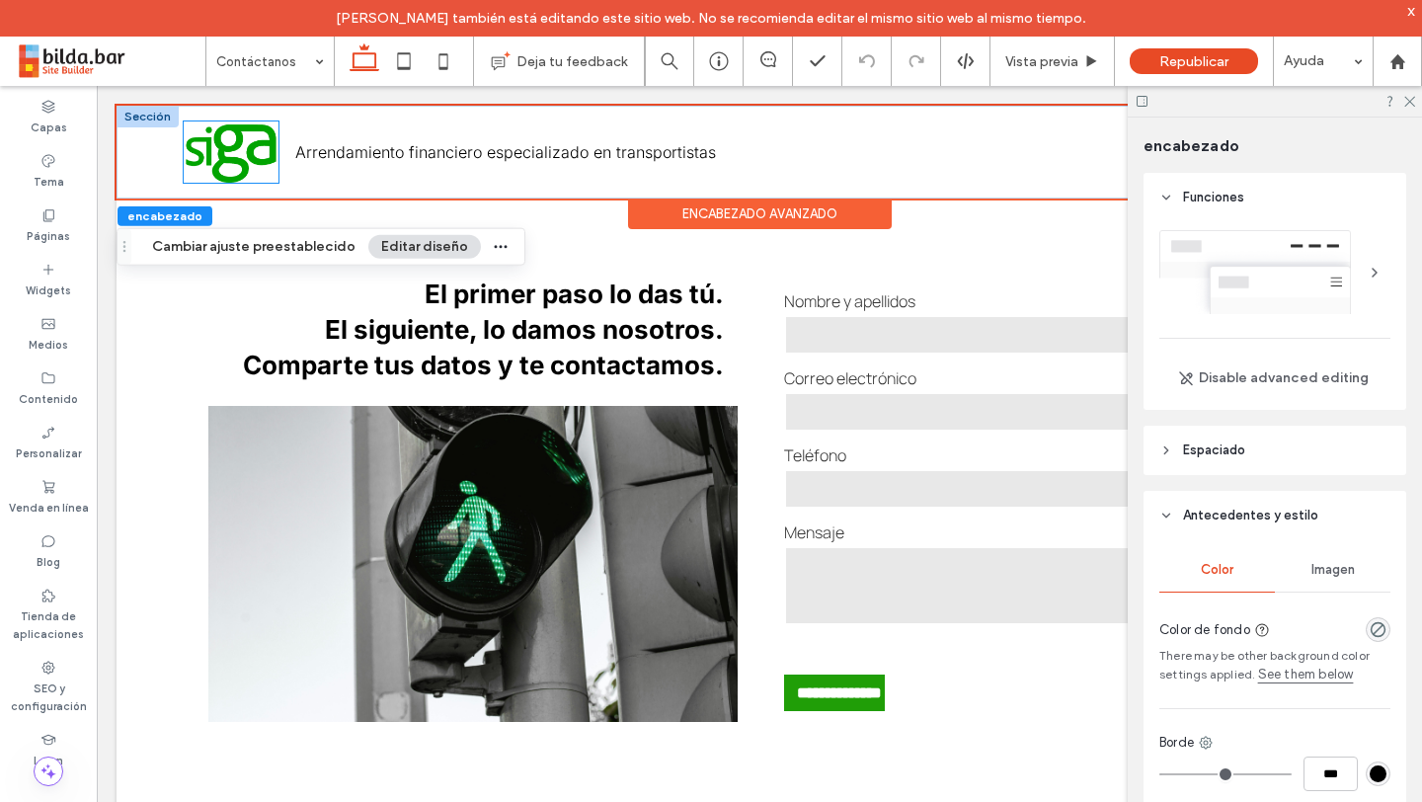
click at [220, 156] on img at bounding box center [231, 151] width 95 height 61
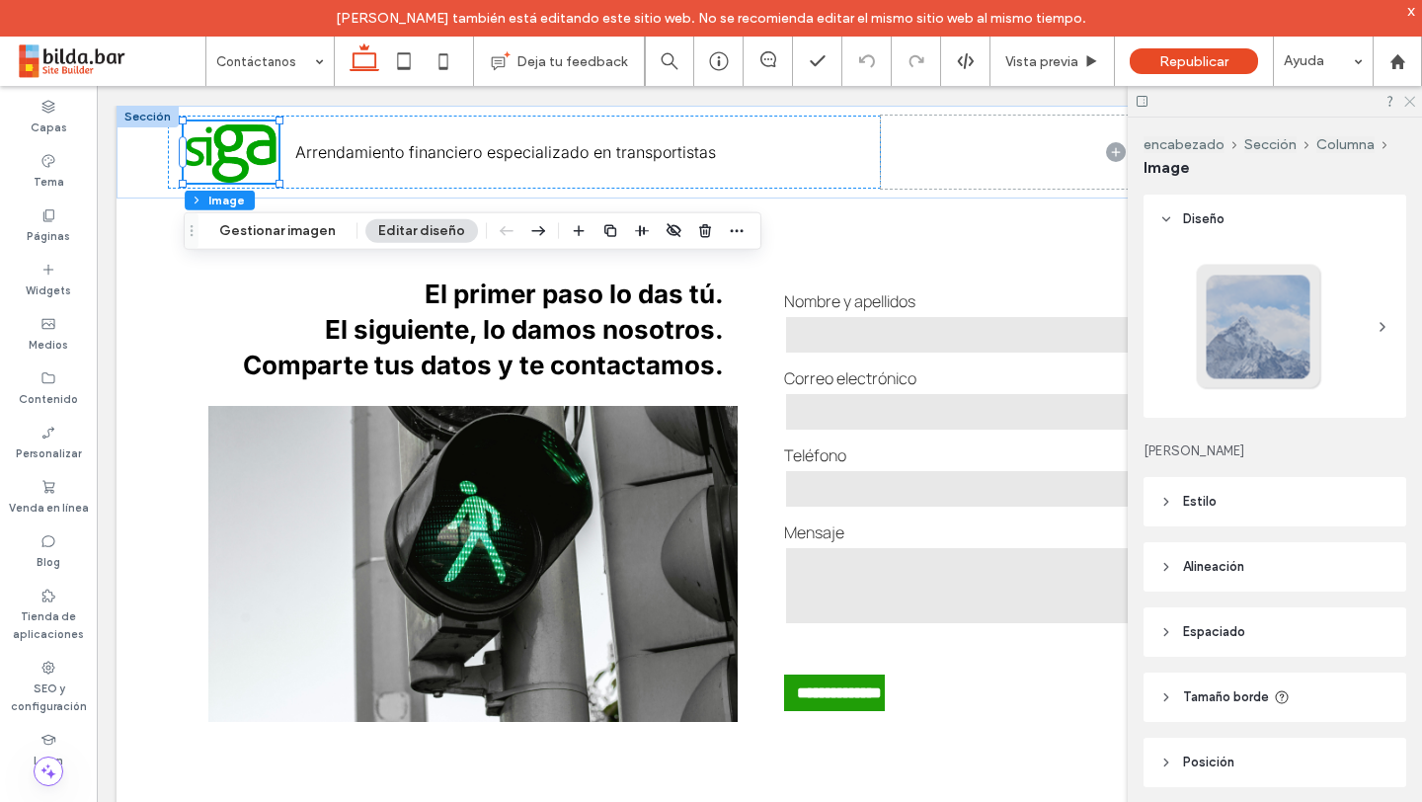
click at [1406, 106] on icon at bounding box center [1408, 100] width 13 height 13
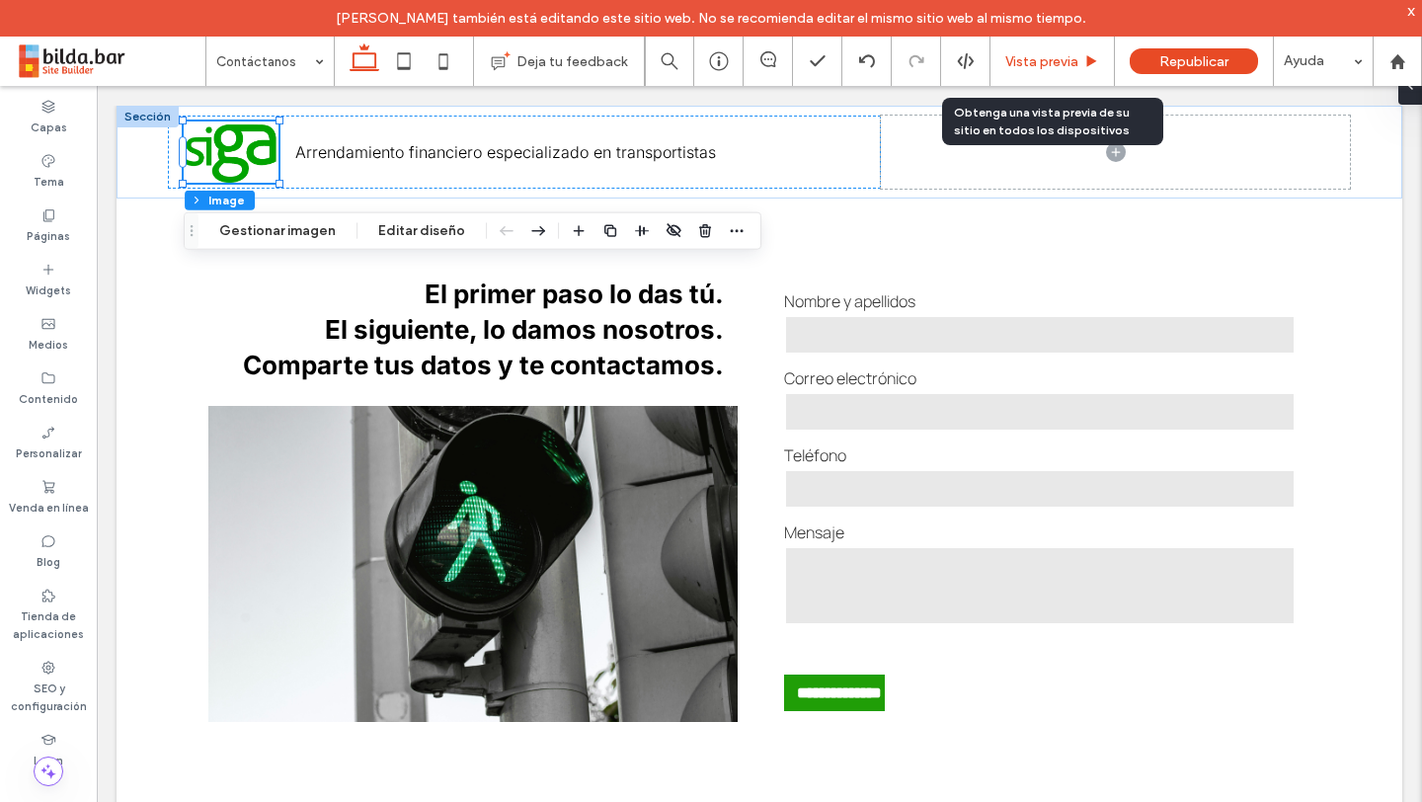
click at [1022, 59] on span "Vista previa" at bounding box center [1041, 61] width 73 height 17
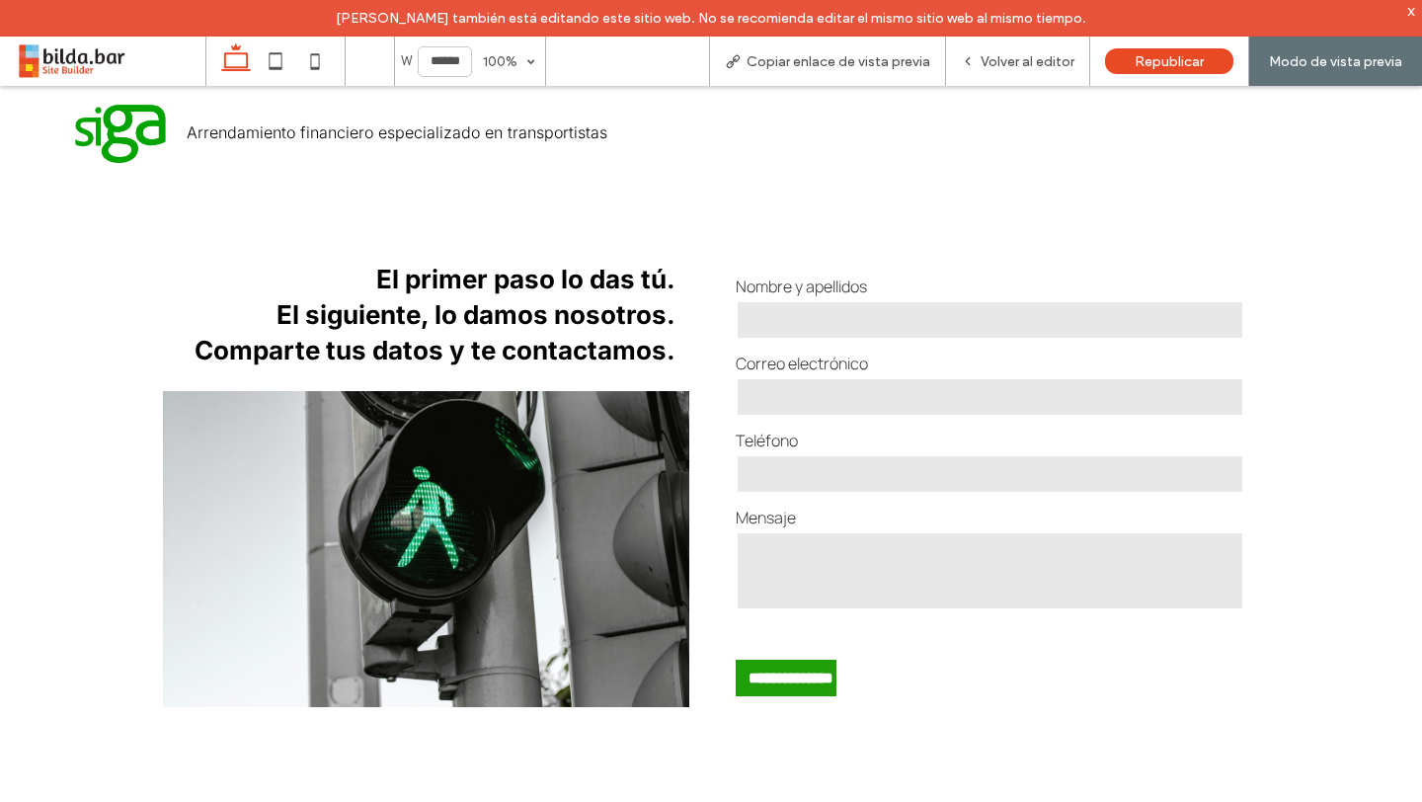
click at [103, 143] on img at bounding box center [120, 132] width 95 height 61
click at [120, 144] on img at bounding box center [120, 132] width 95 height 61
click at [1017, 53] on span "Volver al editor" at bounding box center [1028, 61] width 94 height 17
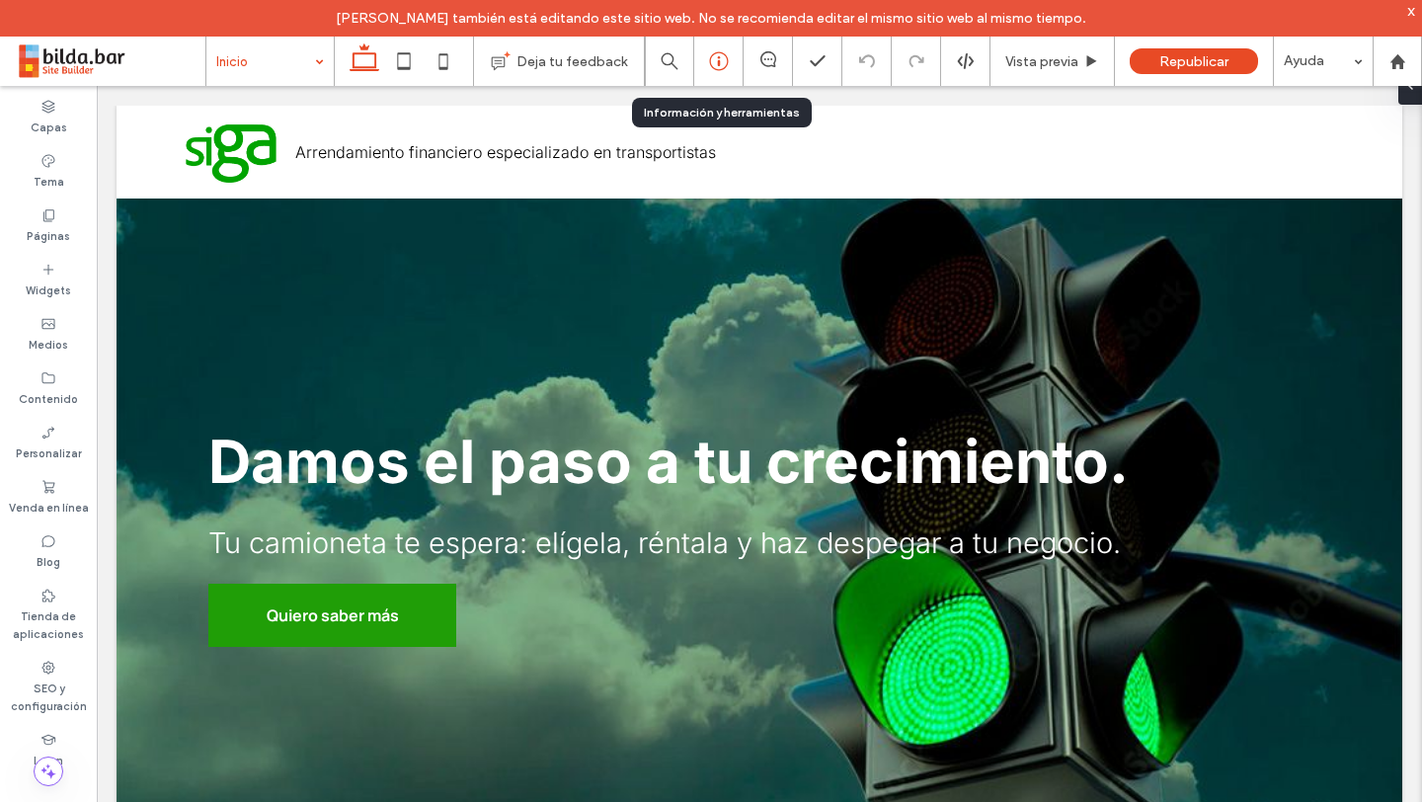
click at [716, 57] on icon at bounding box center [719, 61] width 20 height 20
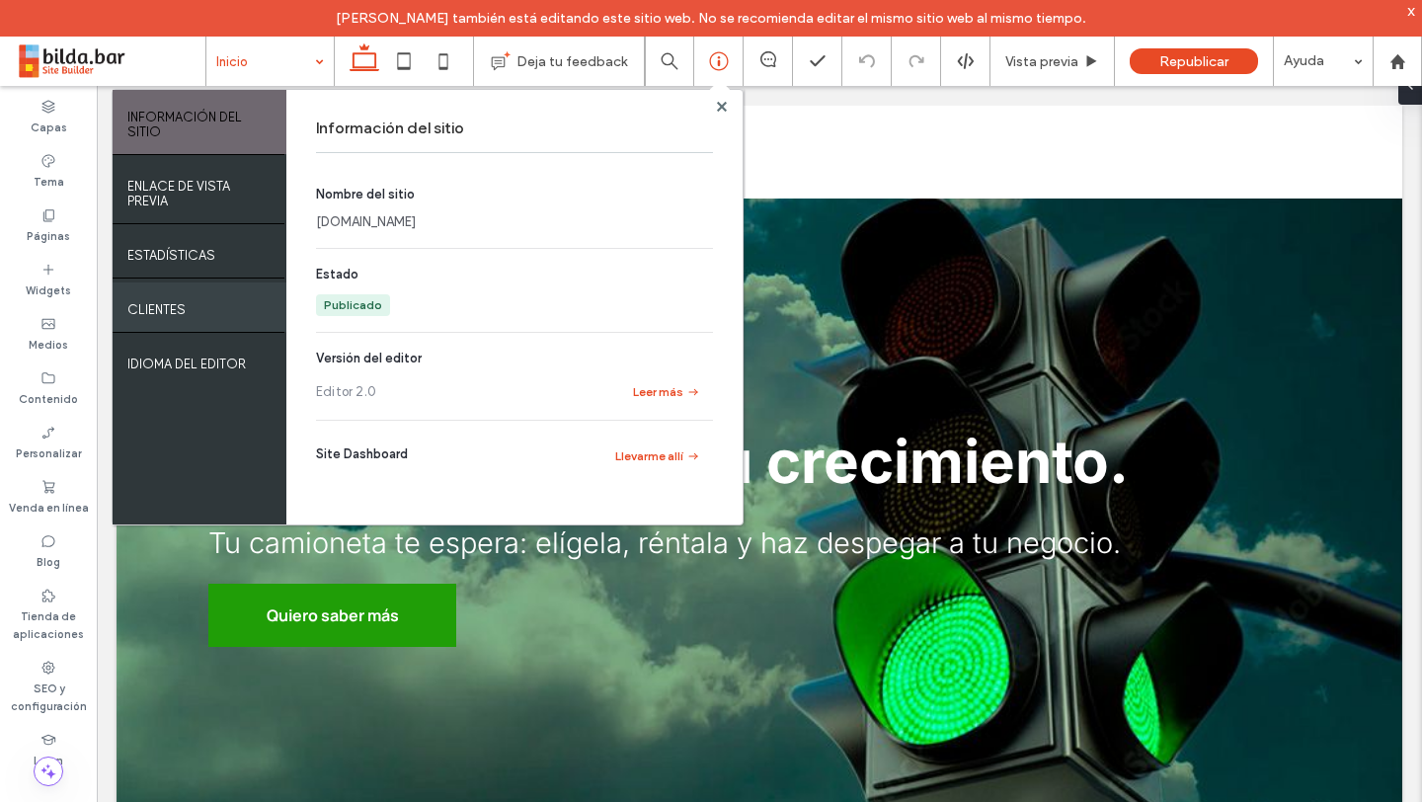
click at [169, 318] on div "Clientes" at bounding box center [200, 306] width 174 height 49
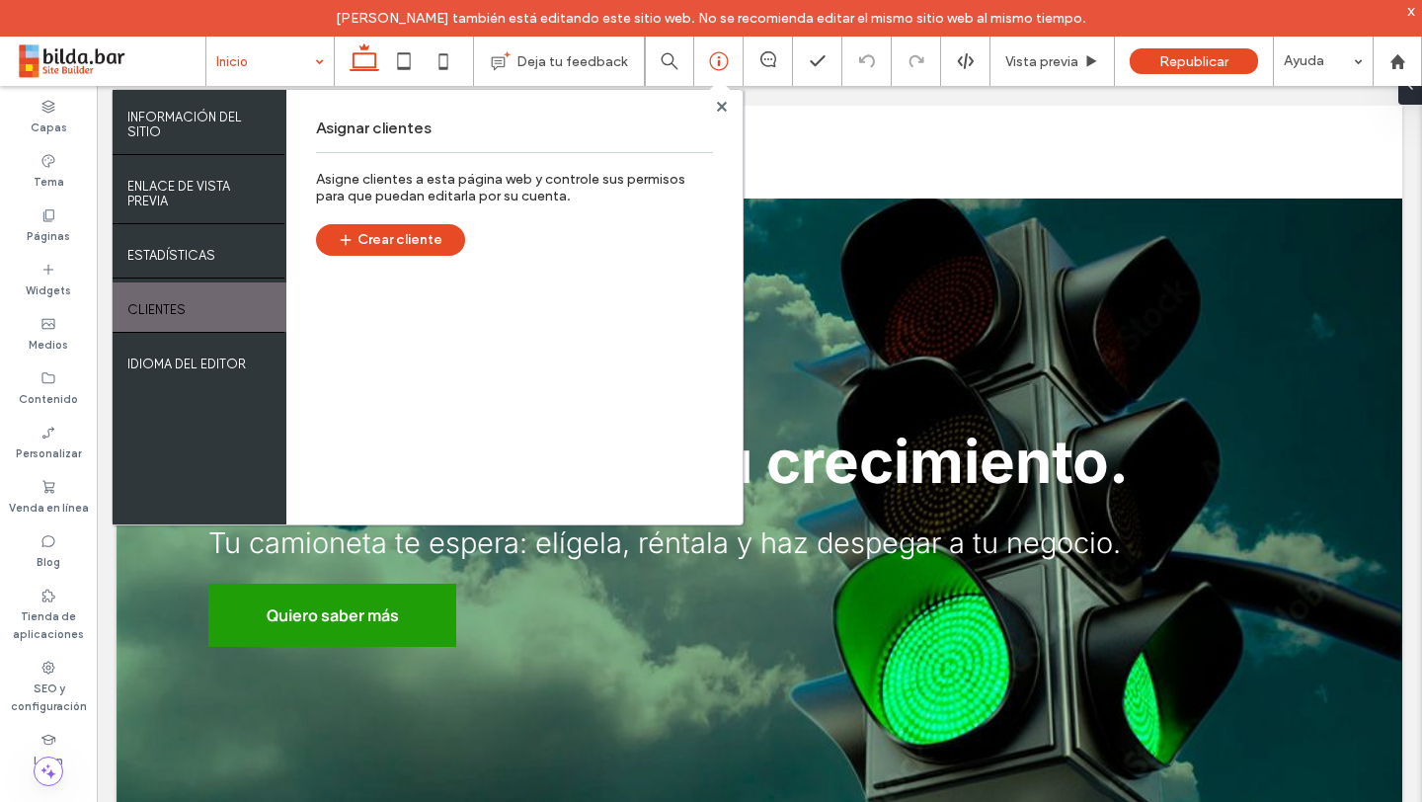
click at [83, 72] on span at bounding box center [110, 61] width 191 height 40
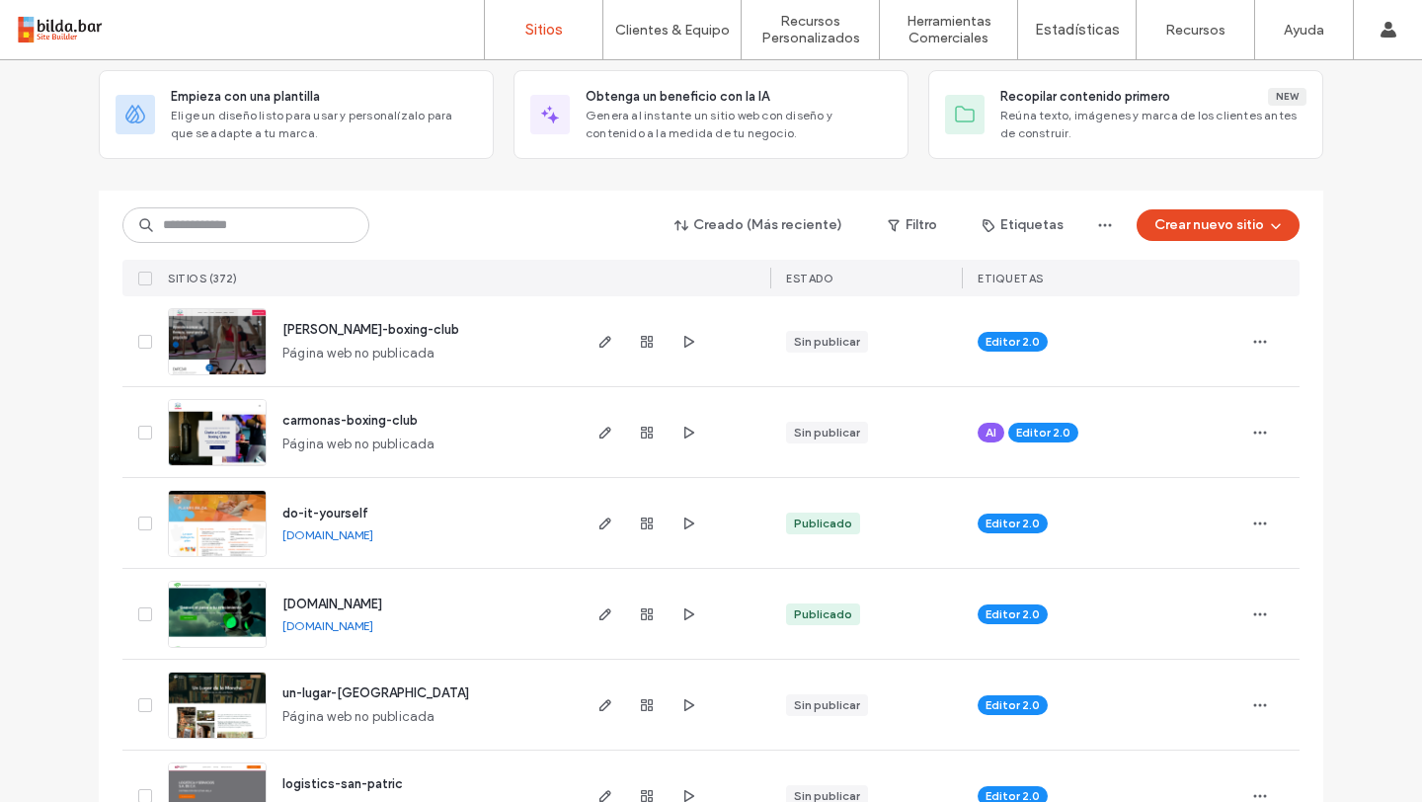
scroll to position [121, 0]
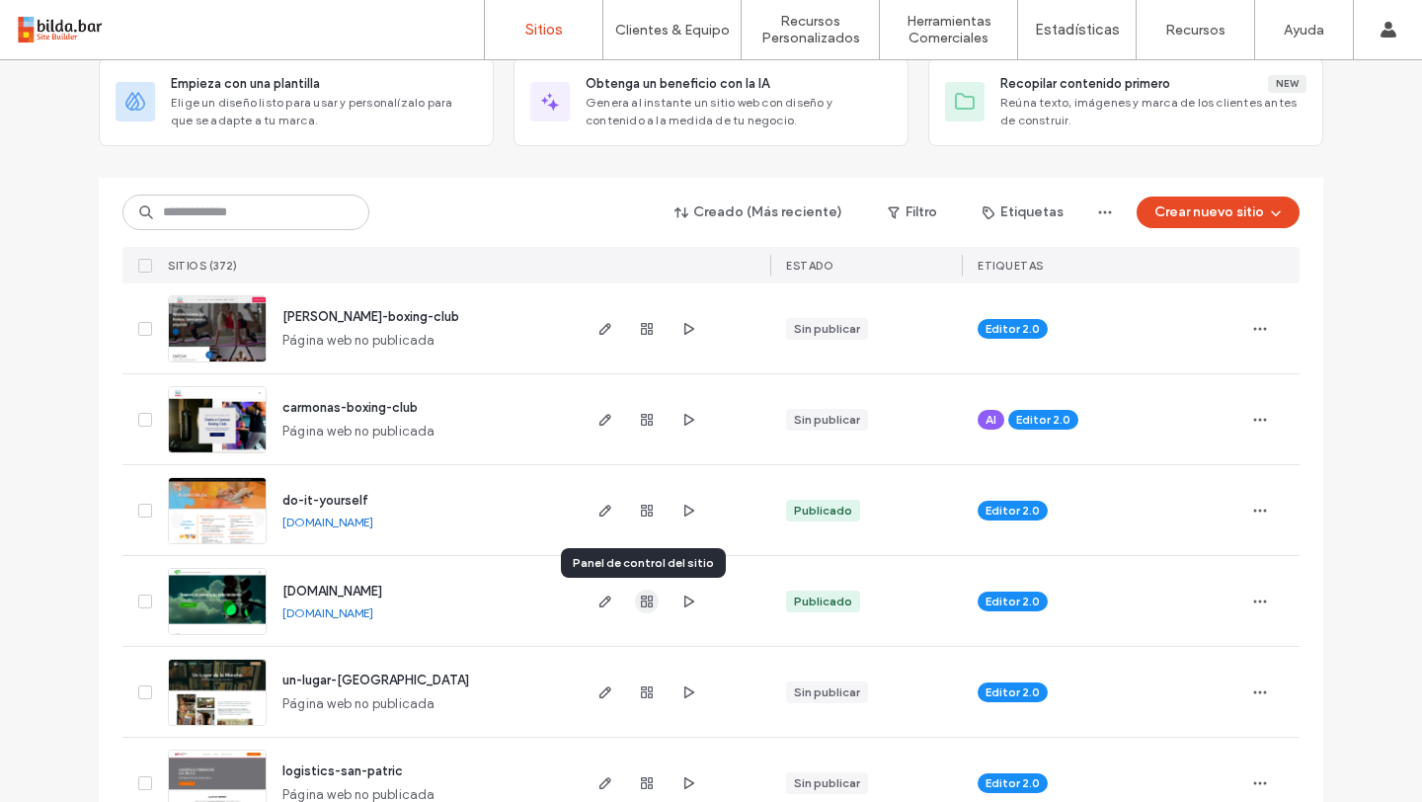
click at [643, 597] on icon "button" at bounding box center [647, 602] width 16 height 16
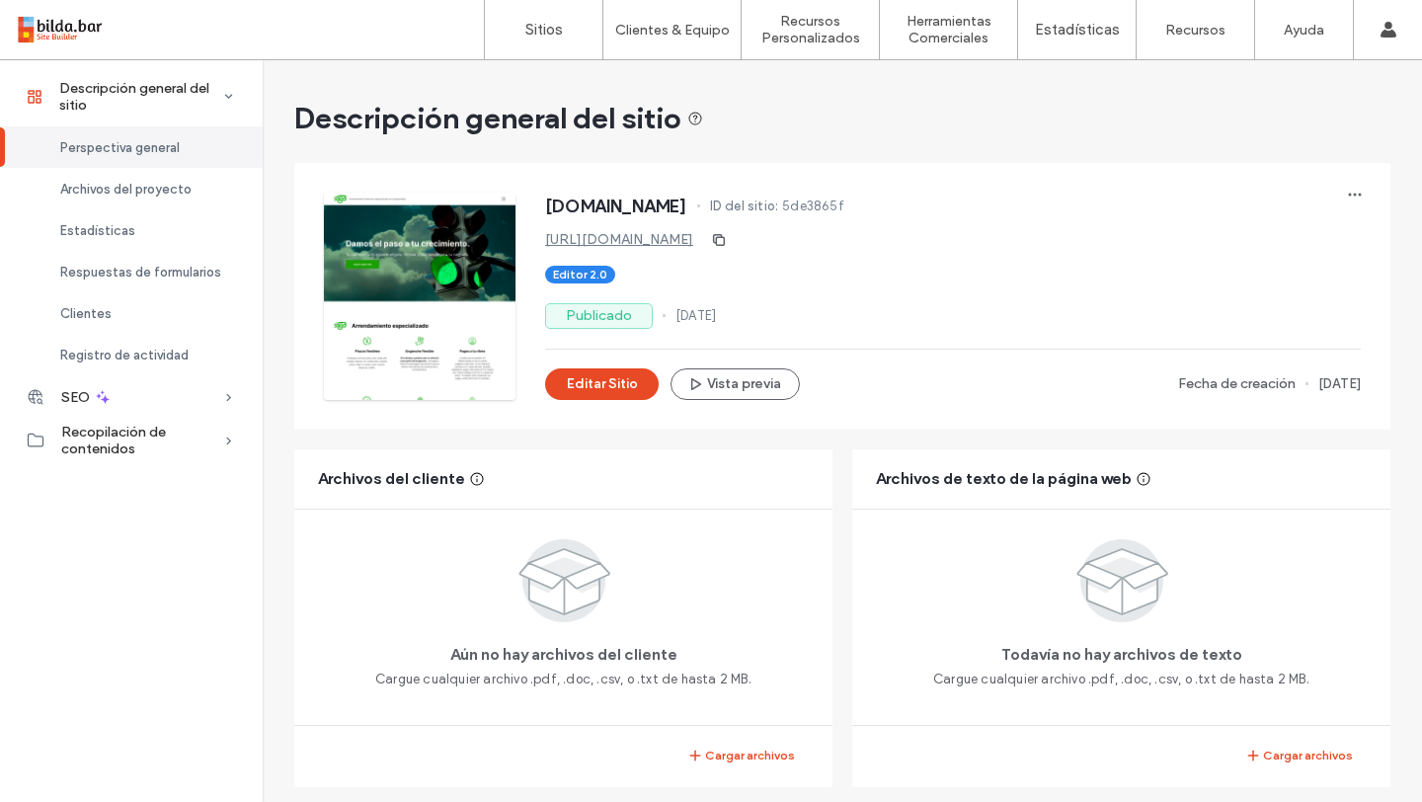
click at [684, 239] on link "http://www.tieneselsiga.com" at bounding box center [619, 239] width 148 height 17
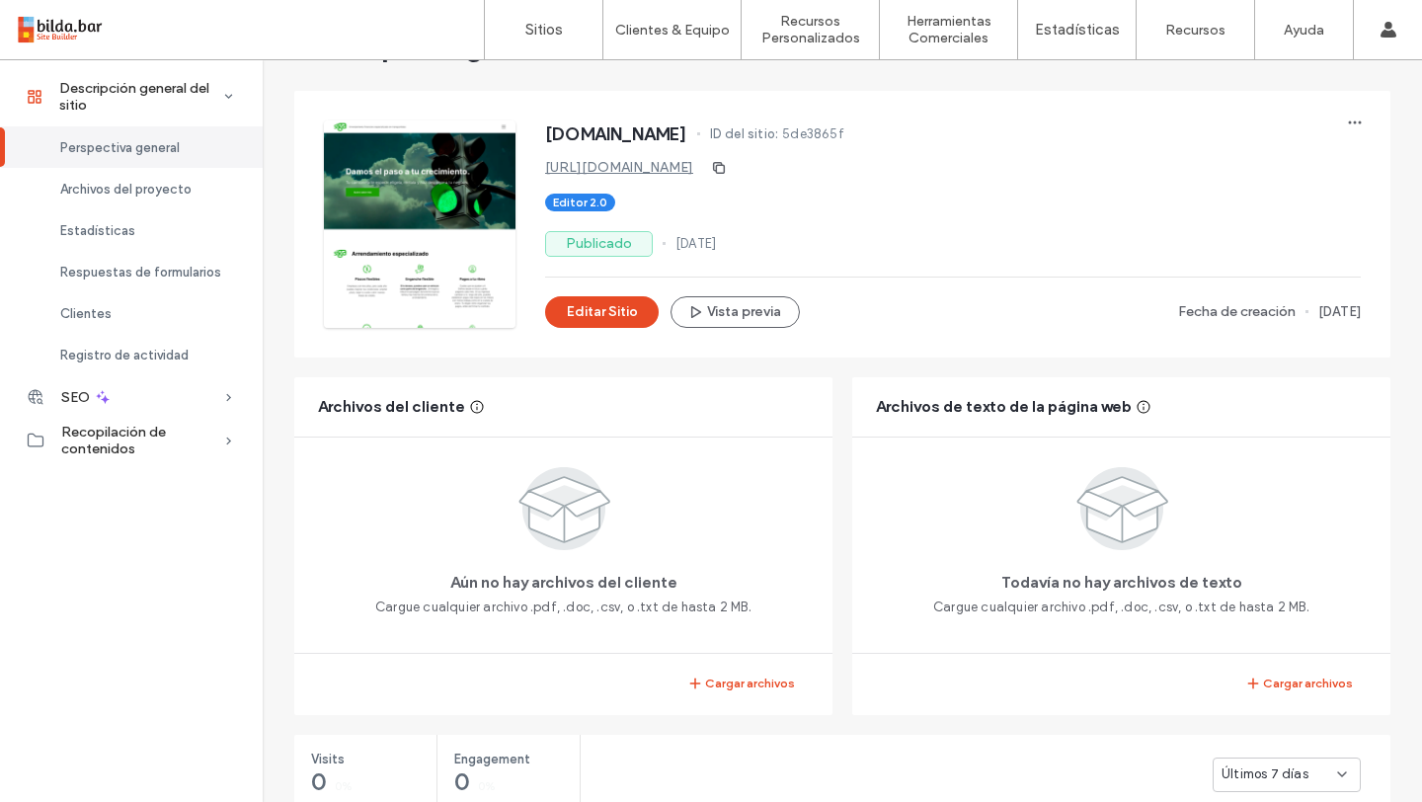
scroll to position [75, 0]
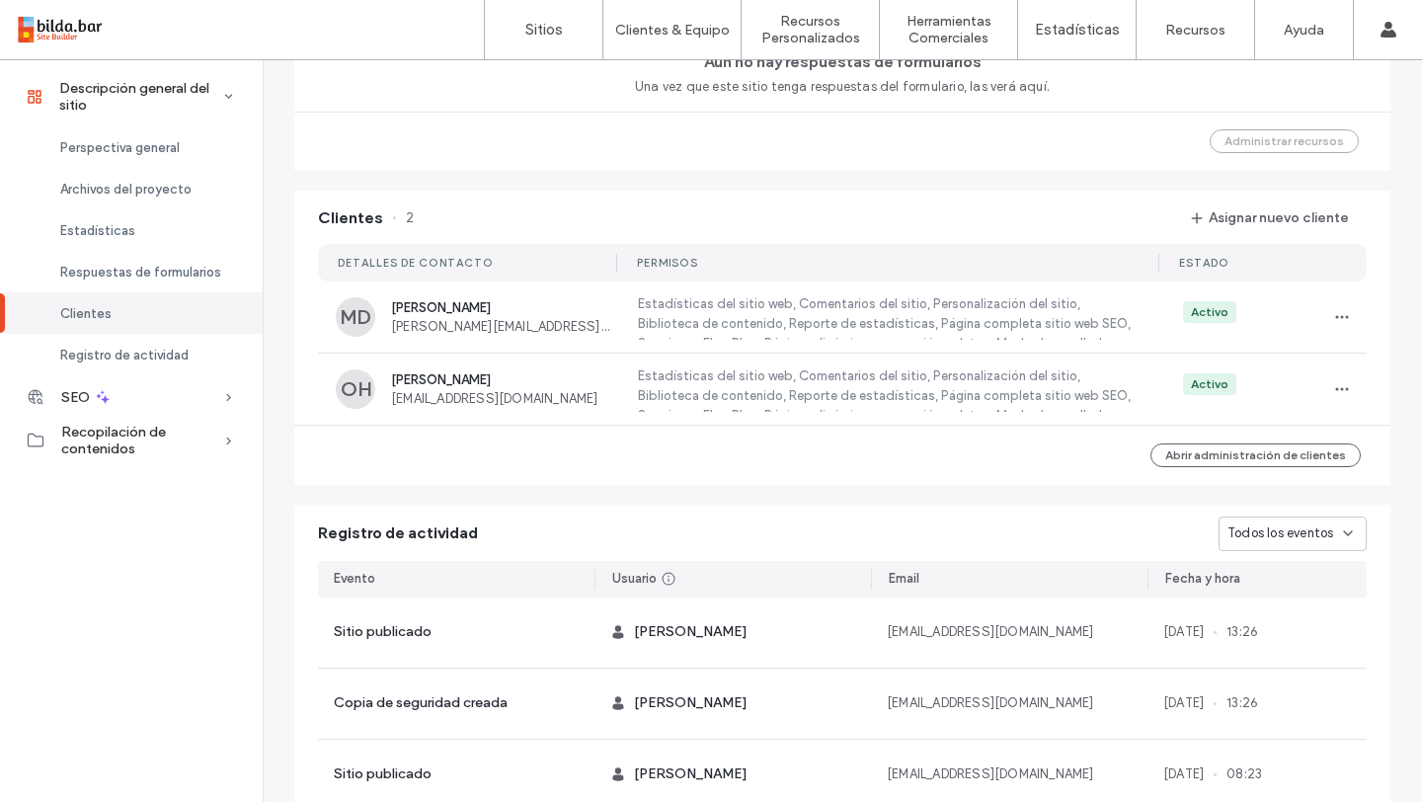
scroll to position [1487, 0]
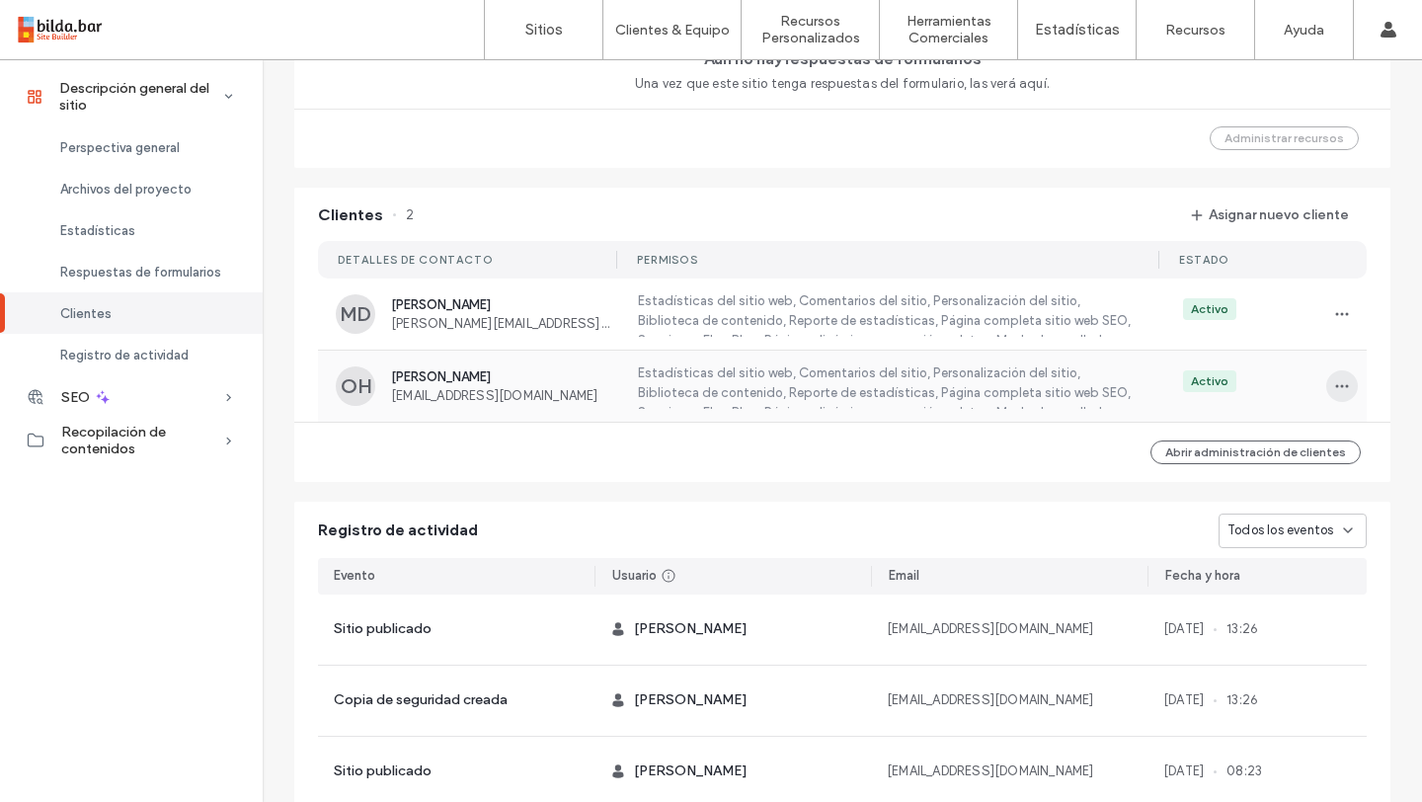
click at [1334, 381] on icon "button" at bounding box center [1342, 386] width 16 height 16
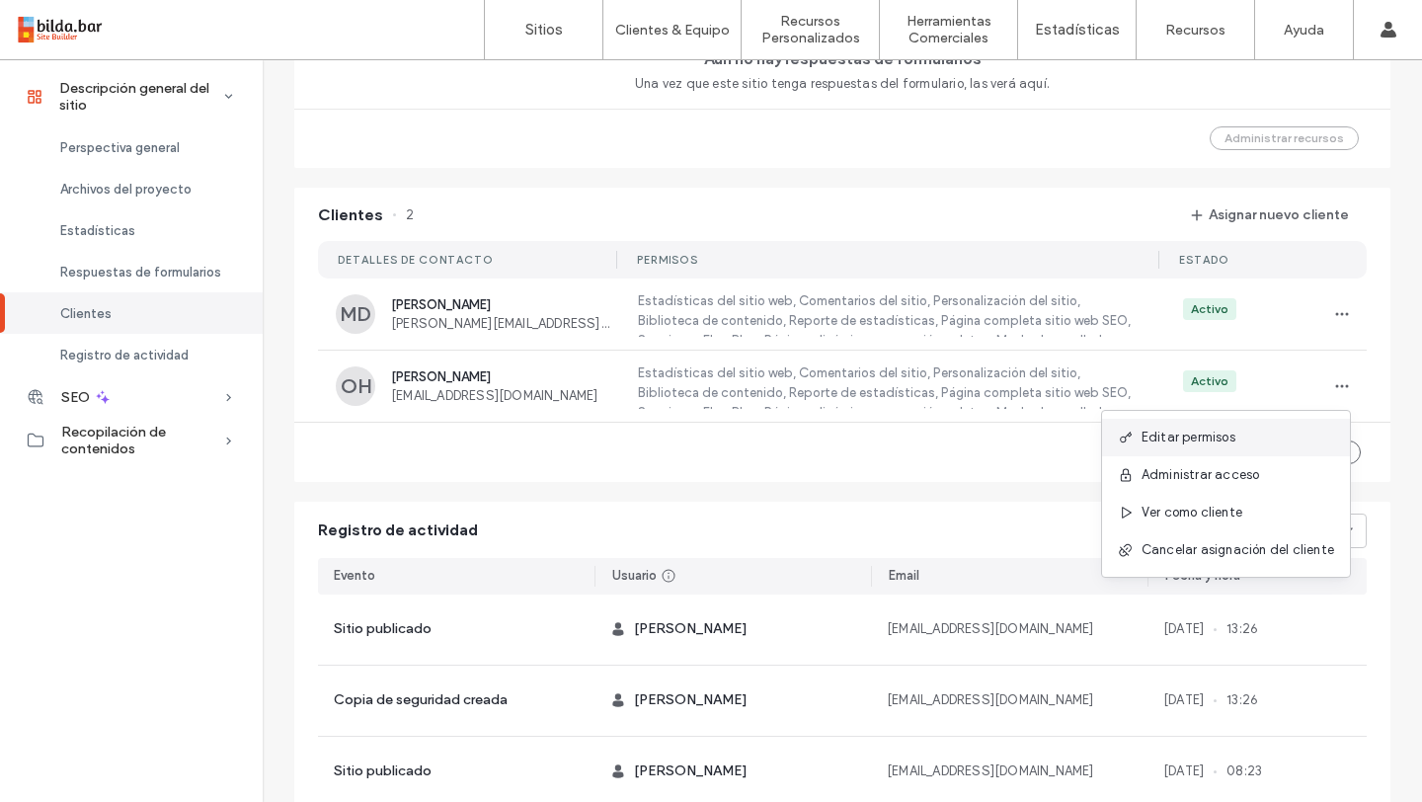
click at [1269, 430] on div "Editar permisos" at bounding box center [1226, 438] width 248 height 38
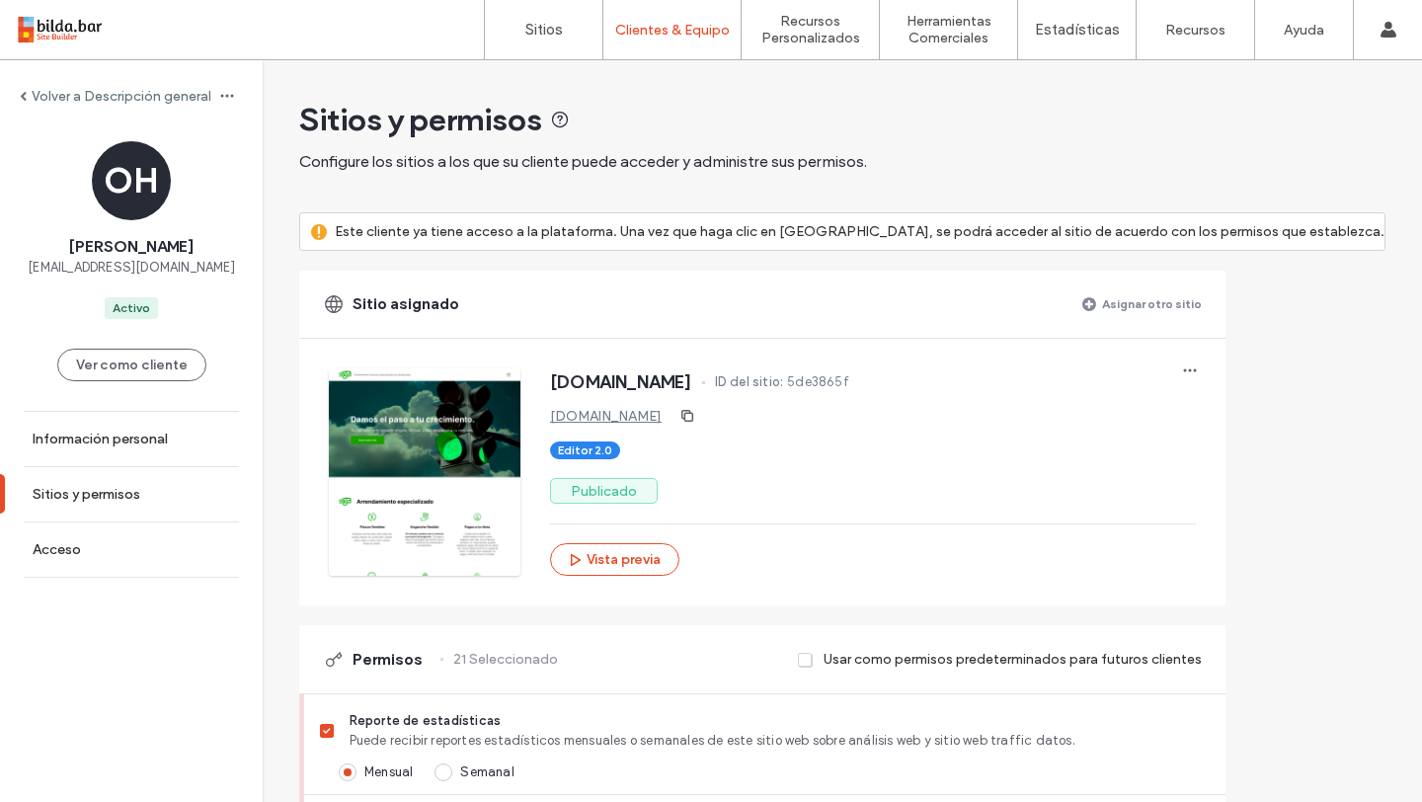
click at [49, 93] on label "Volver a Descripción general" at bounding box center [122, 96] width 180 height 17
